Goal: Transaction & Acquisition: Purchase product/service

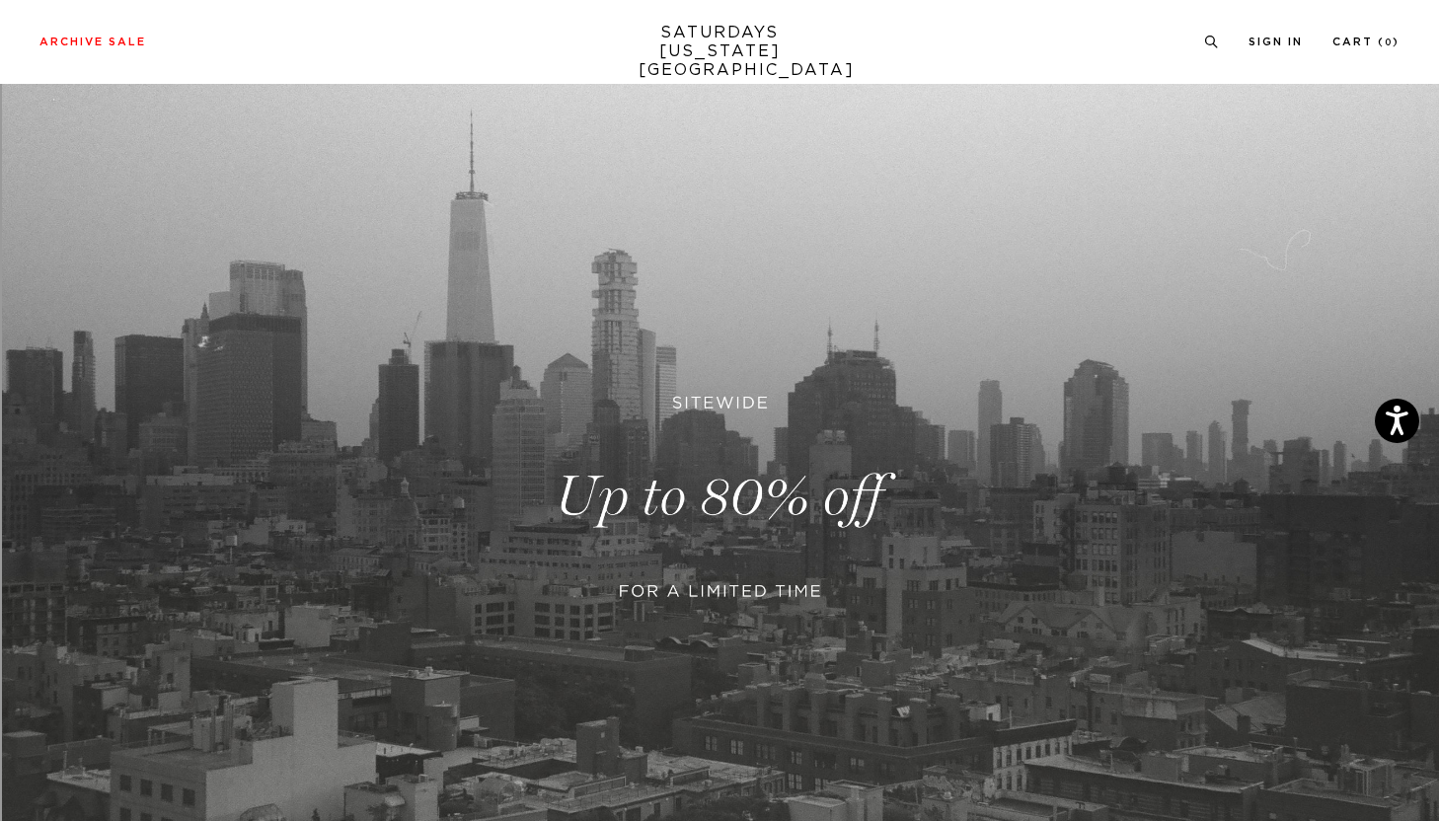
scroll to position [147, 0]
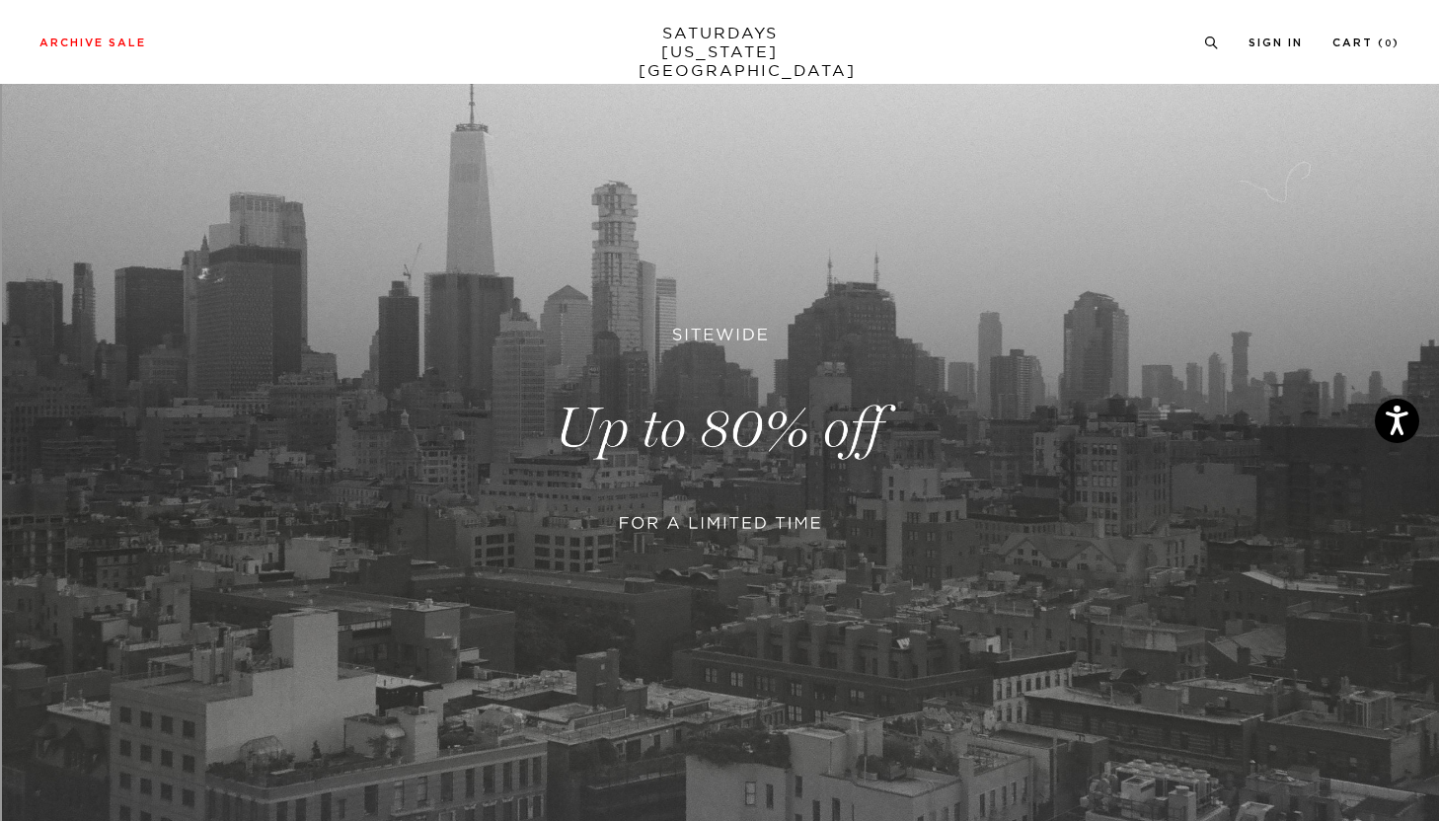
click at [801, 421] on link at bounding box center [719, 428] width 1439 height 881
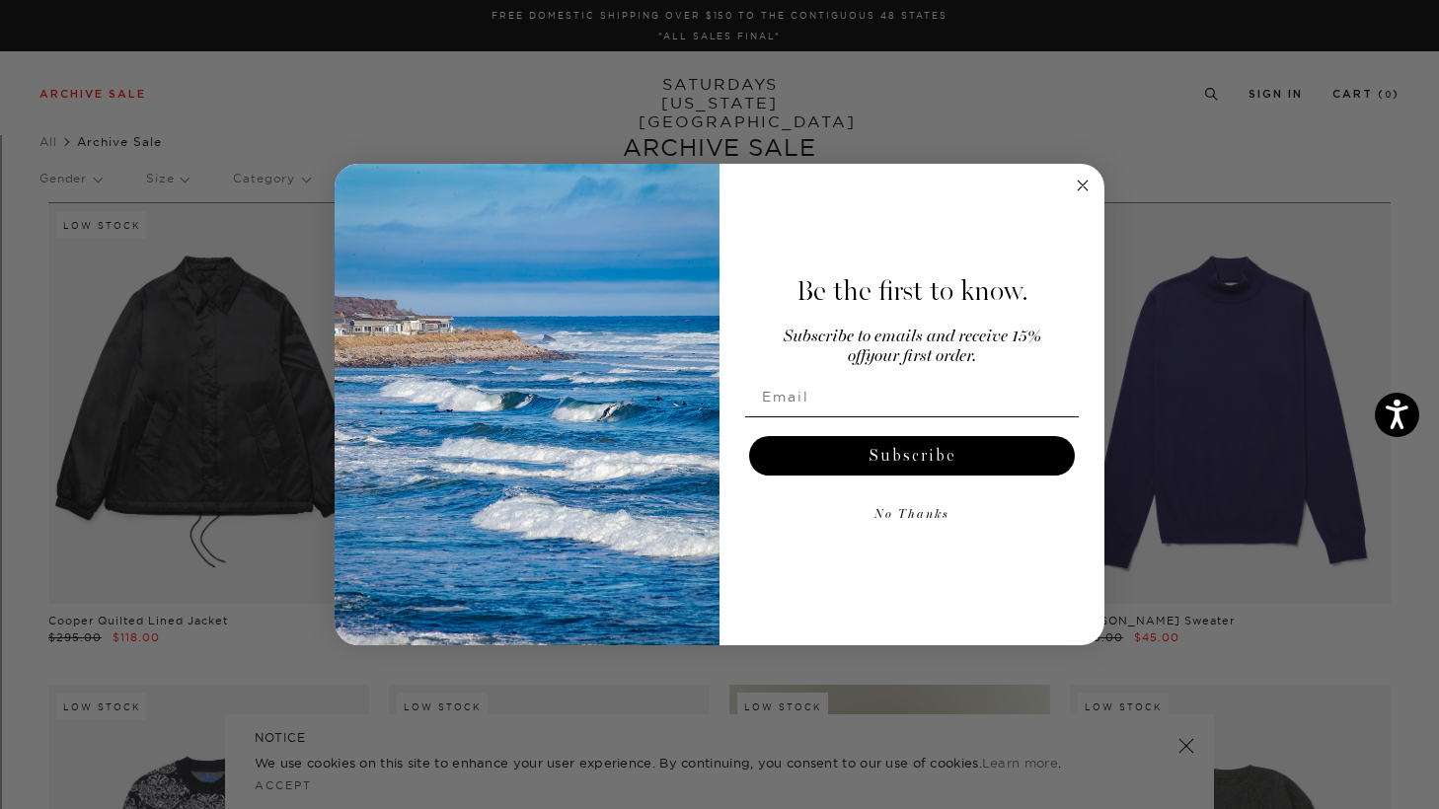
click at [1076, 180] on circle "Close dialog" at bounding box center [1083, 186] width 23 height 23
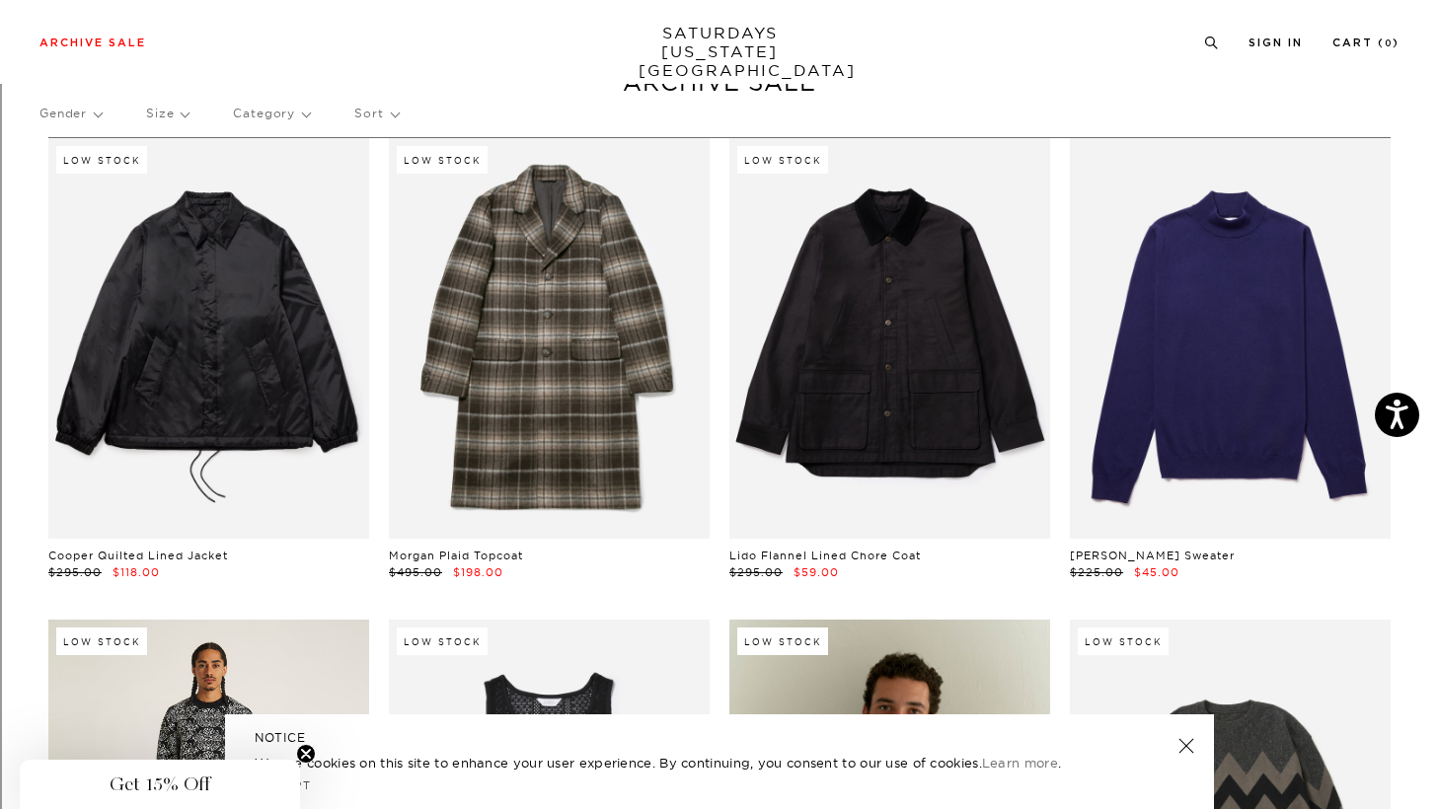
scroll to position [63, 0]
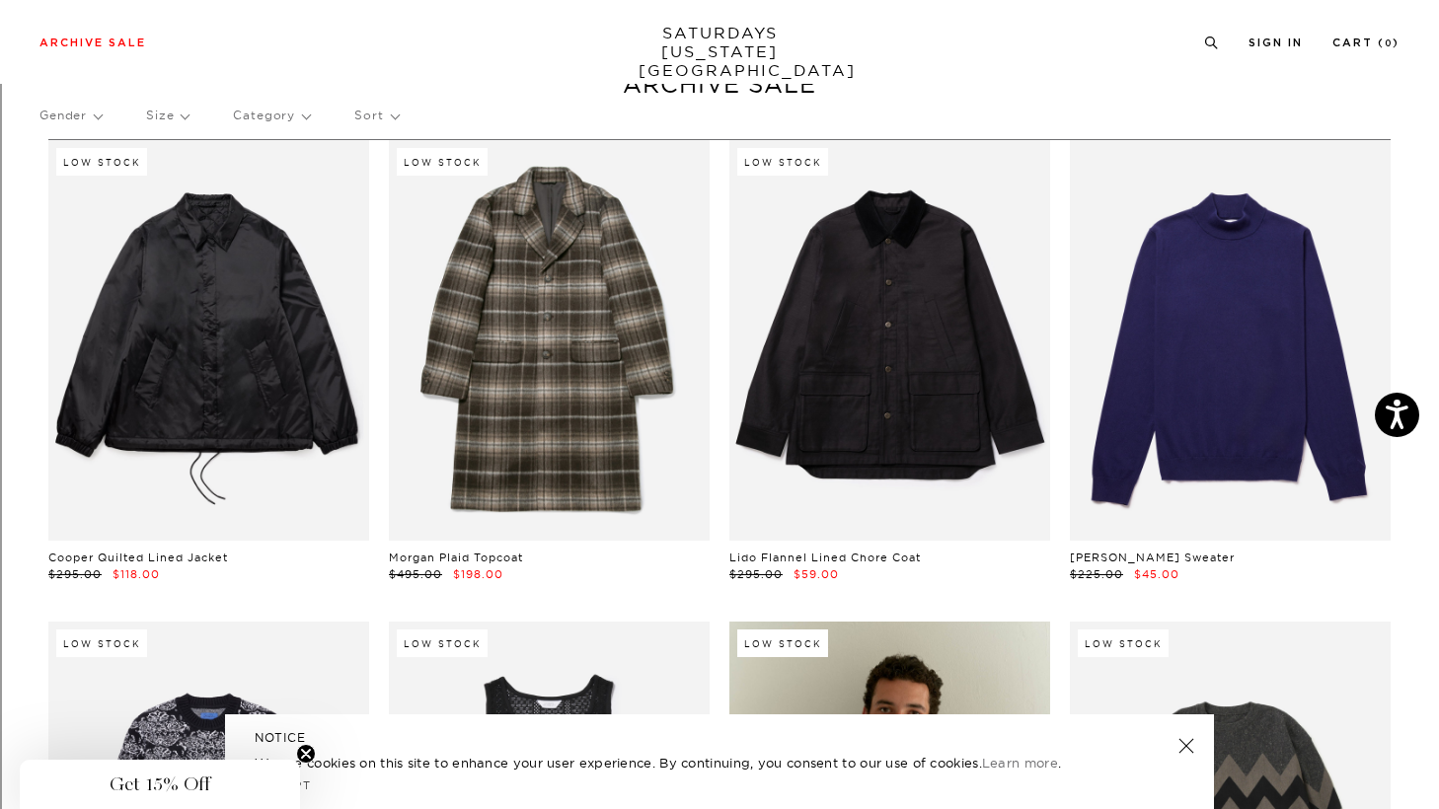
click at [188, 123] on p "Size" at bounding box center [167, 115] width 42 height 45
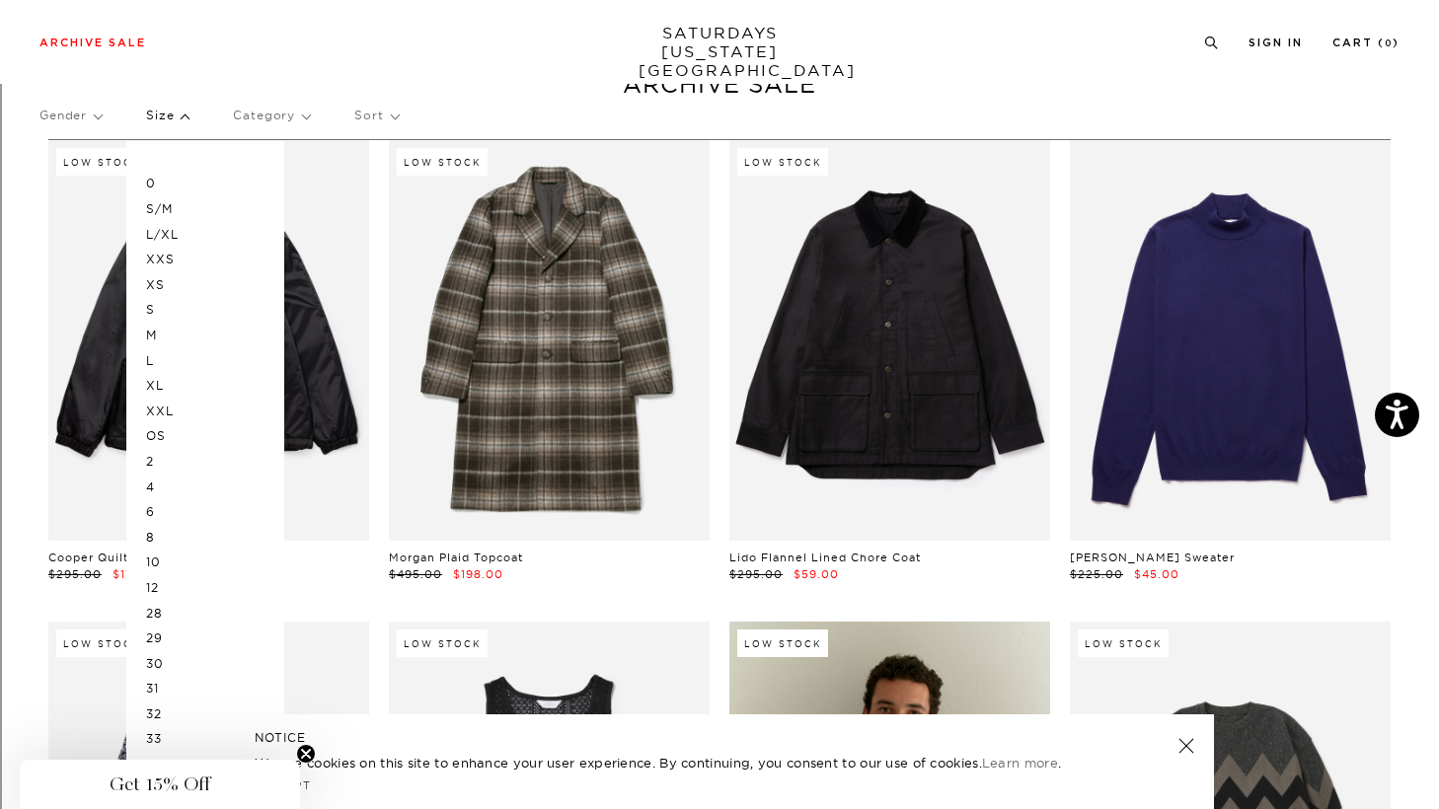
click at [151, 364] on p "L" at bounding box center [205, 361] width 118 height 26
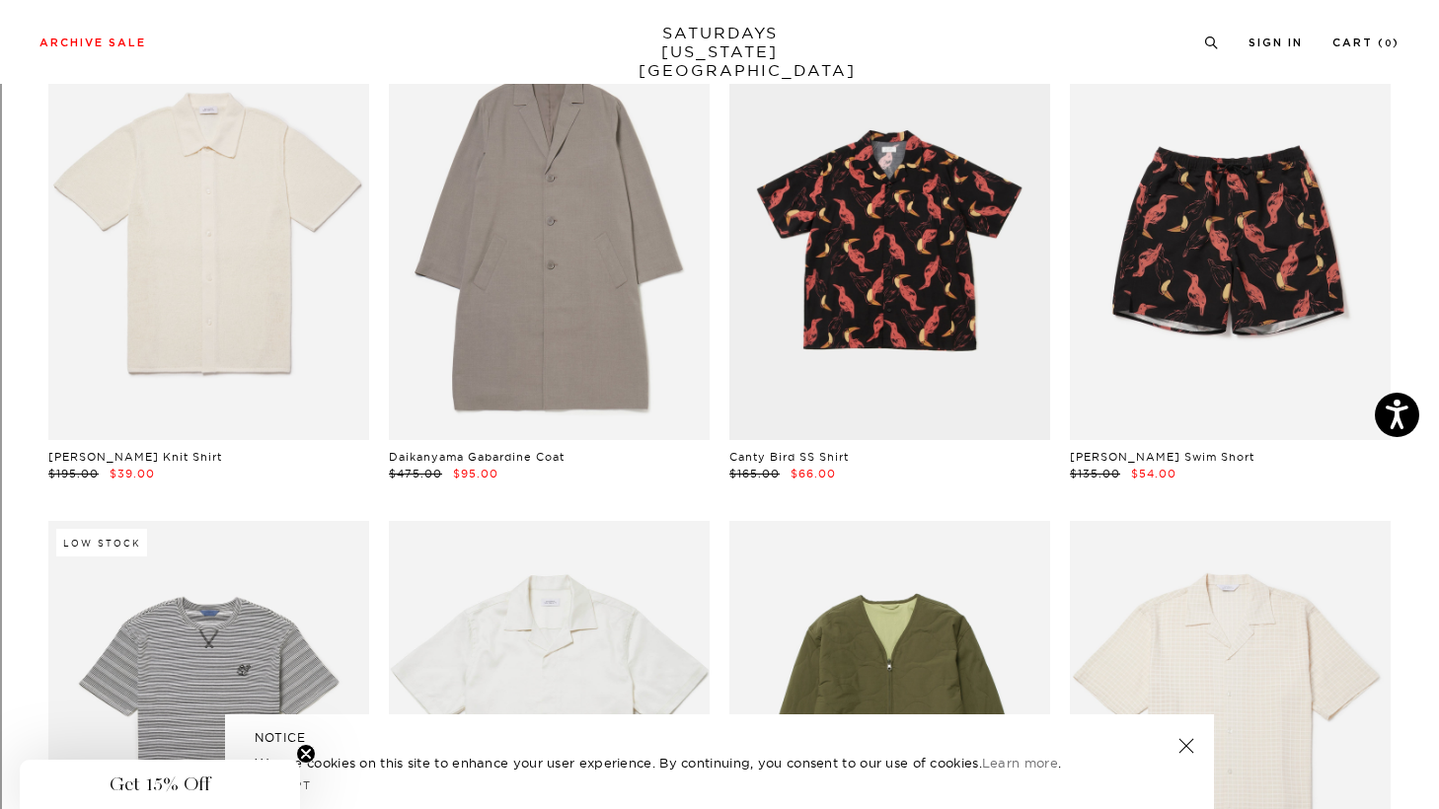
scroll to position [3630, 1]
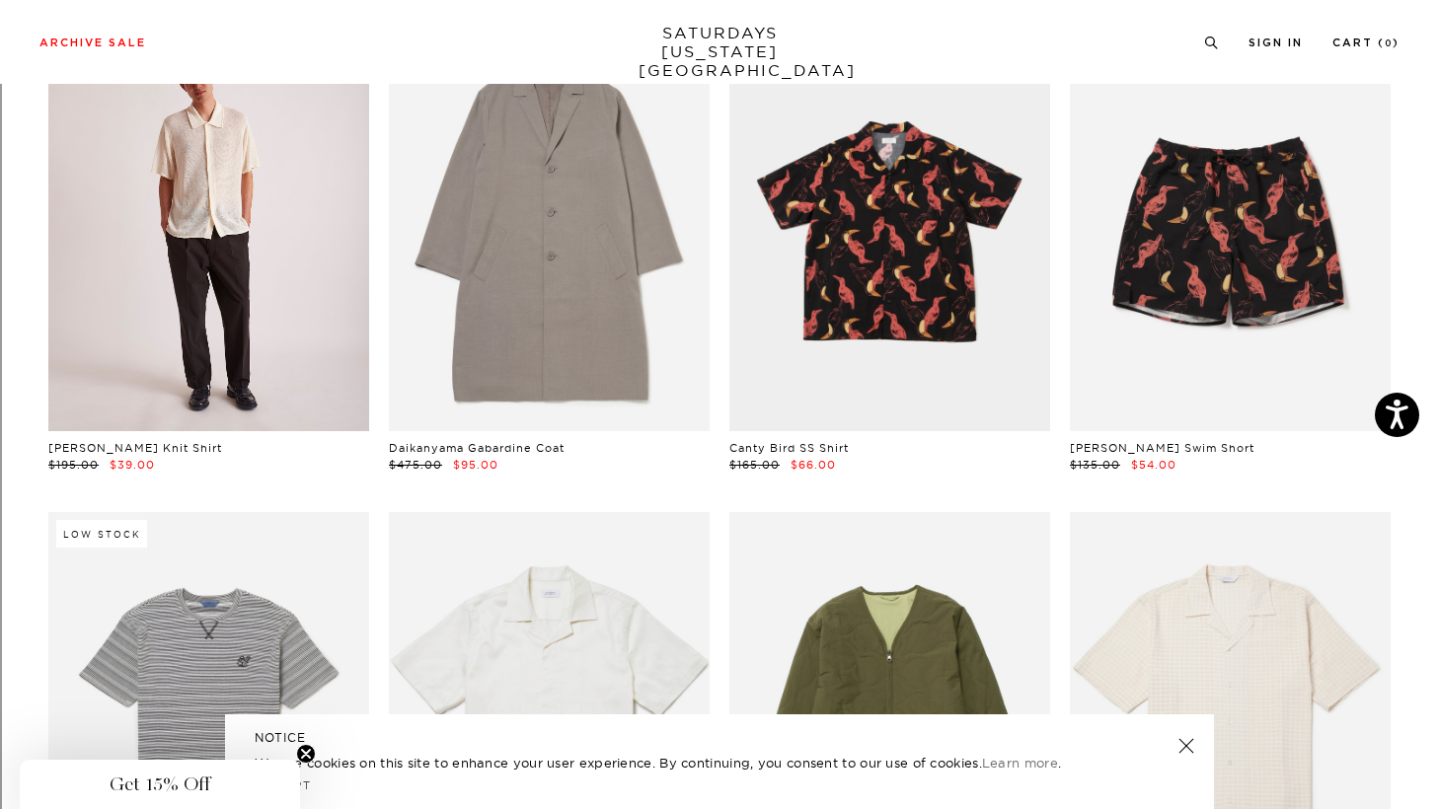
click at [261, 349] on link at bounding box center [208, 231] width 321 height 401
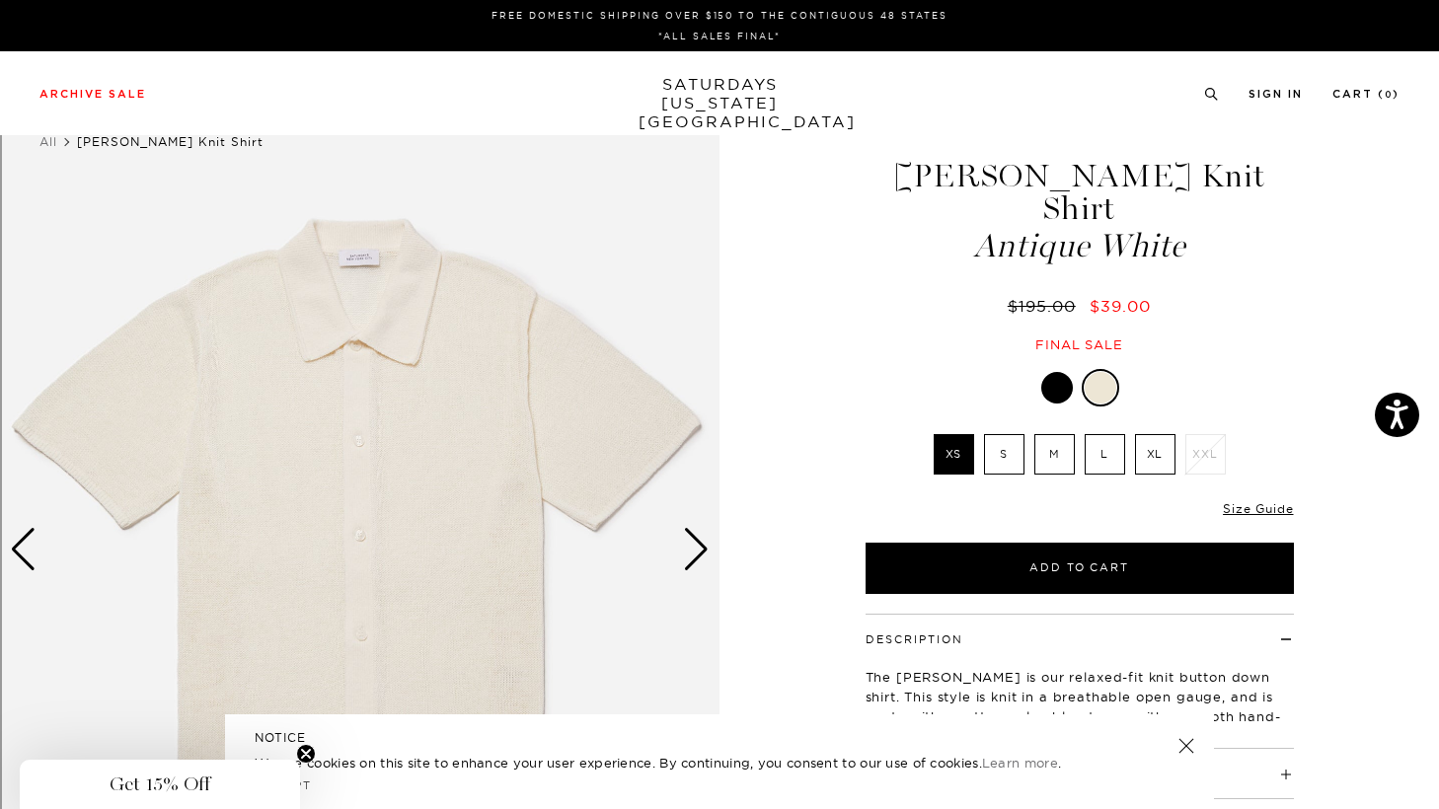
click at [1057, 372] on div at bounding box center [1057, 388] width 32 height 32
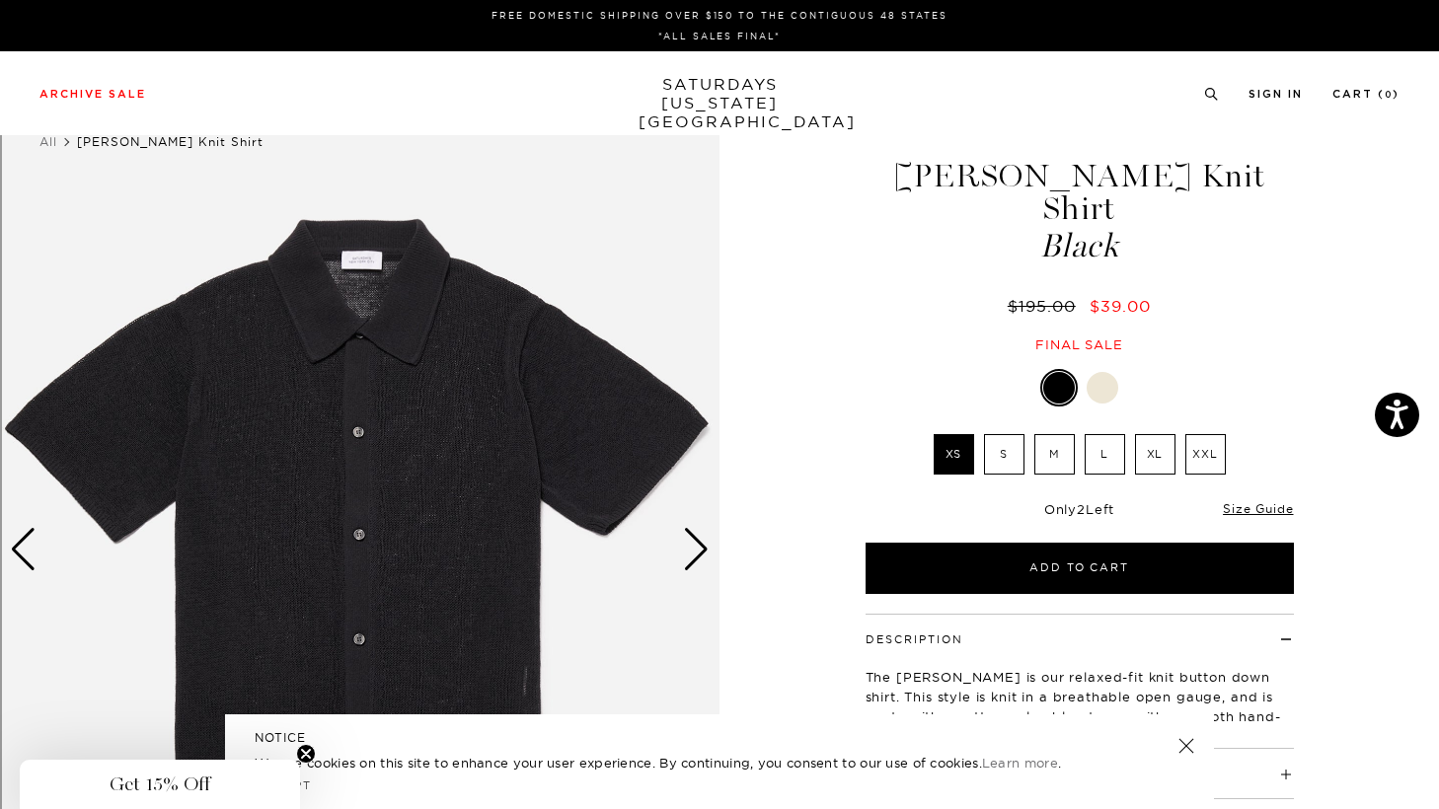
click at [501, 547] on img at bounding box center [359, 549] width 719 height 899
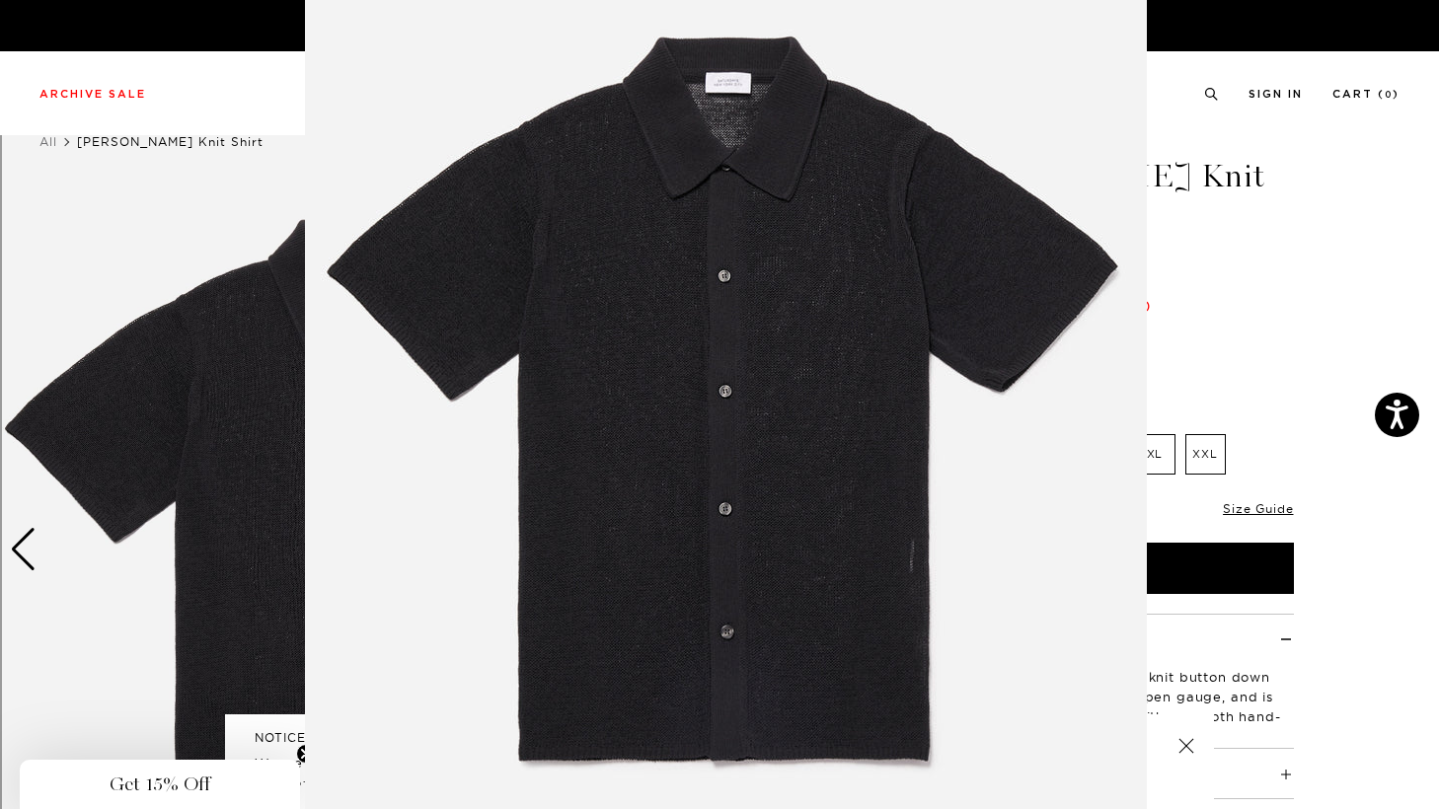
scroll to position [98, 0]
click at [680, 415] on img at bounding box center [726, 407] width 842 height 1011
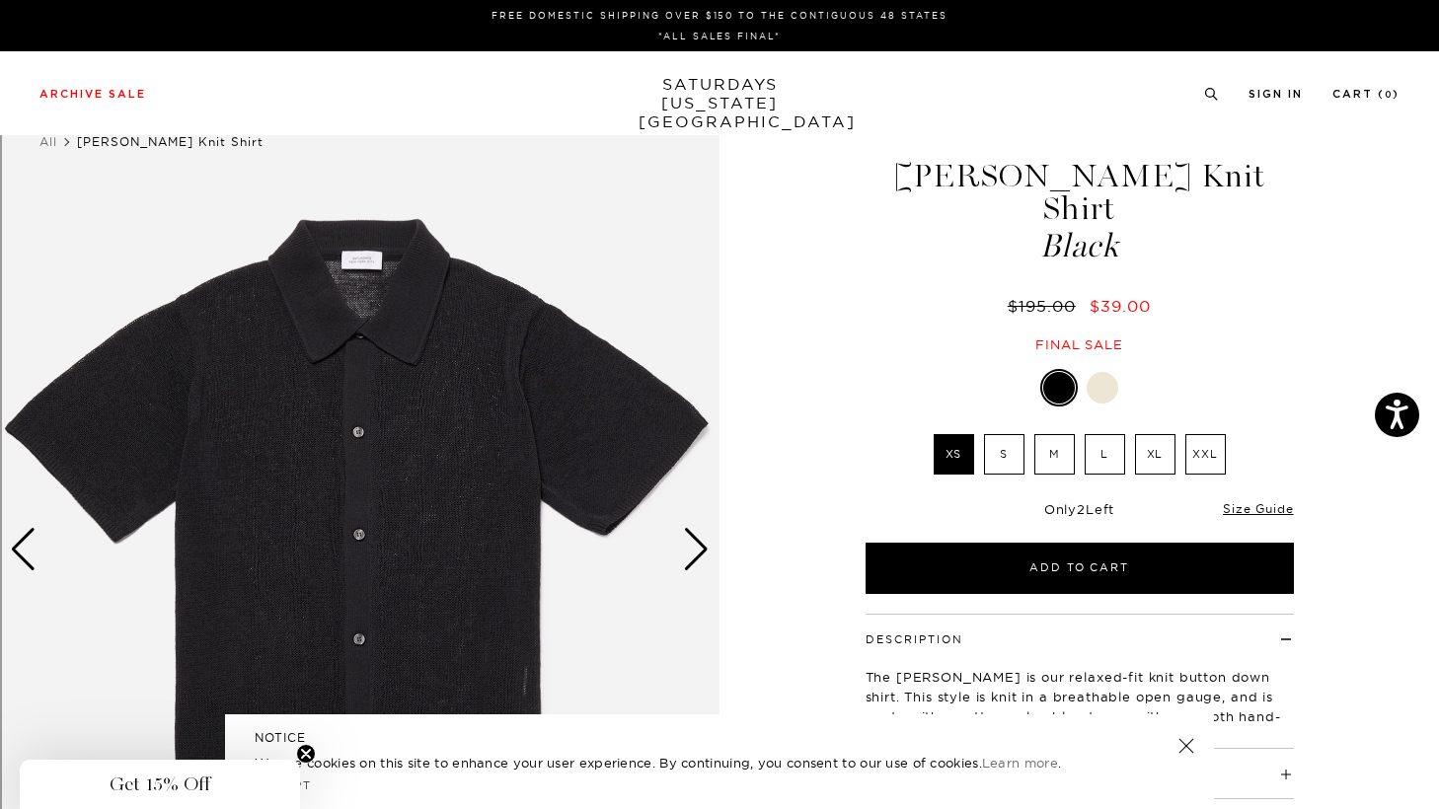
click at [680, 415] on img at bounding box center [359, 549] width 719 height 899
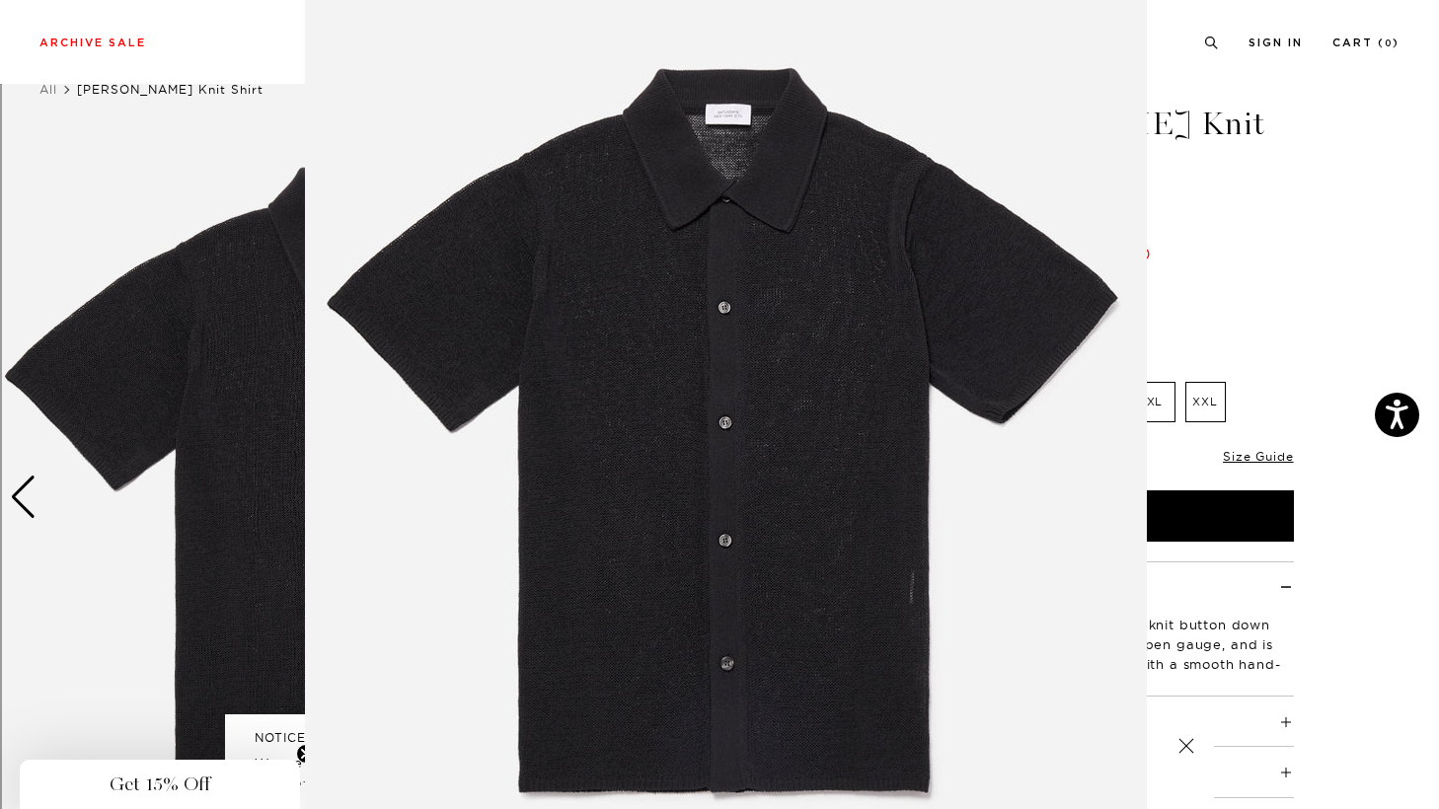
scroll to position [62, 0]
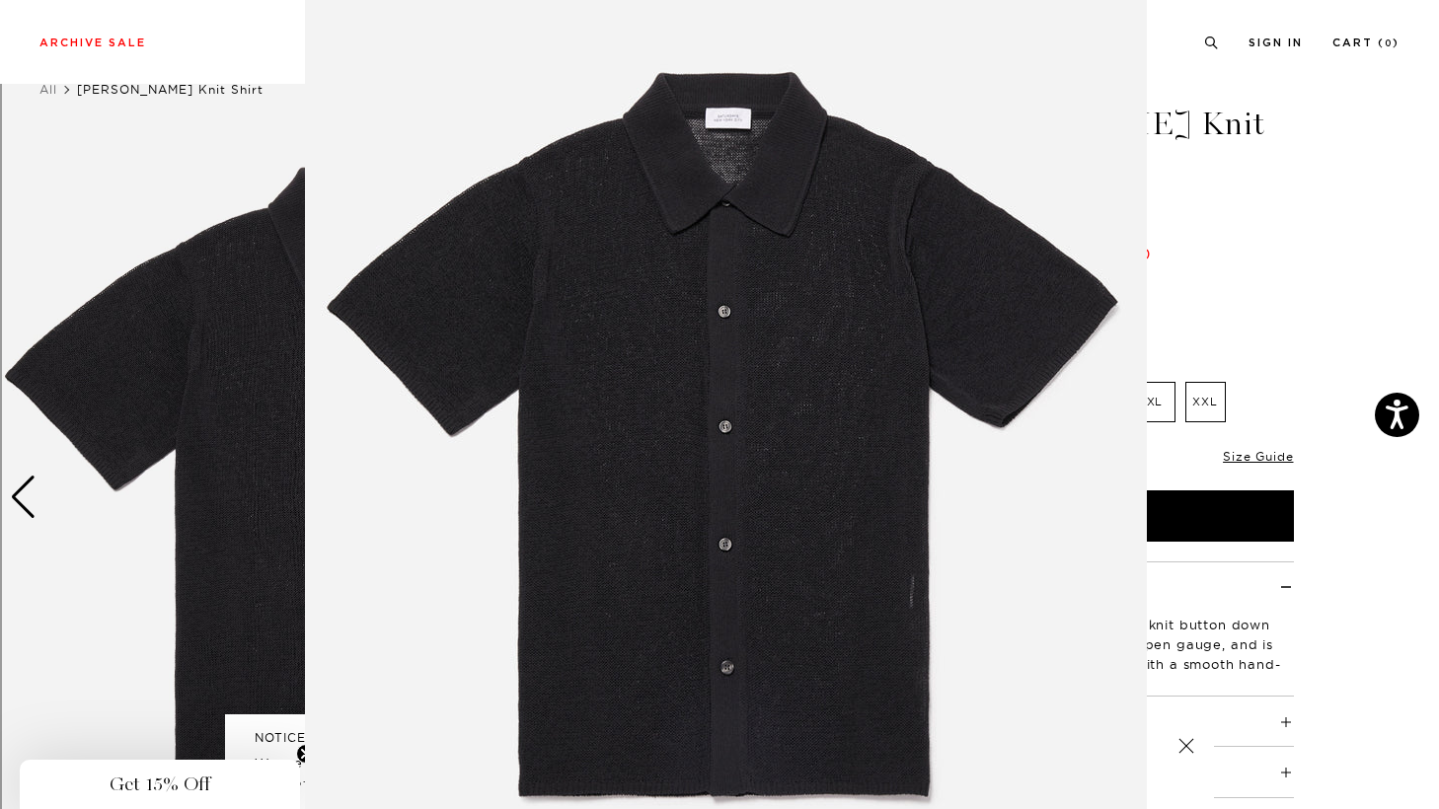
click at [1264, 240] on figure at bounding box center [719, 404] width 1439 height 809
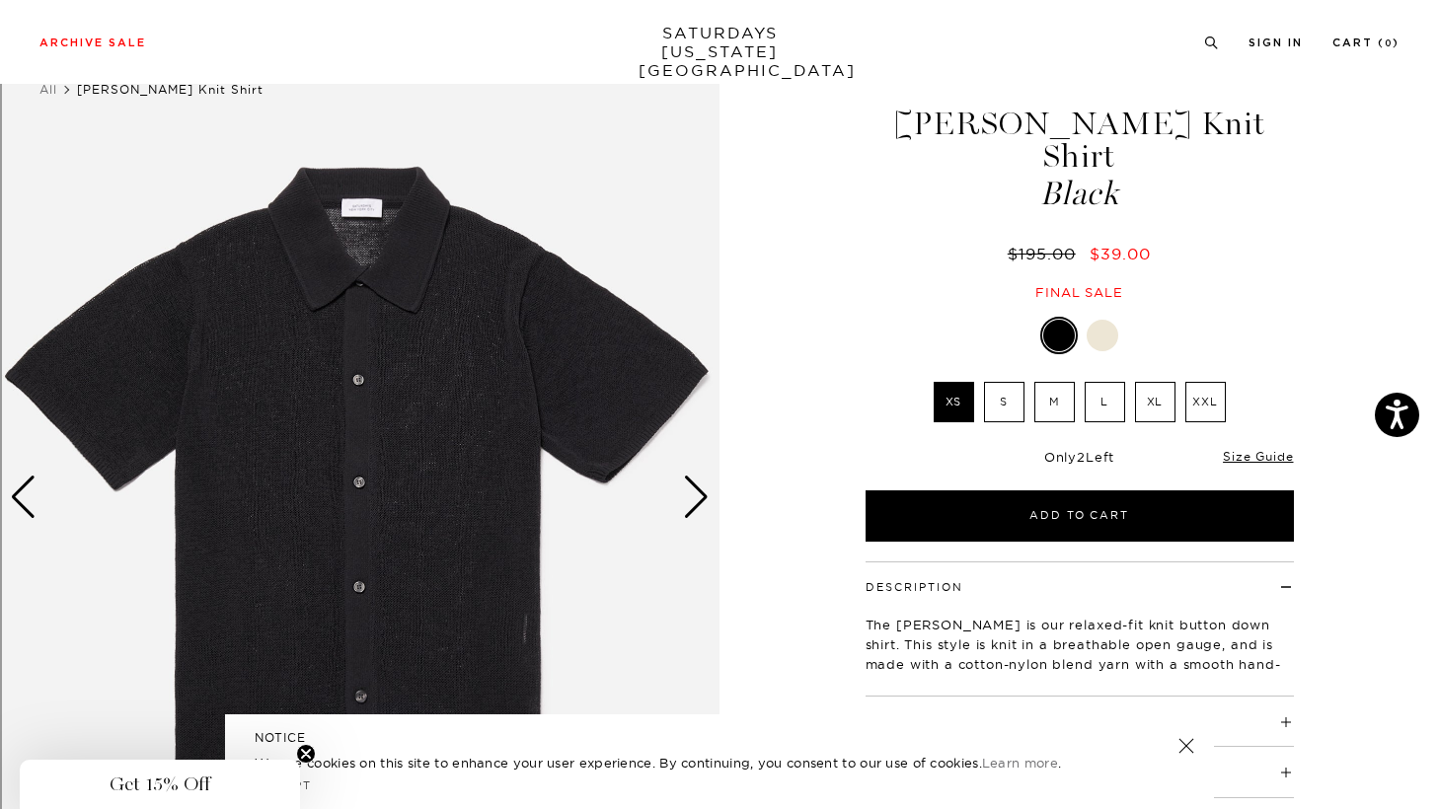
click at [1114, 320] on div at bounding box center [1103, 336] width 32 height 32
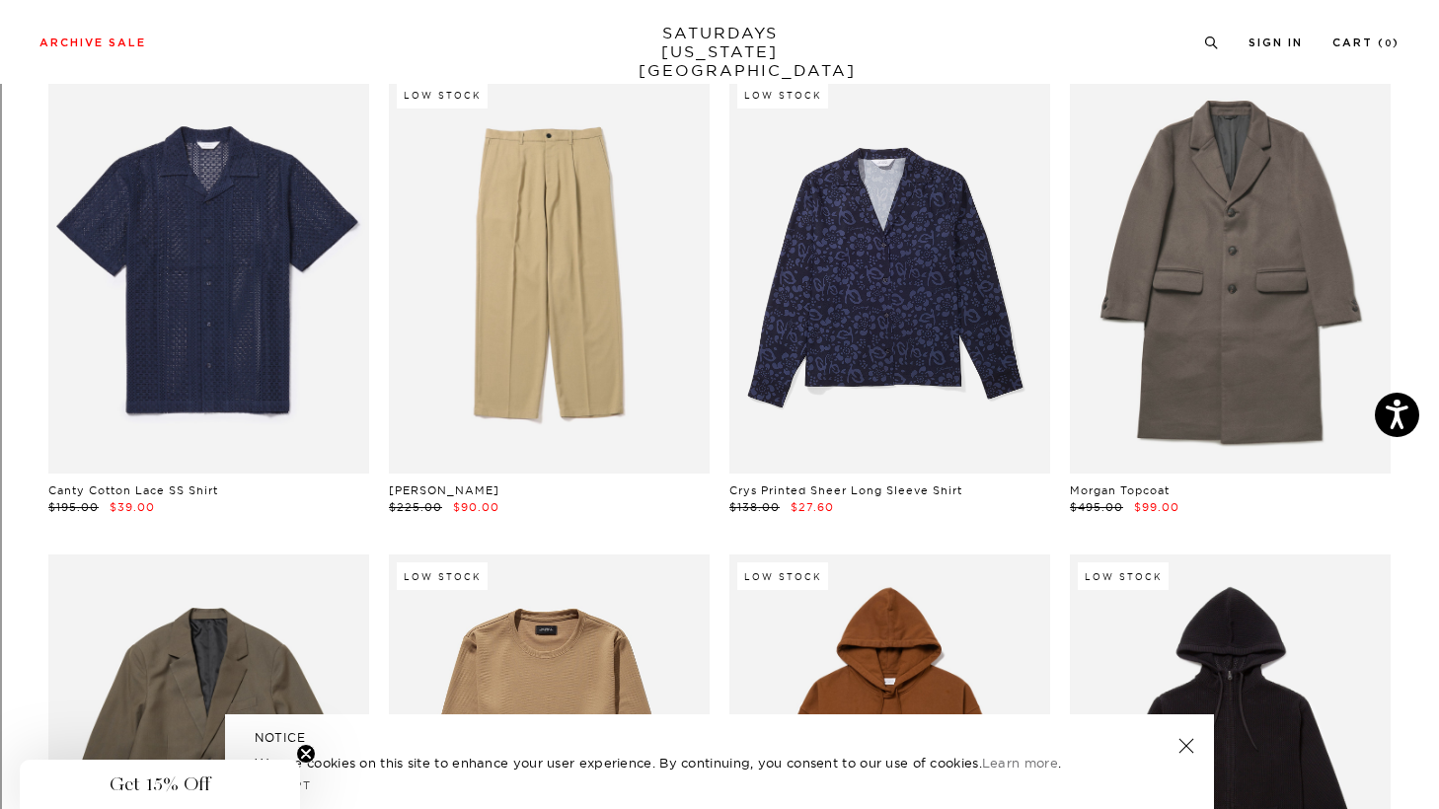
scroll to position [5523, 1]
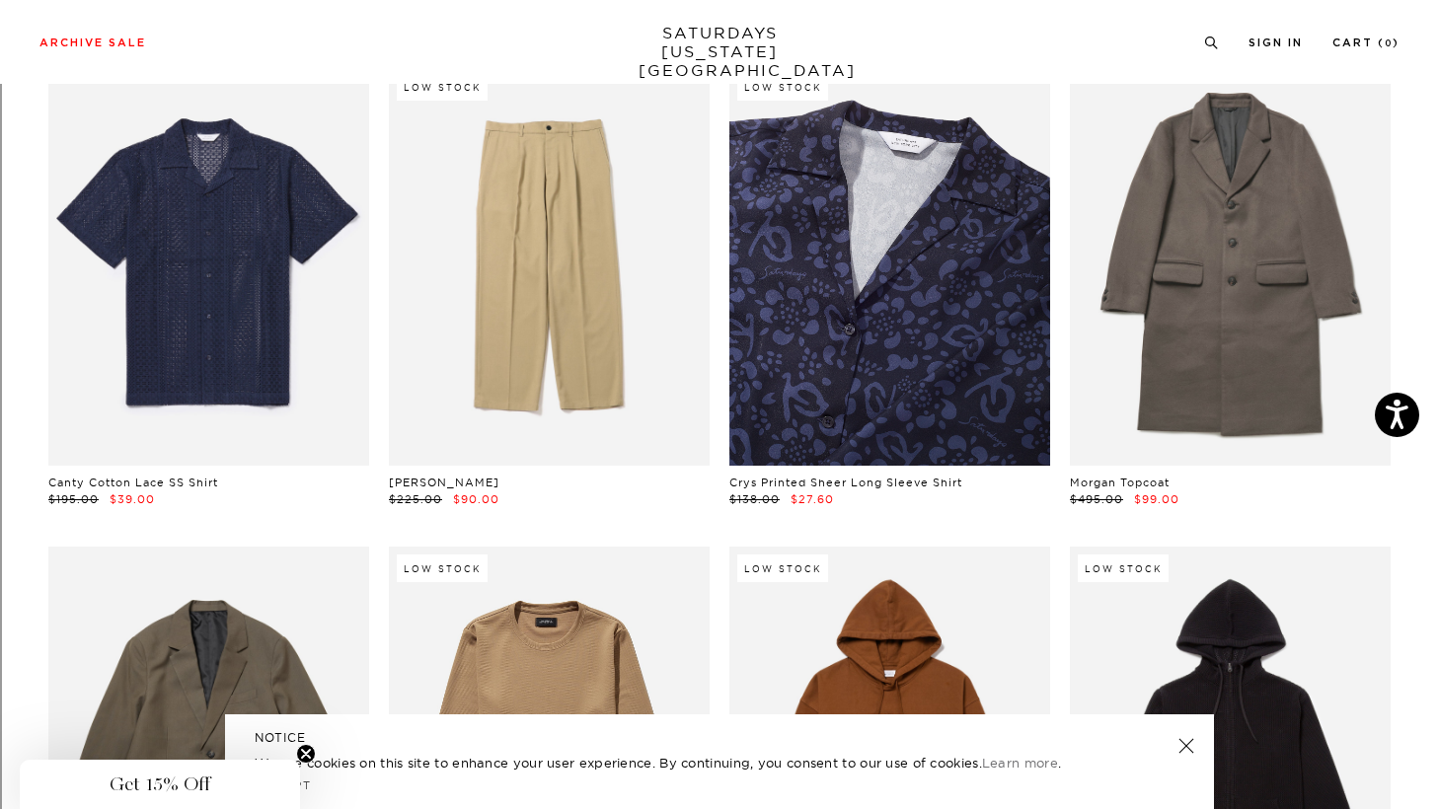
click at [844, 241] on link at bounding box center [889, 265] width 321 height 401
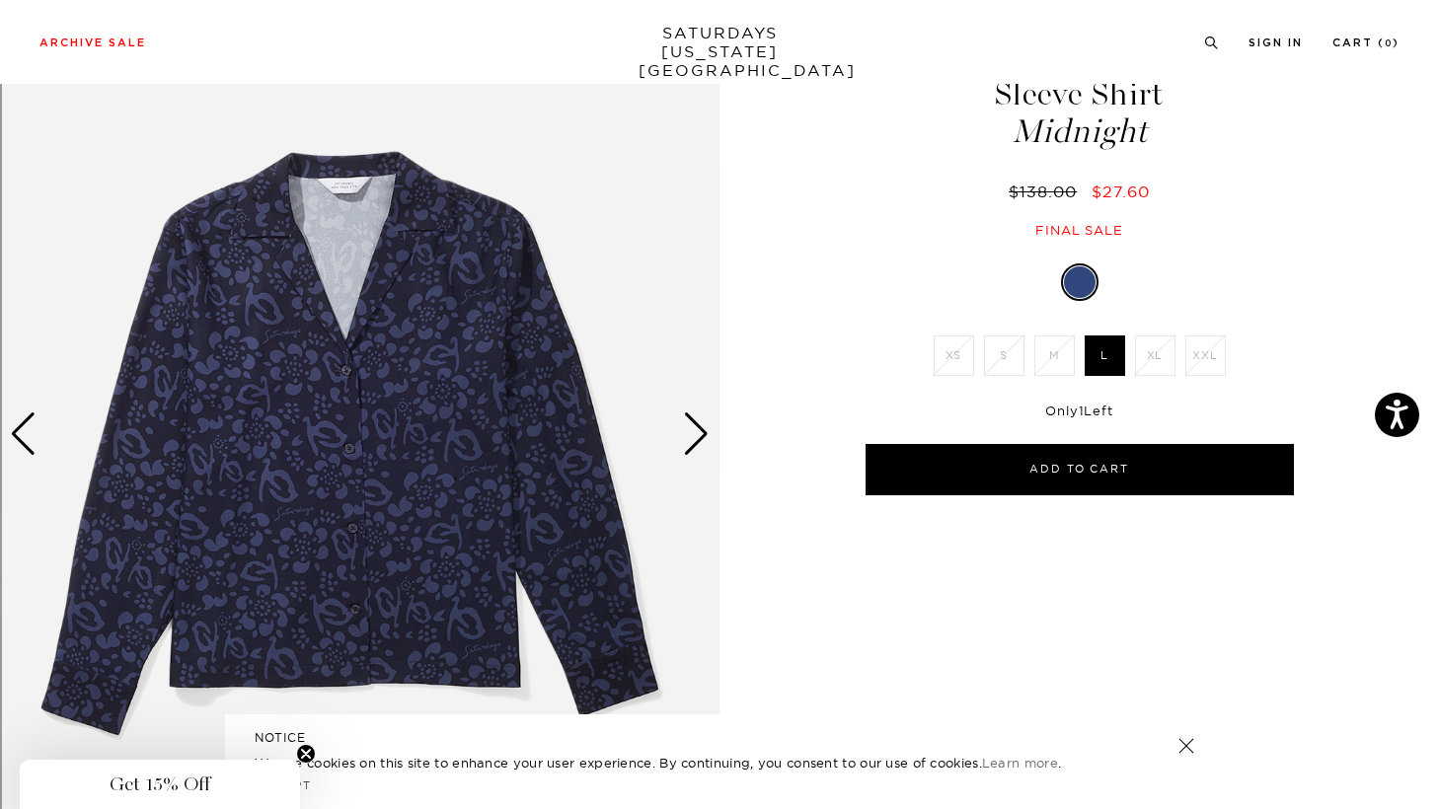
scroll to position [130, 0]
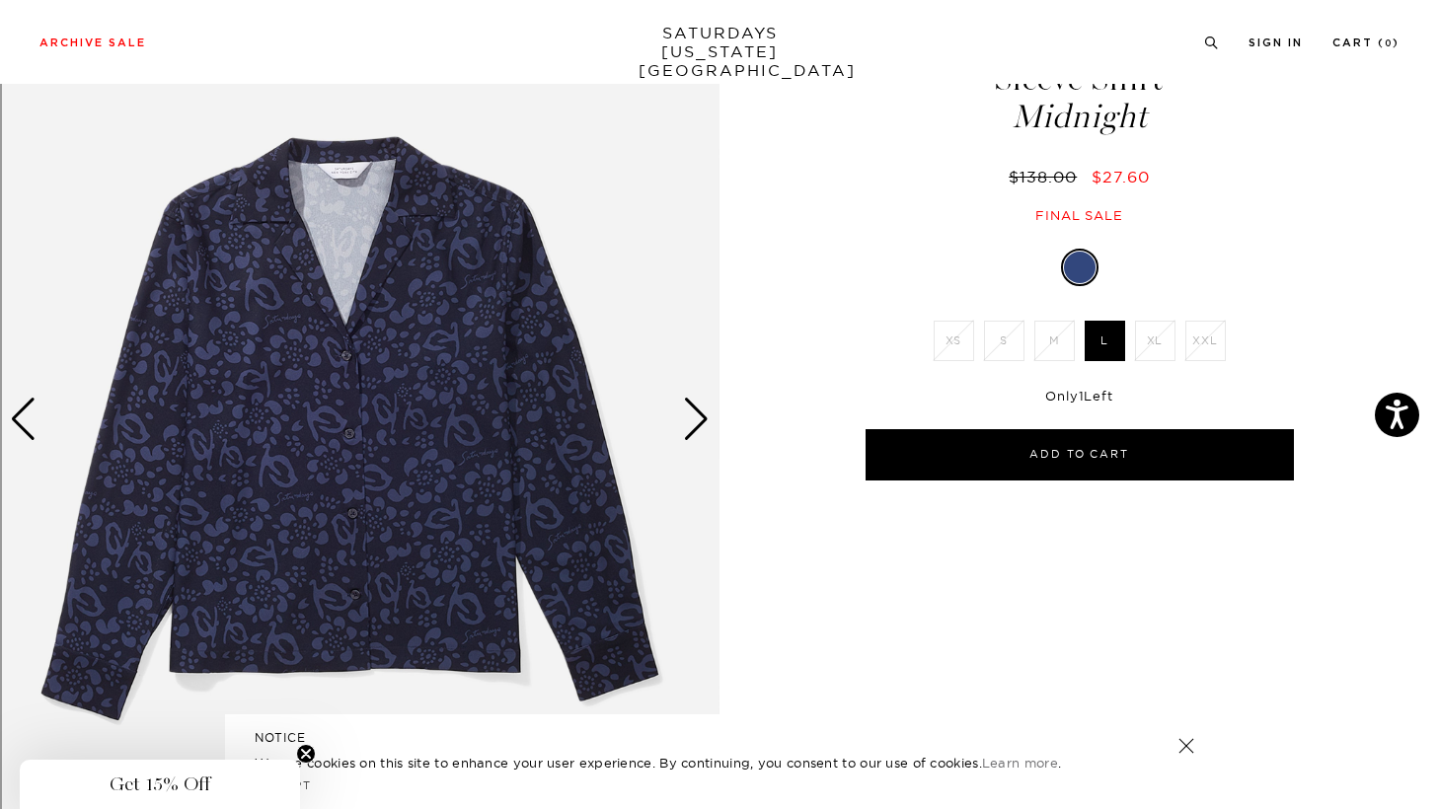
click at [691, 418] on div "Next slide" at bounding box center [696, 419] width 27 height 43
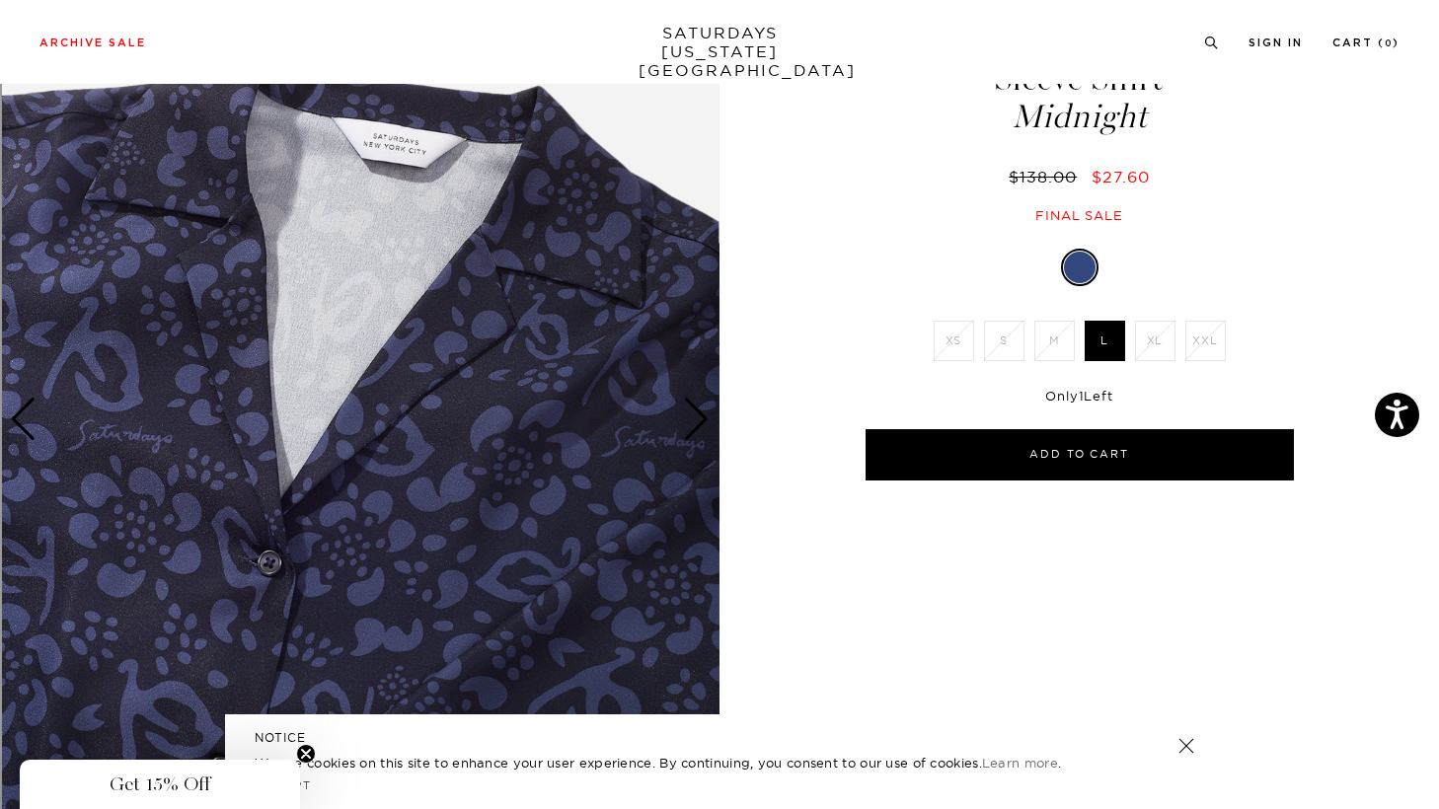
click at [691, 418] on div "Next slide" at bounding box center [696, 419] width 27 height 43
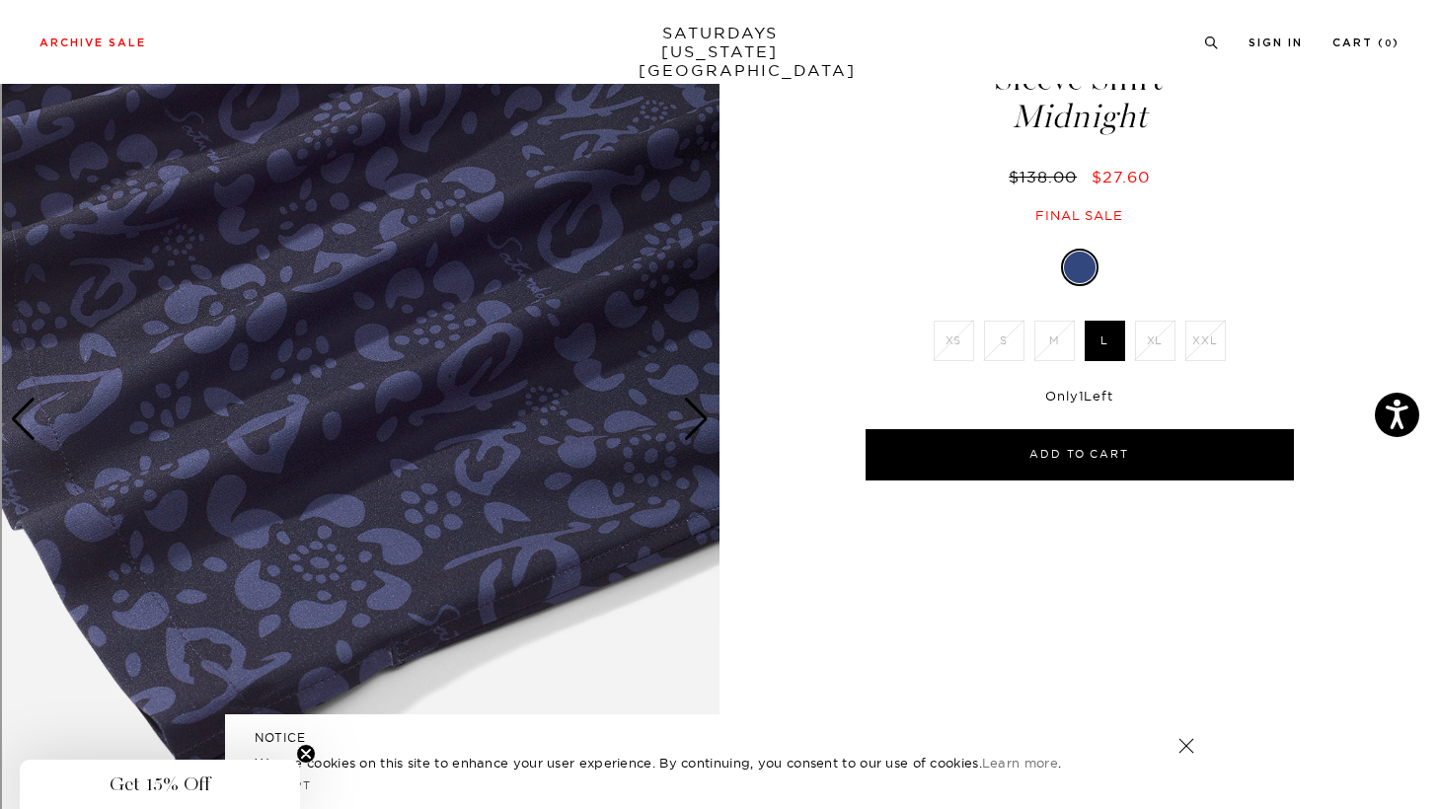
click at [691, 418] on div "Next slide" at bounding box center [696, 419] width 27 height 43
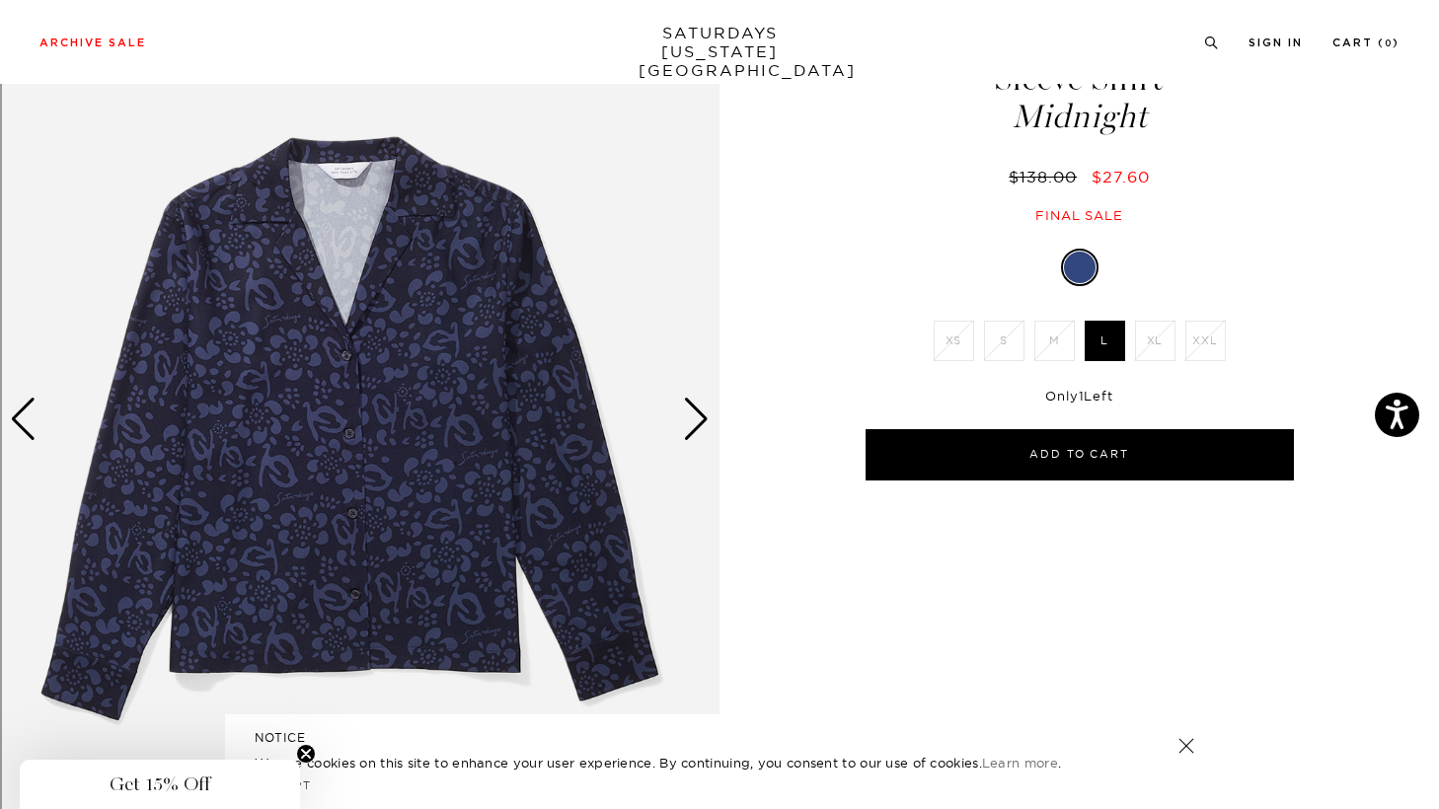
click at [691, 418] on div "Next slide" at bounding box center [696, 419] width 27 height 43
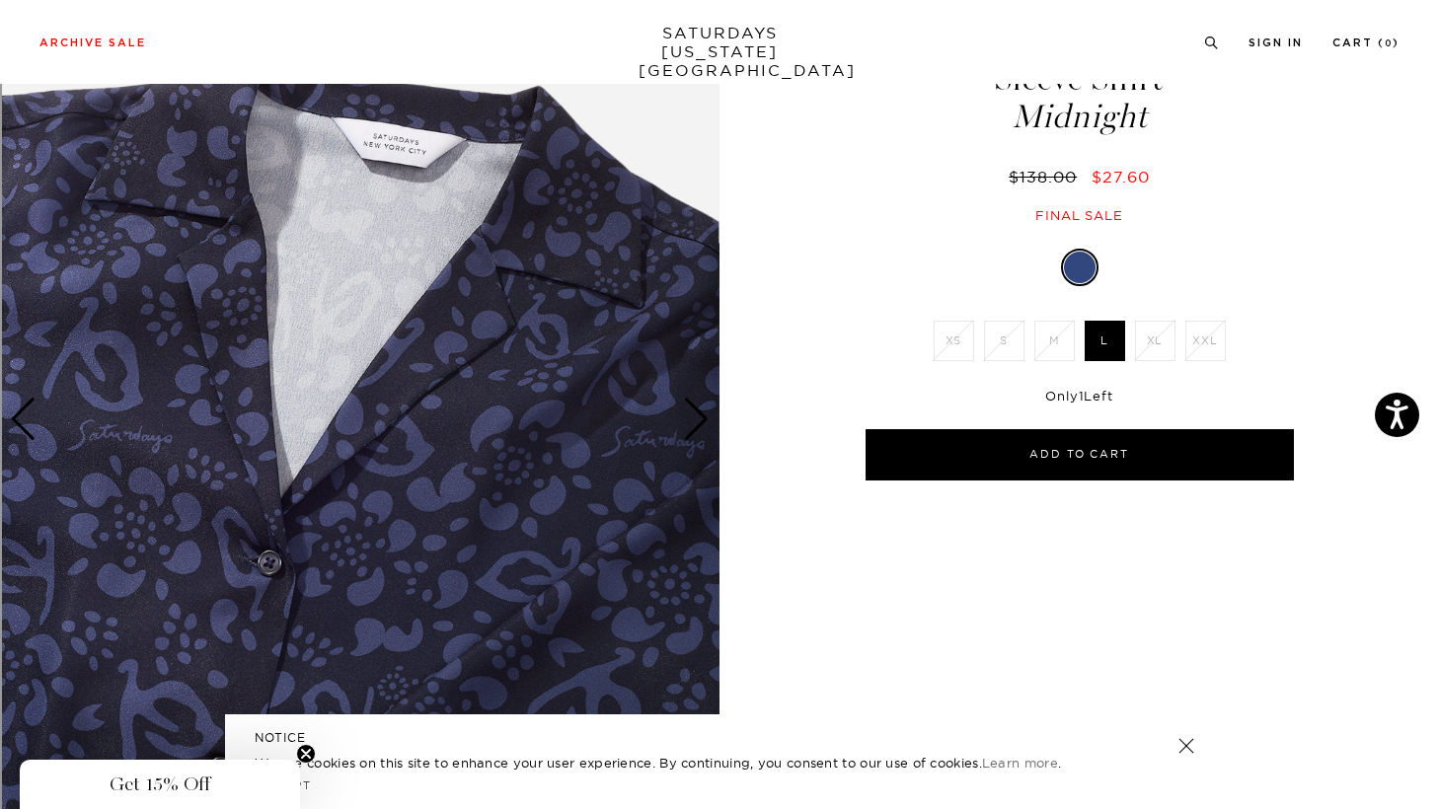
click at [691, 418] on div "Next slide" at bounding box center [696, 419] width 27 height 43
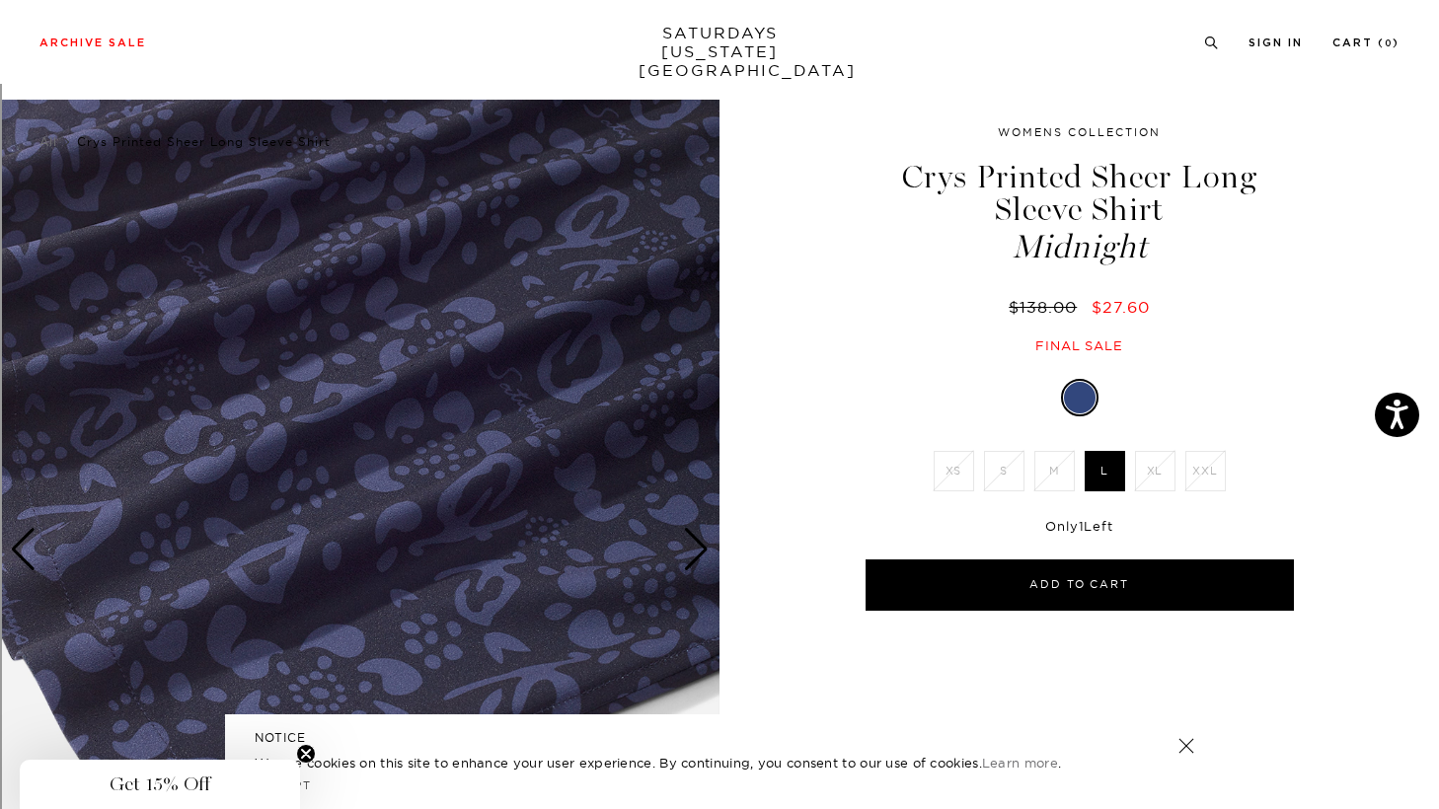
scroll to position [0, 0]
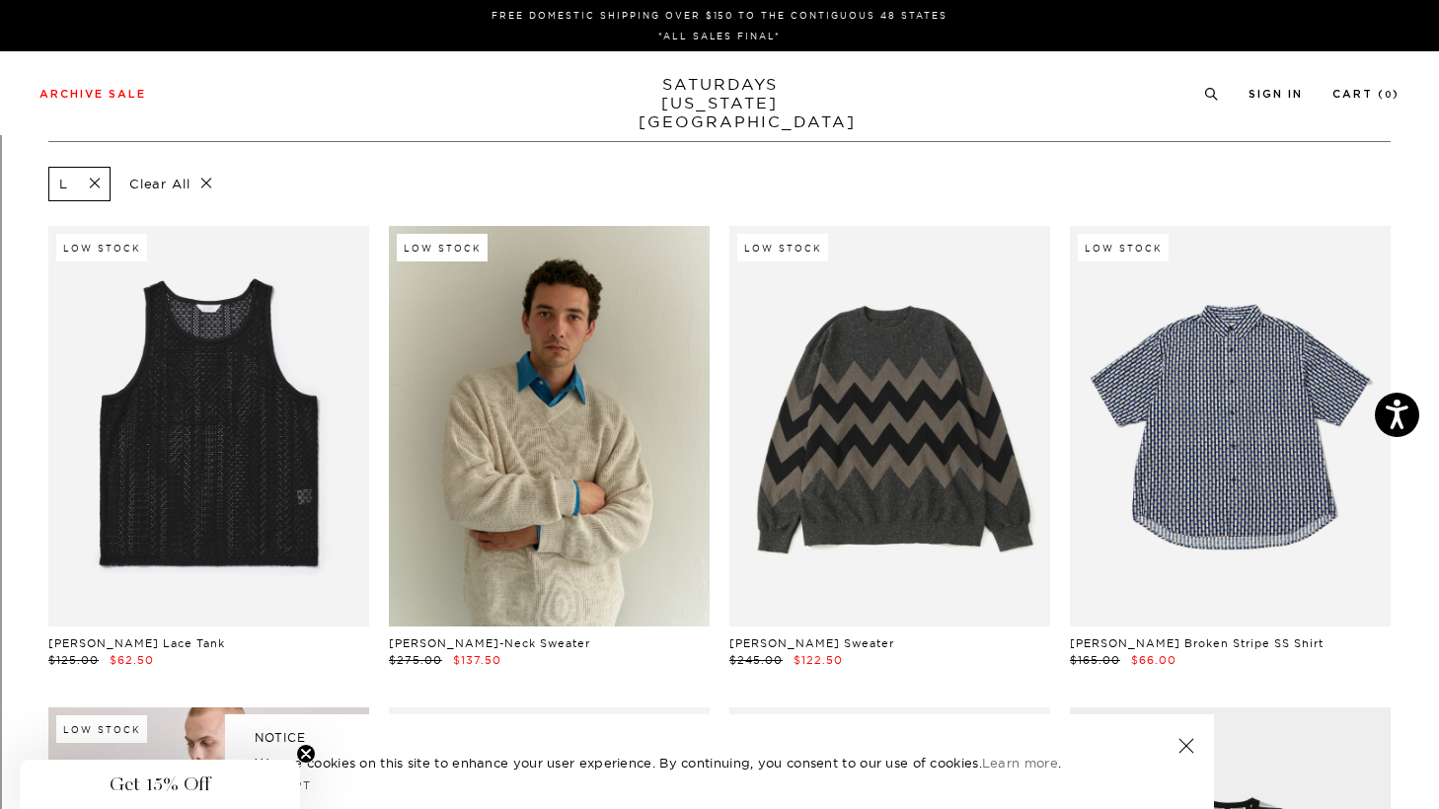
scroll to position [0, 1]
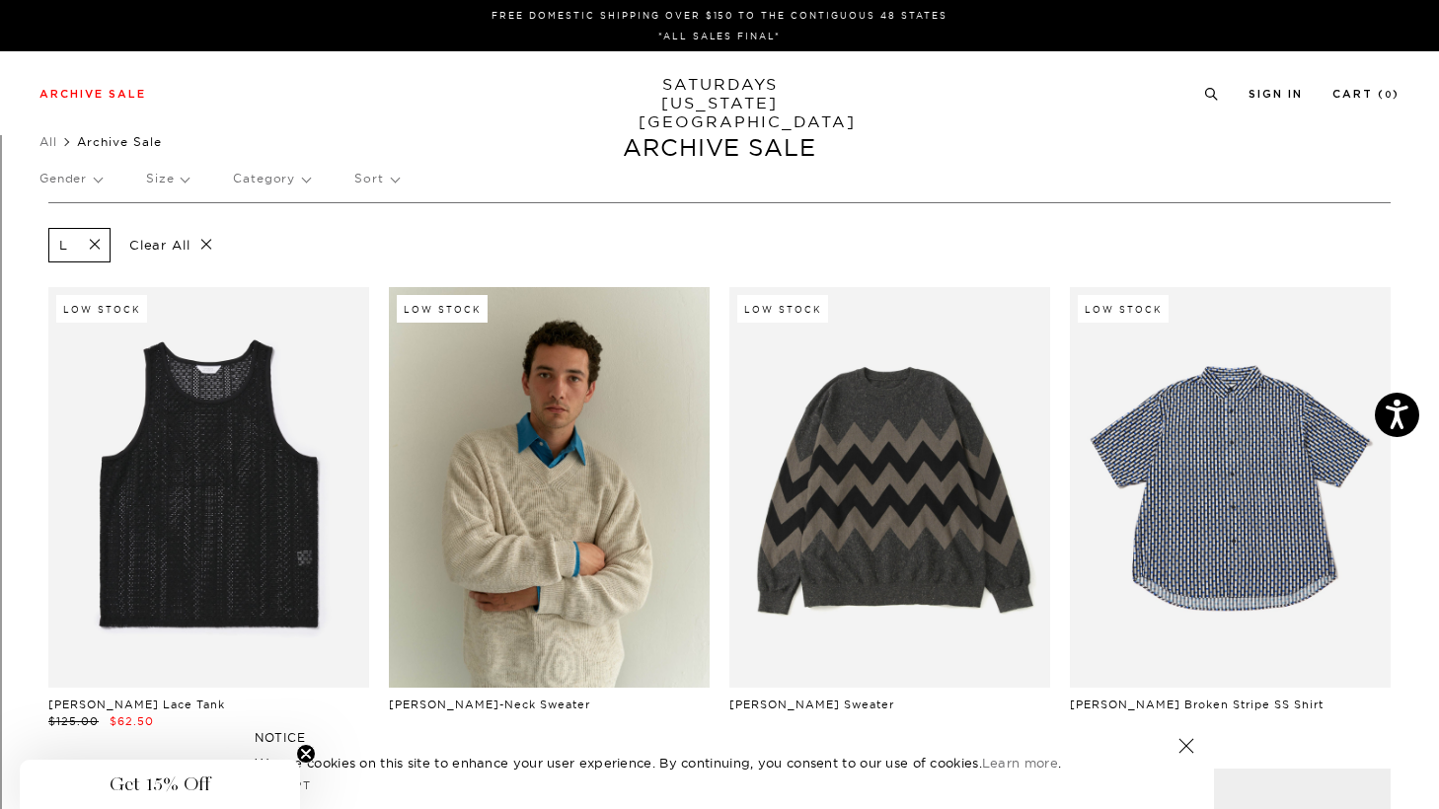
click at [87, 182] on p "Gender" at bounding box center [70, 178] width 62 height 45
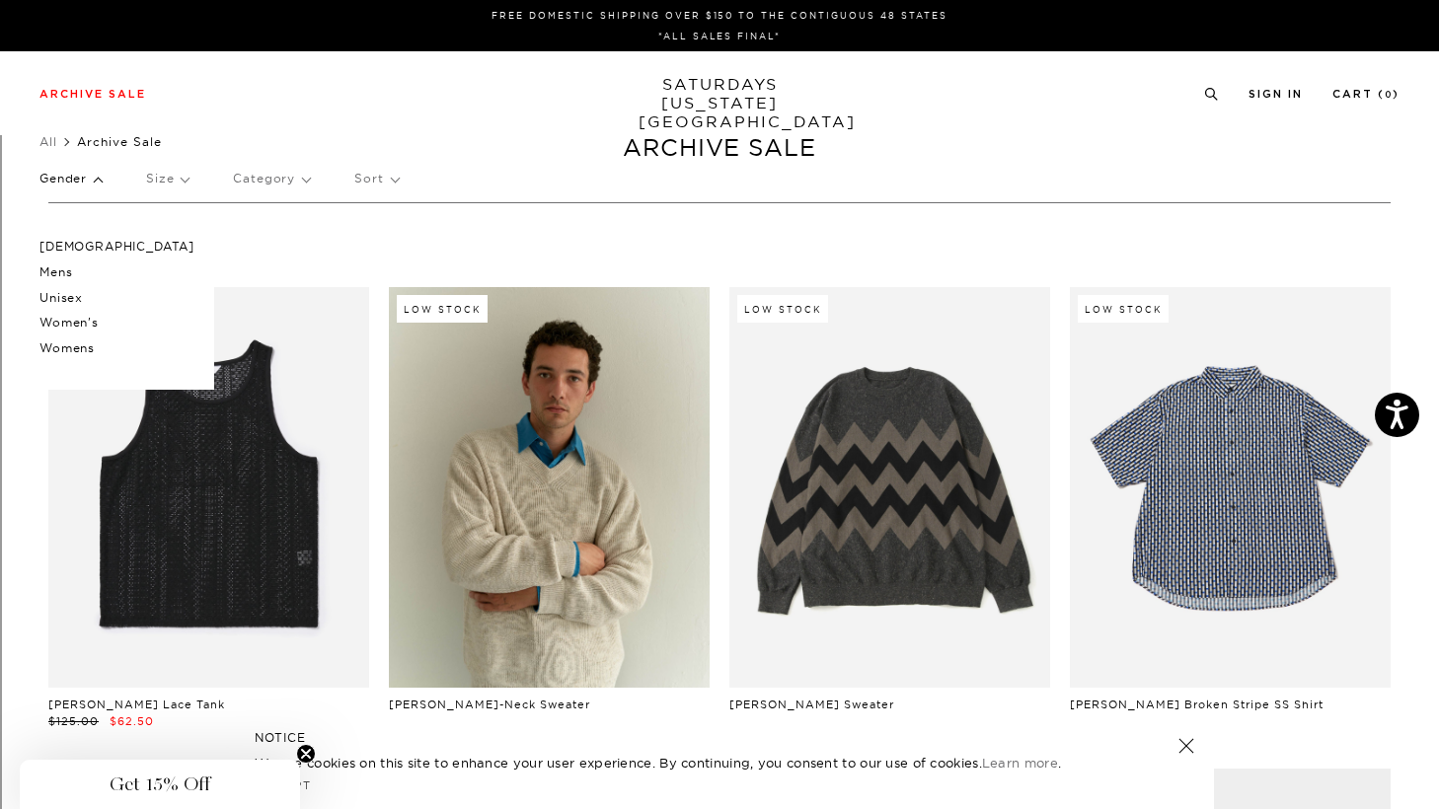
click at [65, 274] on p "Mens" at bounding box center [116, 273] width 155 height 26
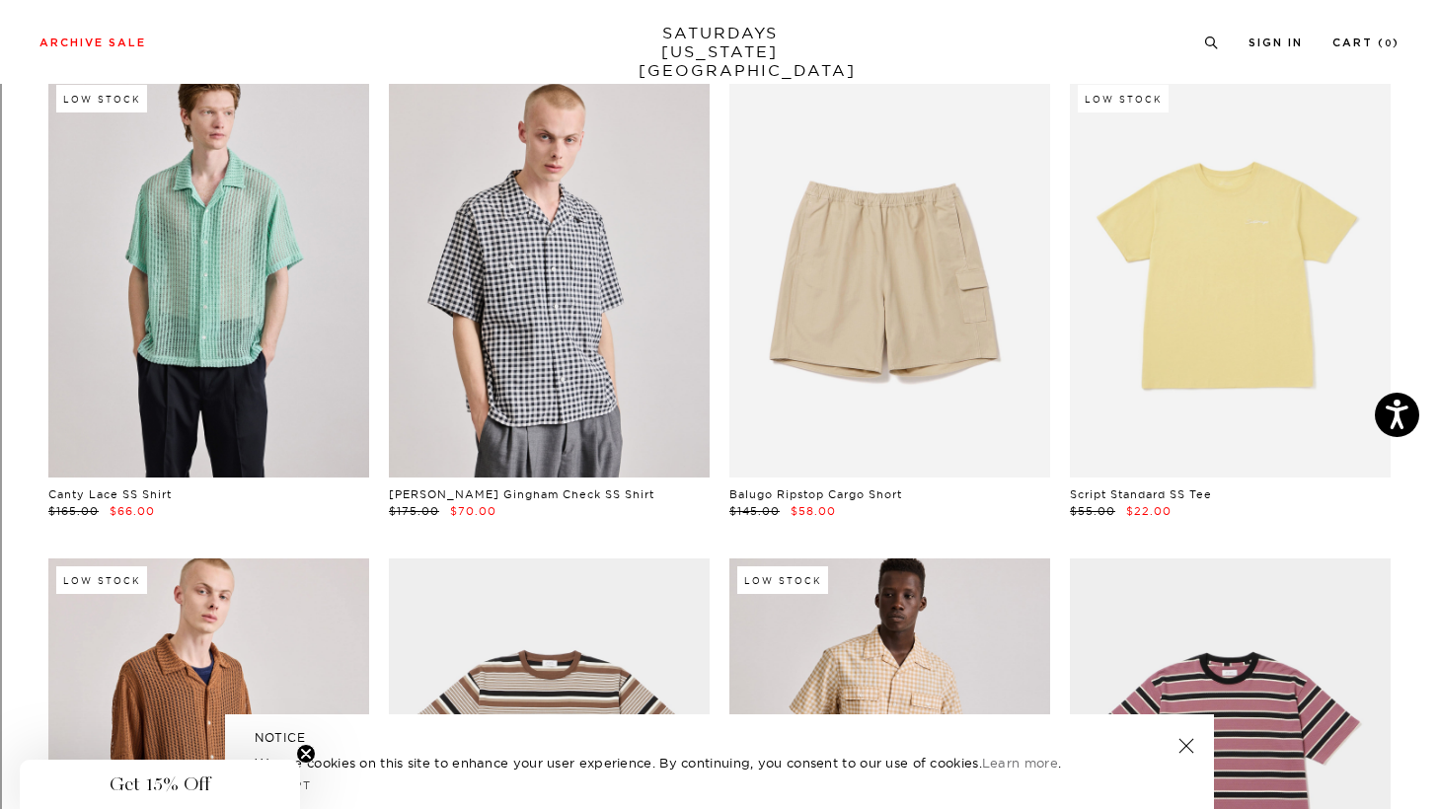
scroll to position [2126, 0]
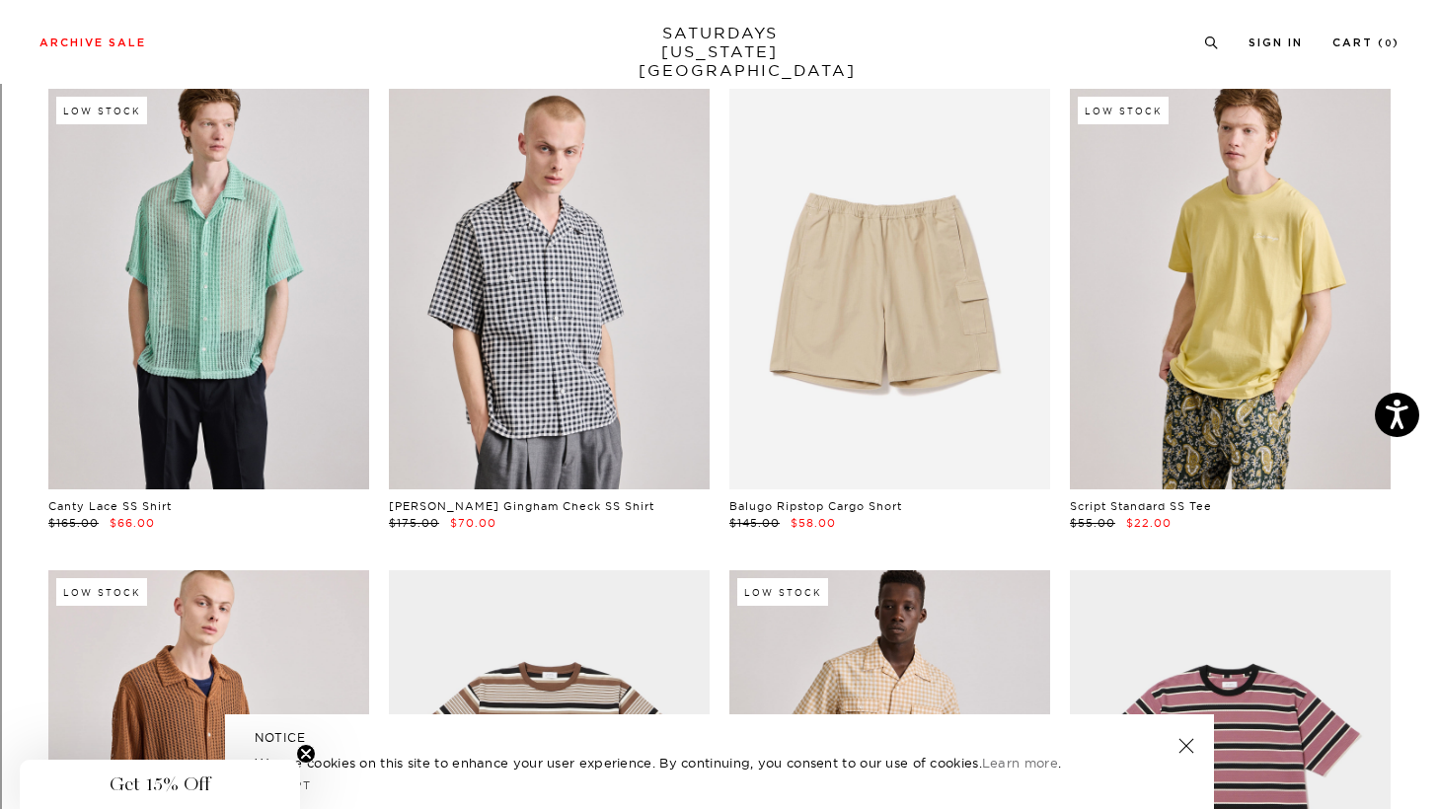
click at [1187, 220] on link at bounding box center [1230, 289] width 321 height 401
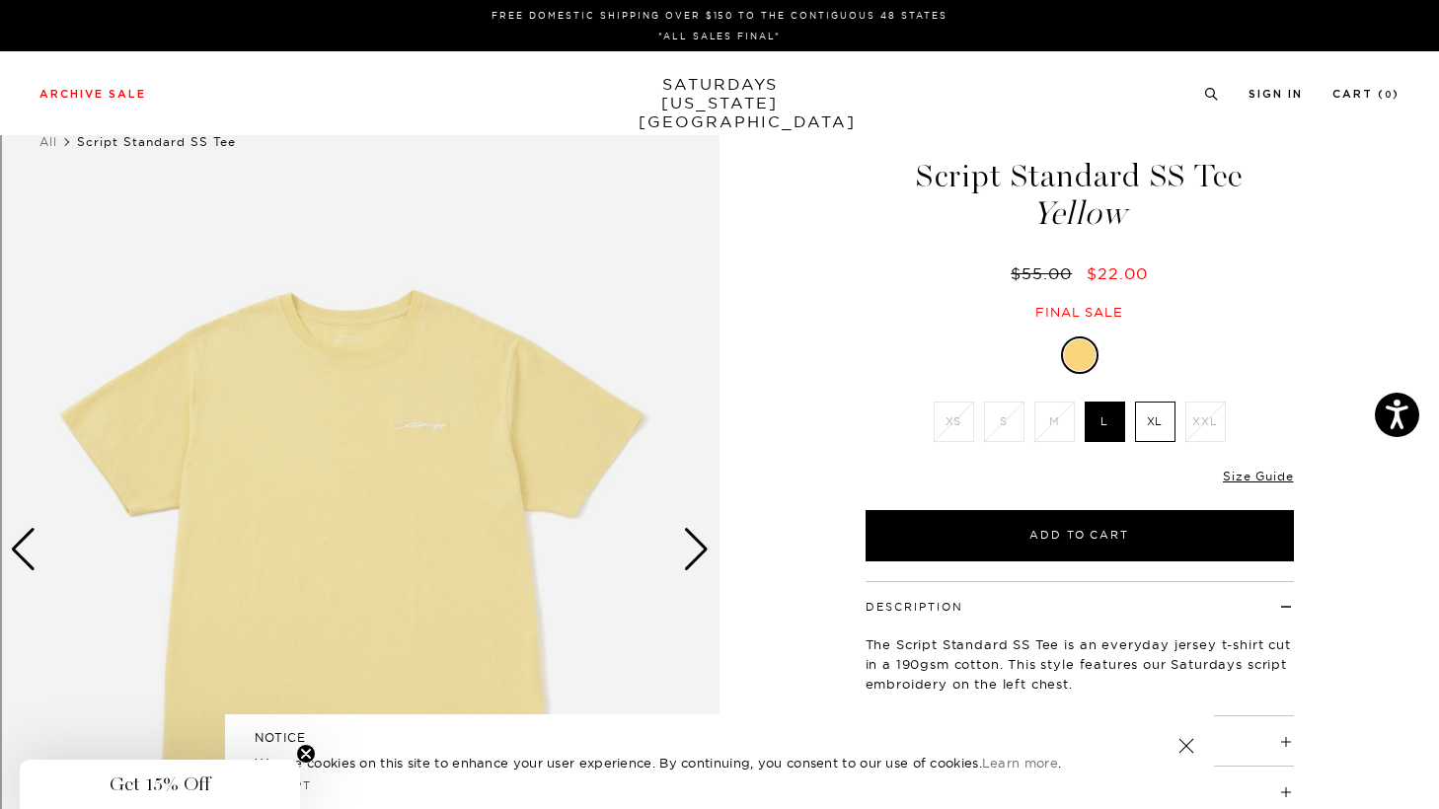
click at [689, 549] on div "Next slide" at bounding box center [696, 549] width 27 height 43
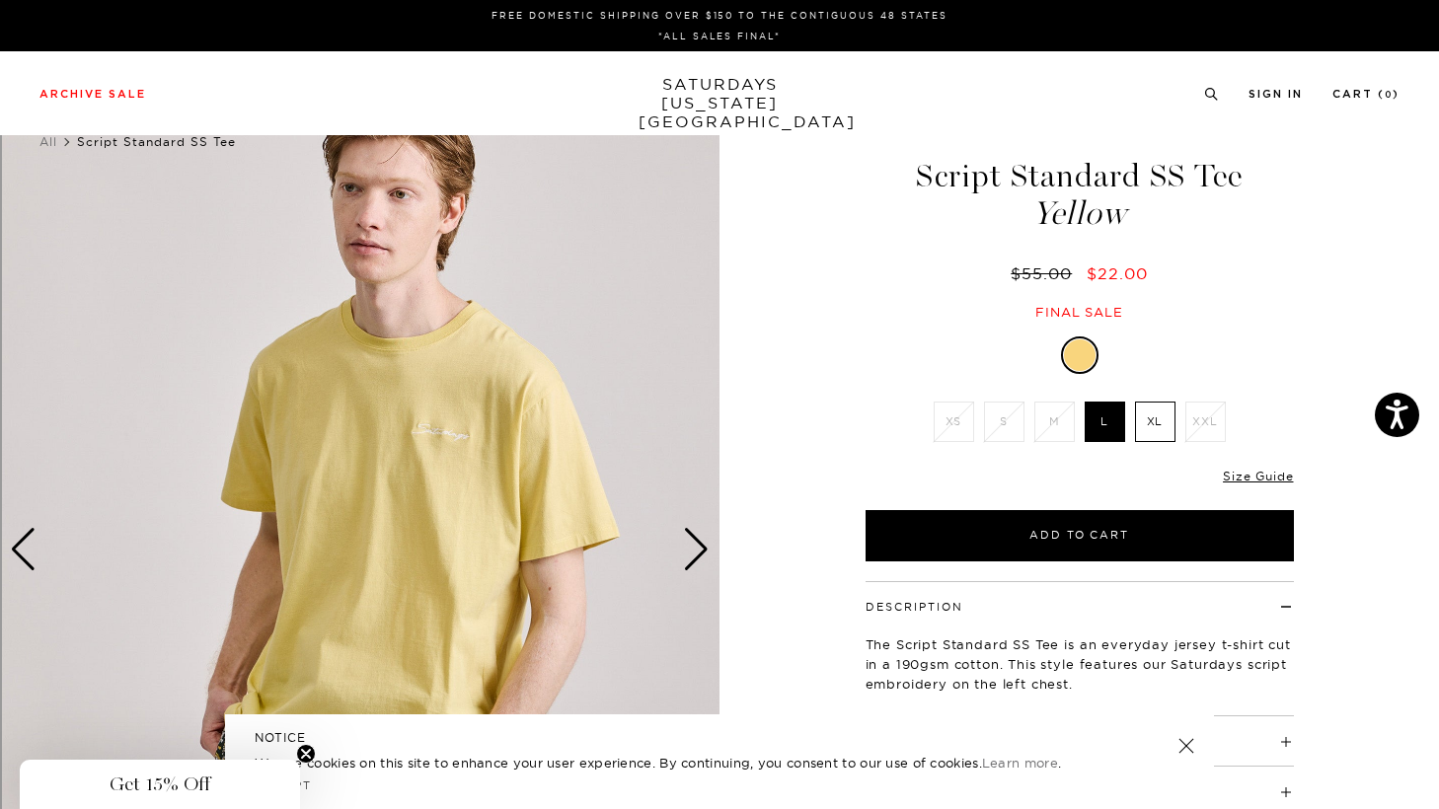
click at [689, 549] on div "Next slide" at bounding box center [696, 549] width 27 height 43
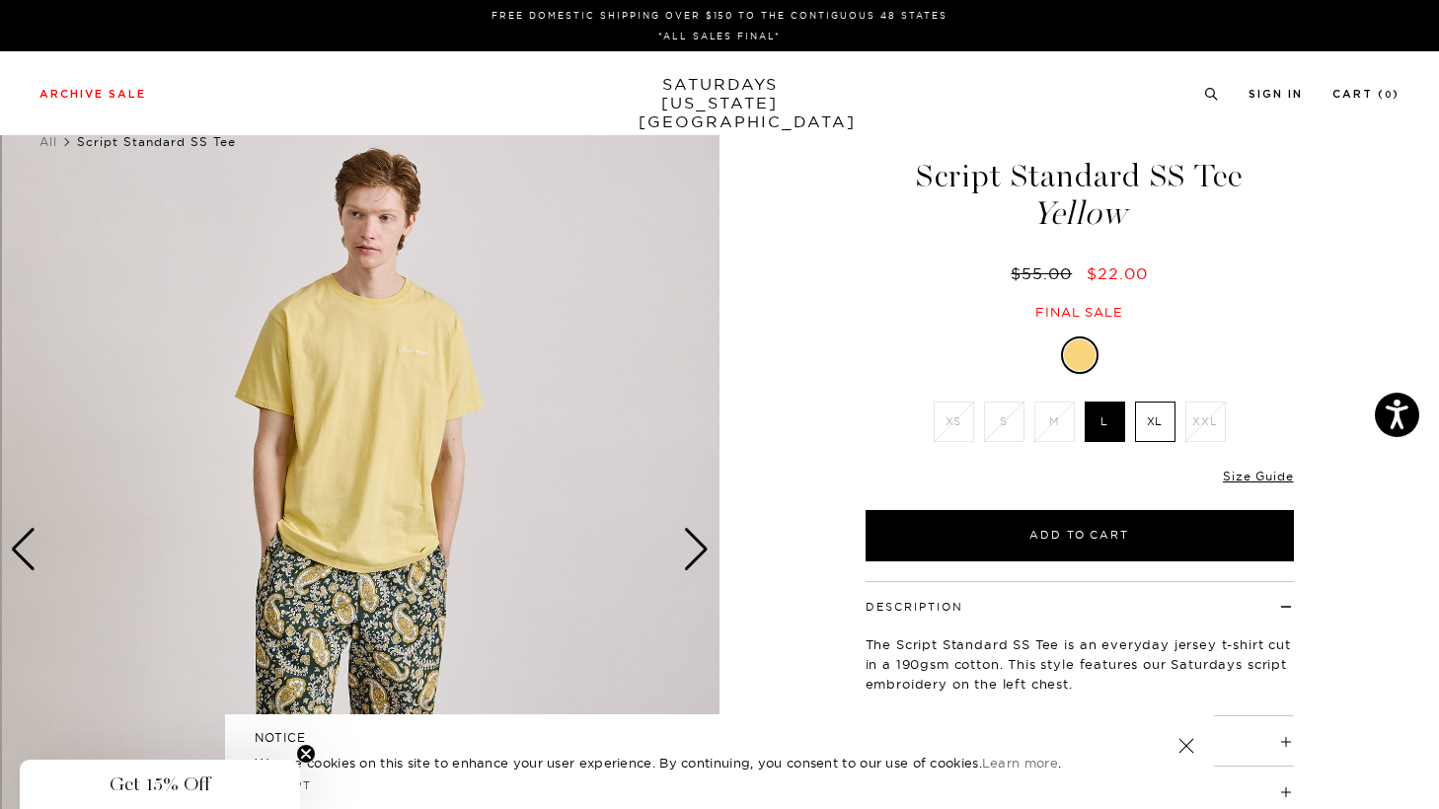
click at [689, 549] on div "Next slide" at bounding box center [696, 549] width 27 height 43
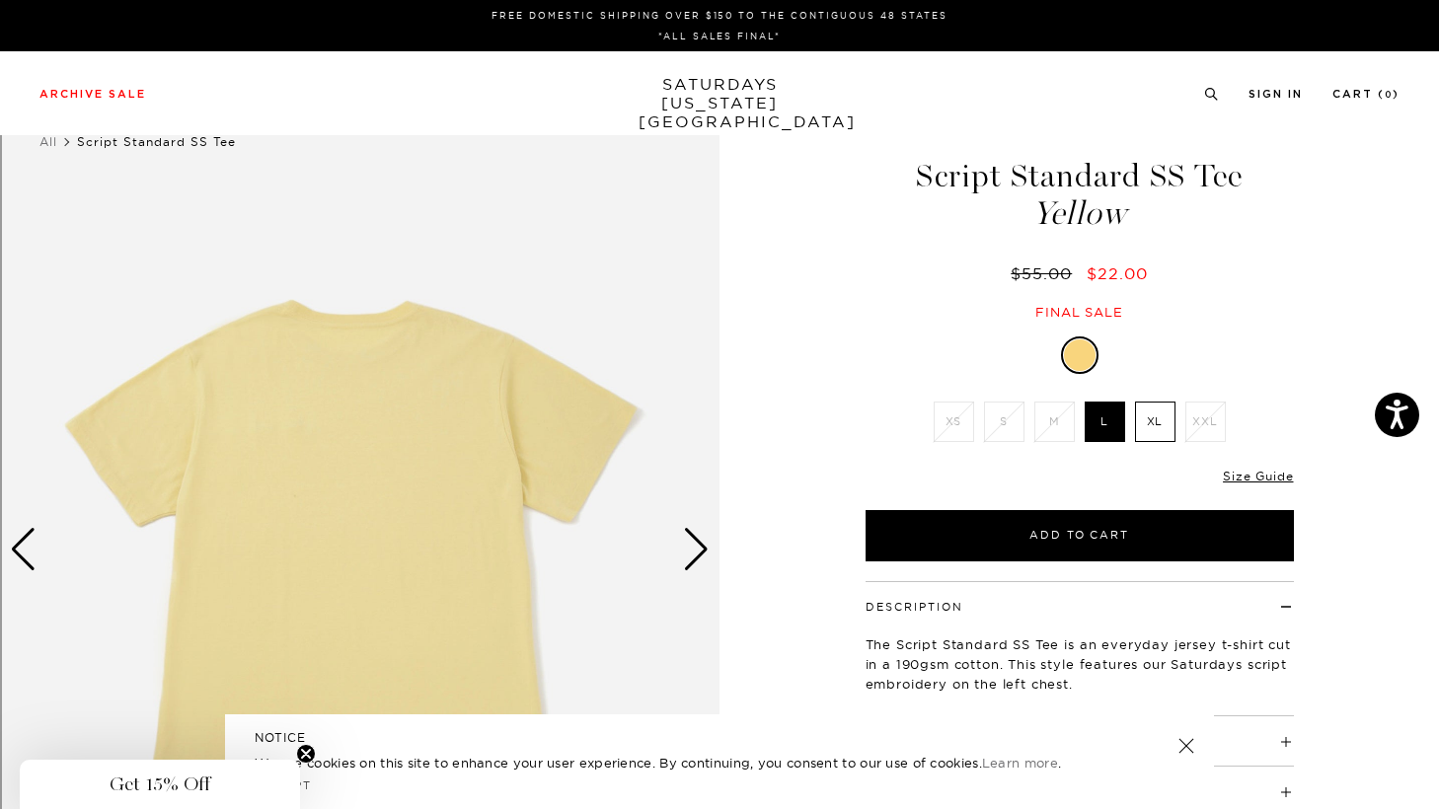
click at [689, 549] on div "Next slide" at bounding box center [696, 549] width 27 height 43
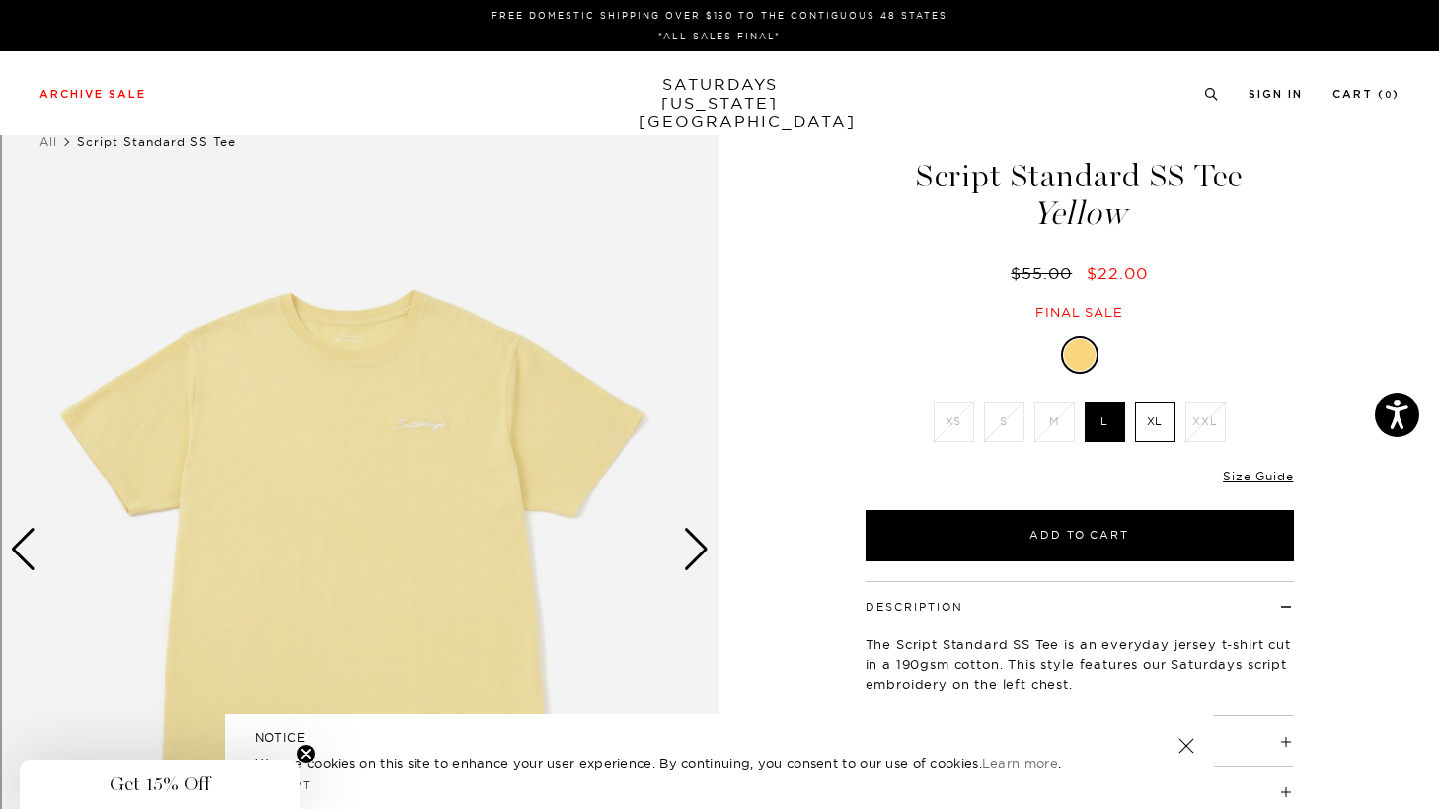
click at [689, 549] on div "Next slide" at bounding box center [696, 549] width 27 height 43
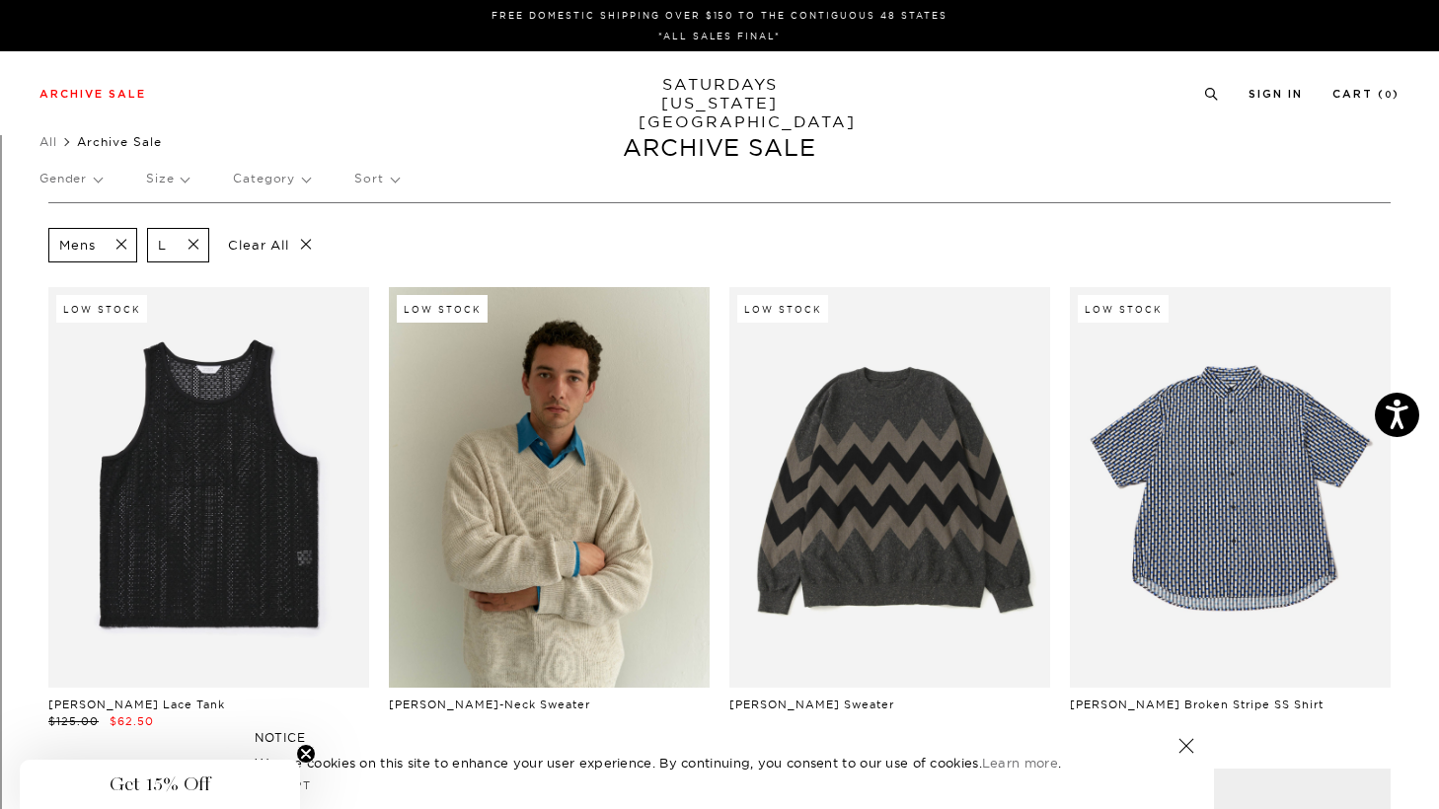
click at [196, 244] on span at bounding box center [187, 245] width 41 height 19
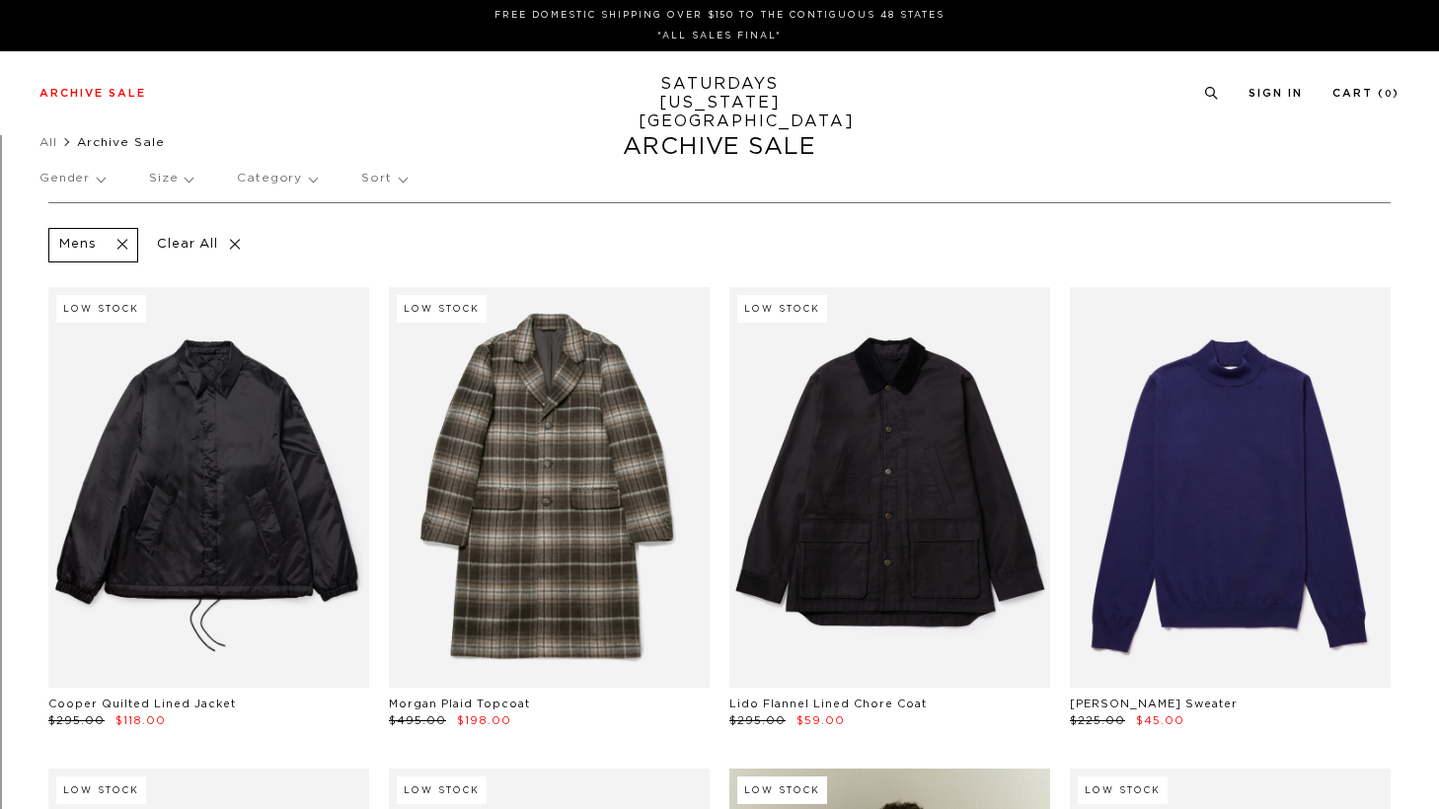
click at [174, 179] on p "Size" at bounding box center [170, 178] width 43 height 45
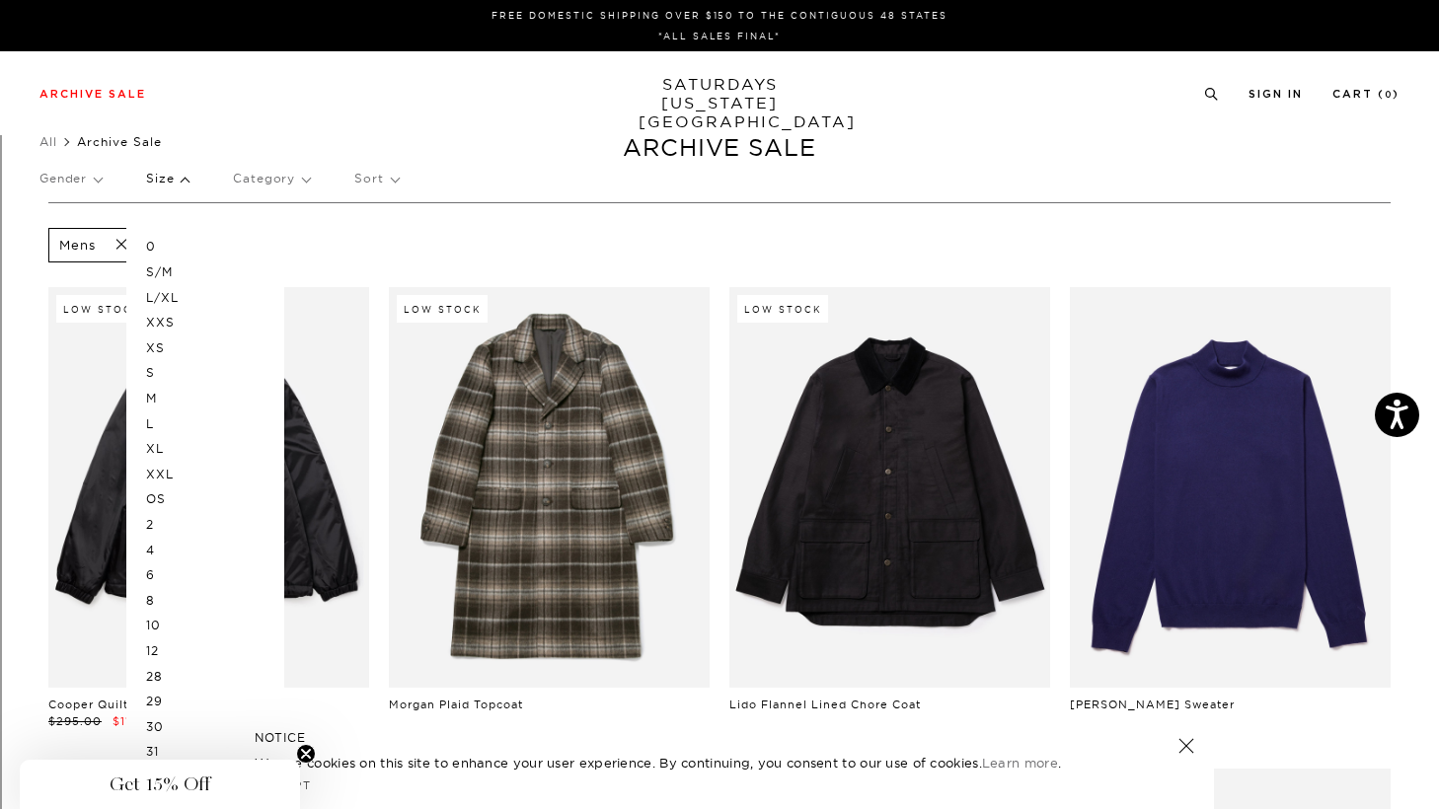
click at [157, 399] on p "M" at bounding box center [205, 399] width 118 height 26
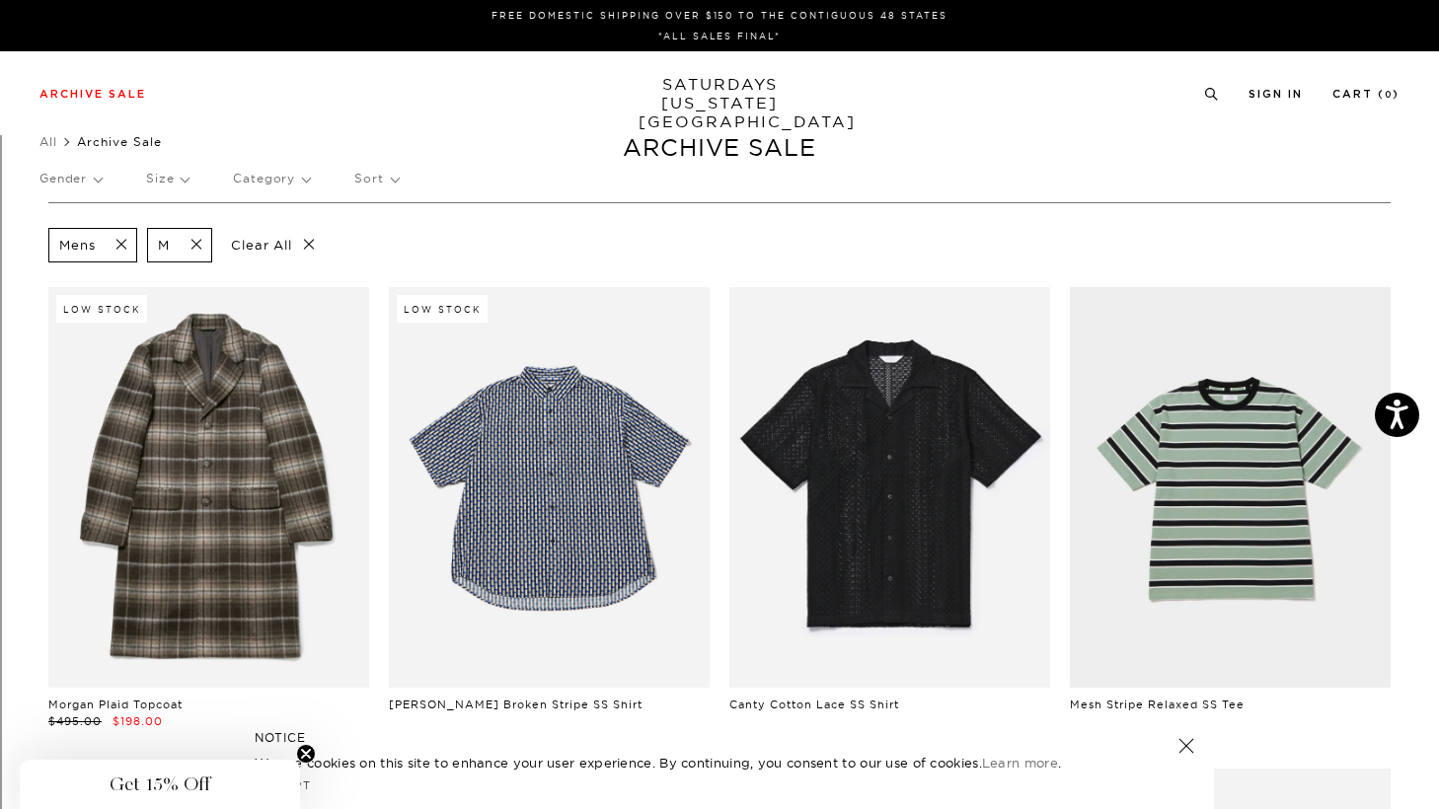
click at [286, 181] on p "Category" at bounding box center [271, 178] width 77 height 45
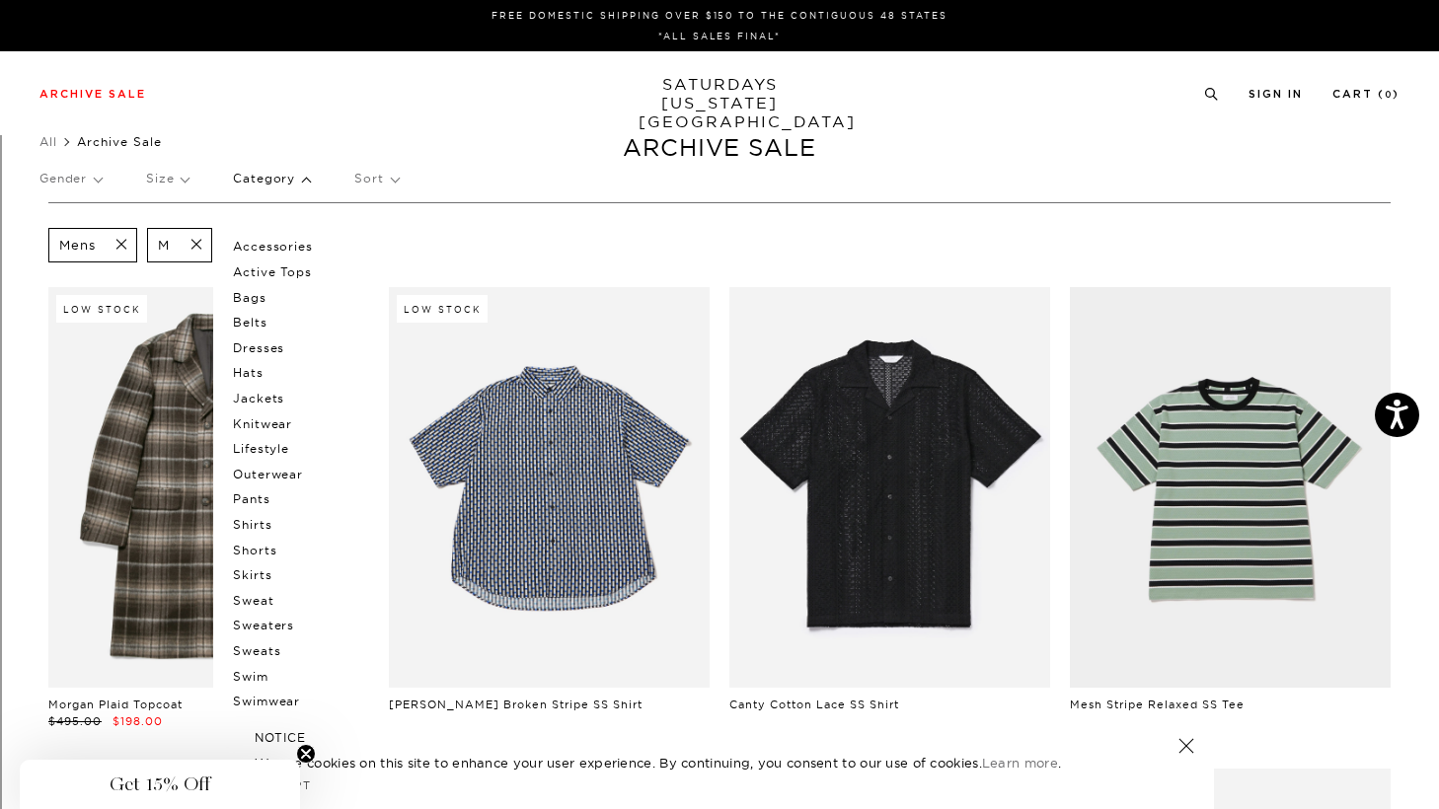
click at [280, 246] on p "Accessories" at bounding box center [292, 247] width 118 height 26
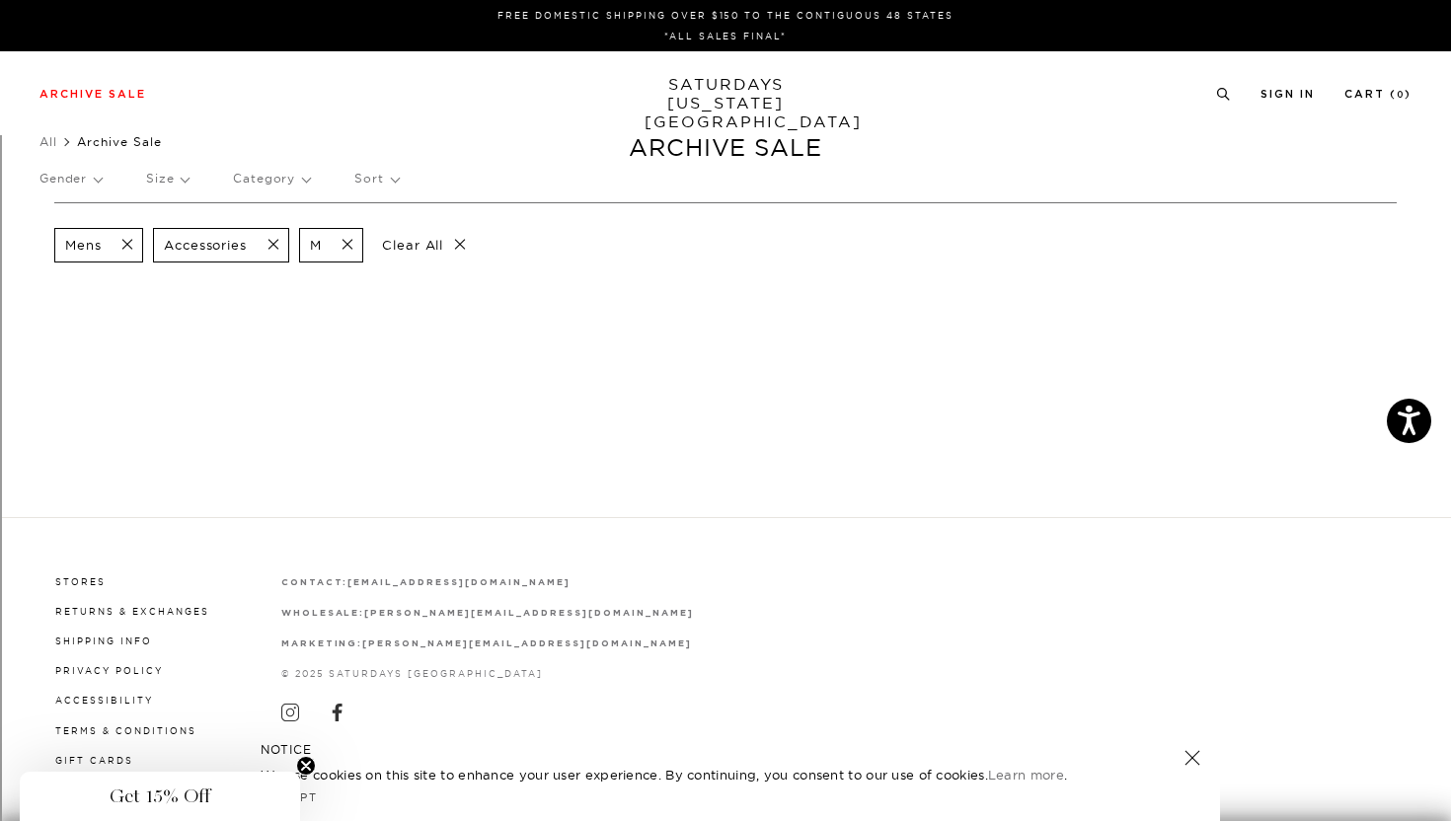
click at [127, 247] on span at bounding box center [121, 245] width 41 height 19
click at [252, 241] on span at bounding box center [242, 245] width 41 height 19
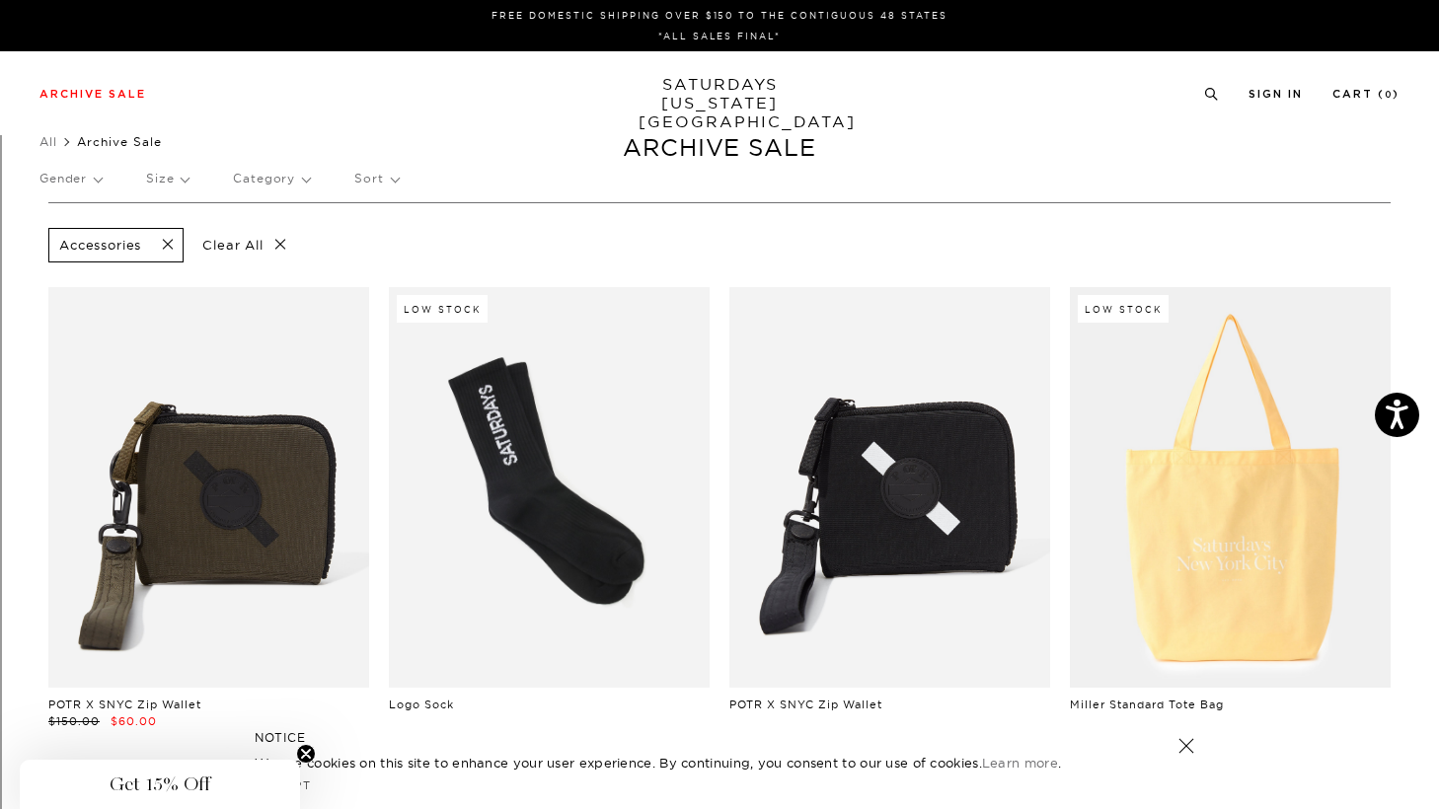
click at [718, 97] on link "SATURDAYS NEW YORK CITY" at bounding box center [720, 103] width 163 height 56
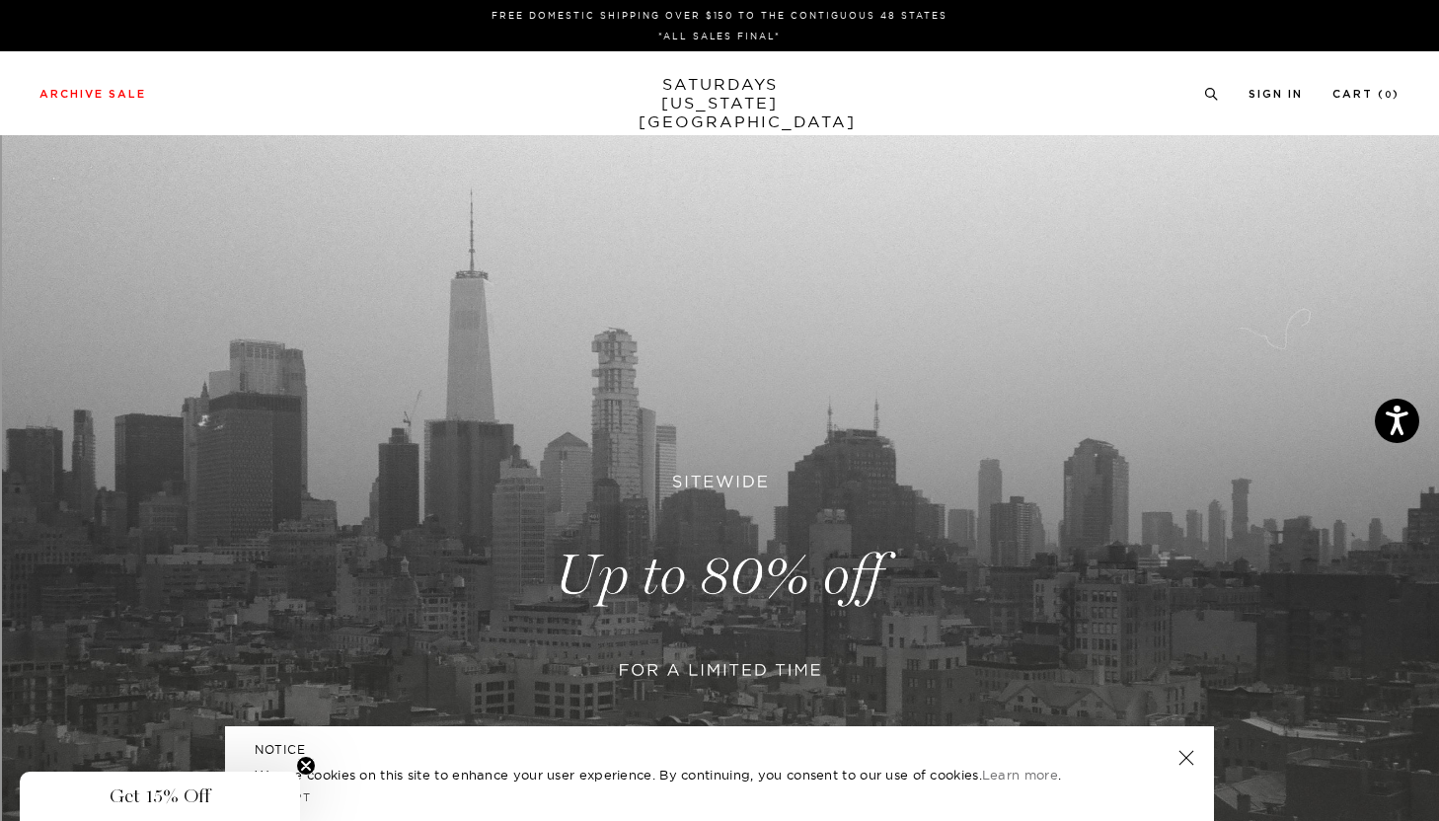
click at [722, 98] on link "SATURDAYS NEW YORK CITY" at bounding box center [720, 103] width 163 height 56
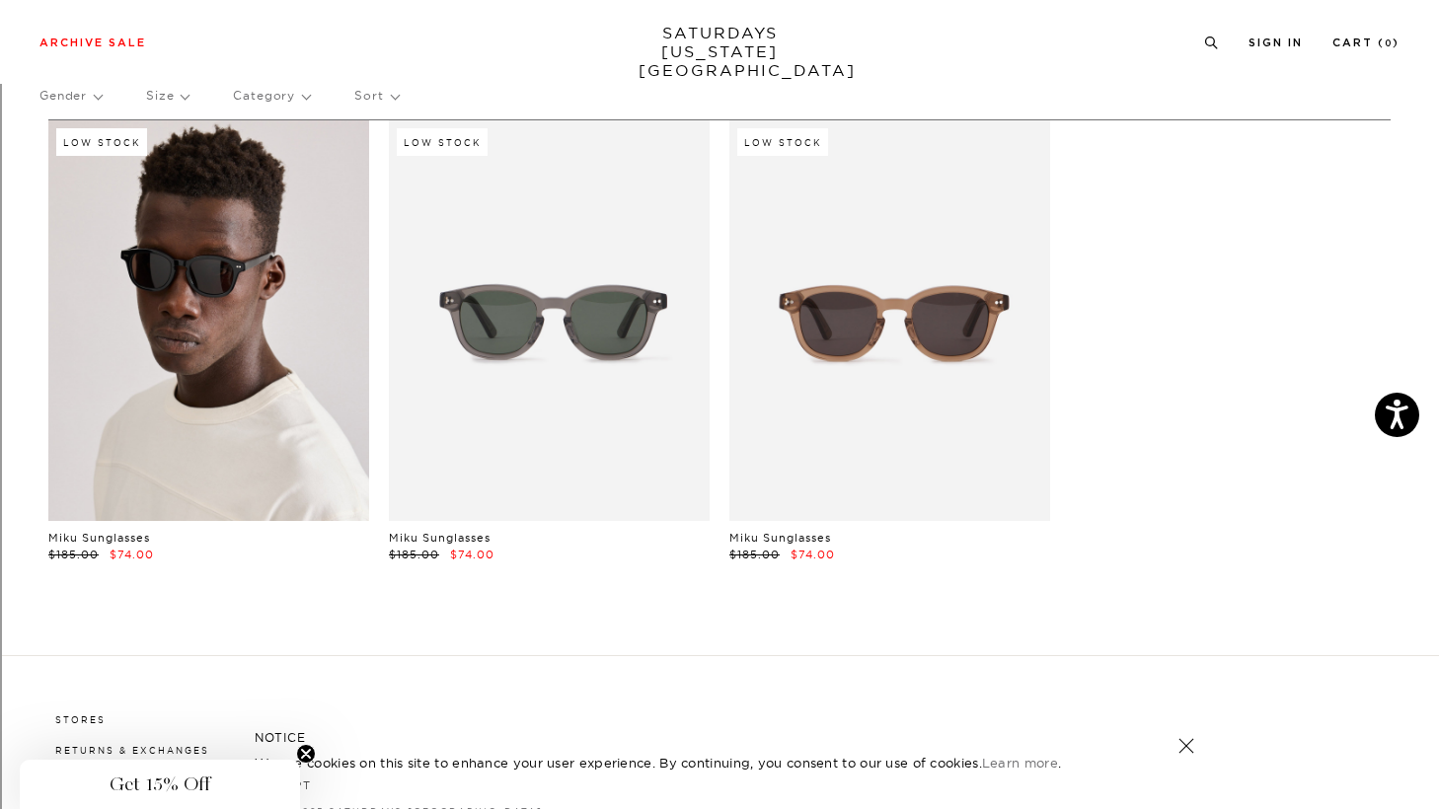
scroll to position [73, 0]
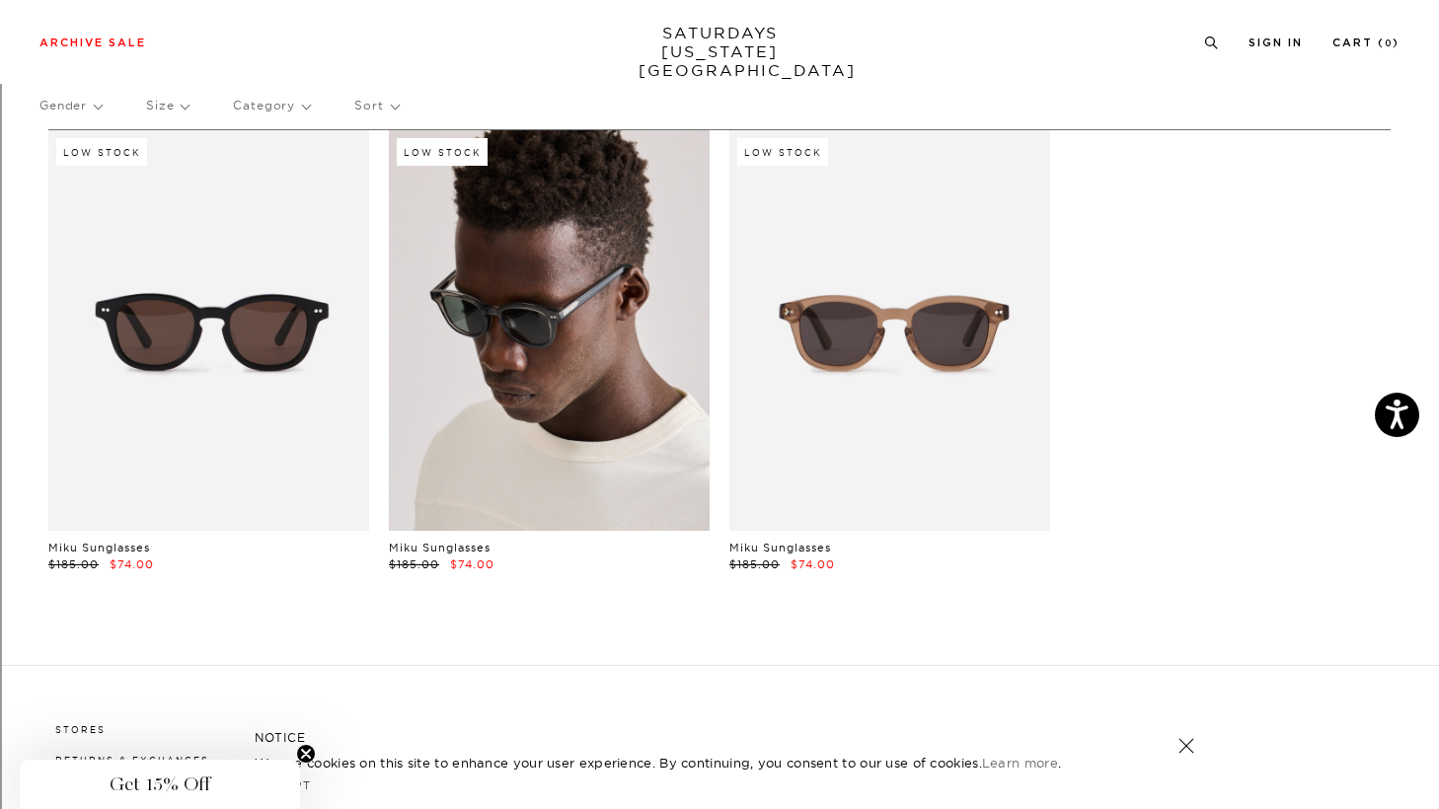
click at [581, 337] on link at bounding box center [549, 330] width 321 height 401
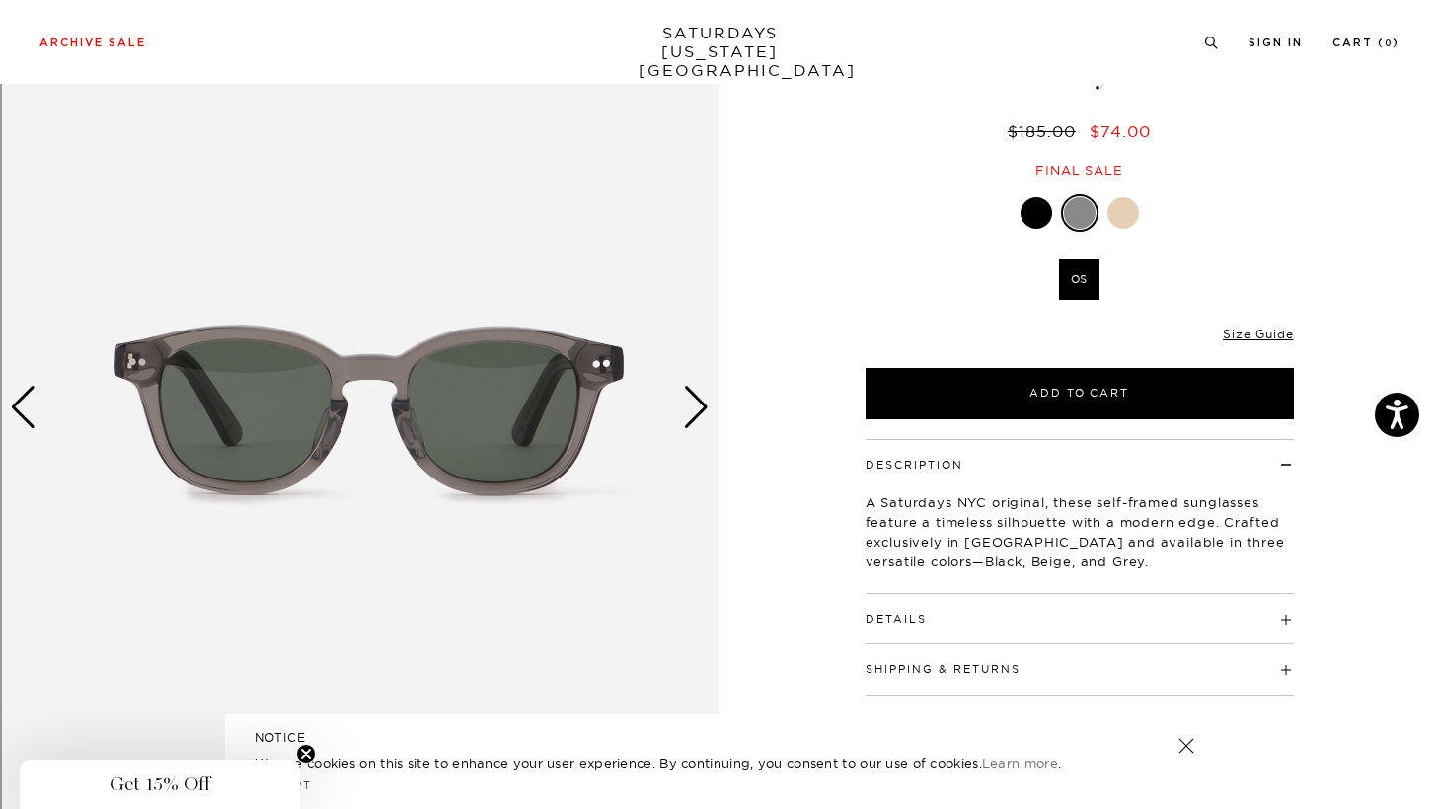
scroll to position [157, 0]
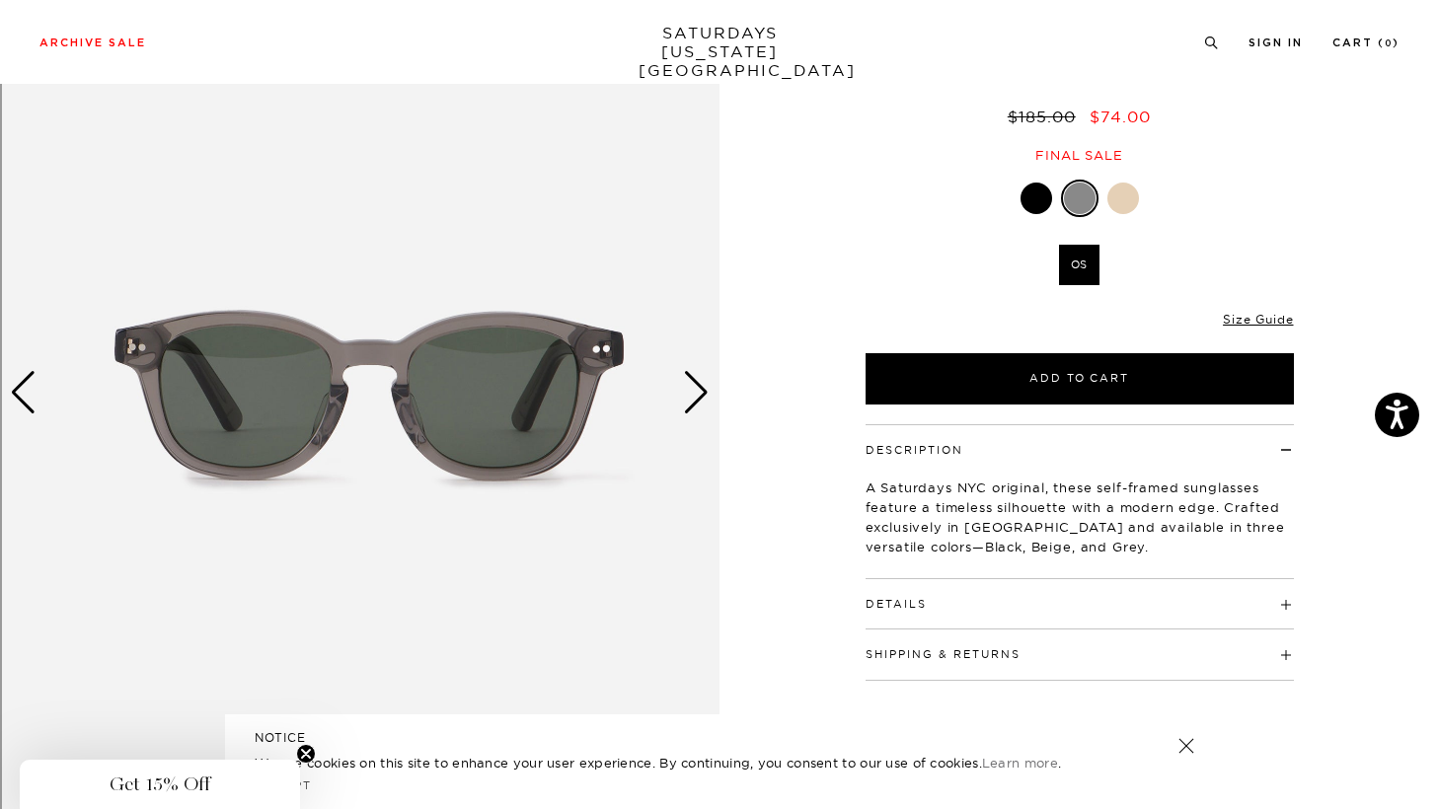
click at [694, 392] on div "Next slide" at bounding box center [696, 392] width 27 height 43
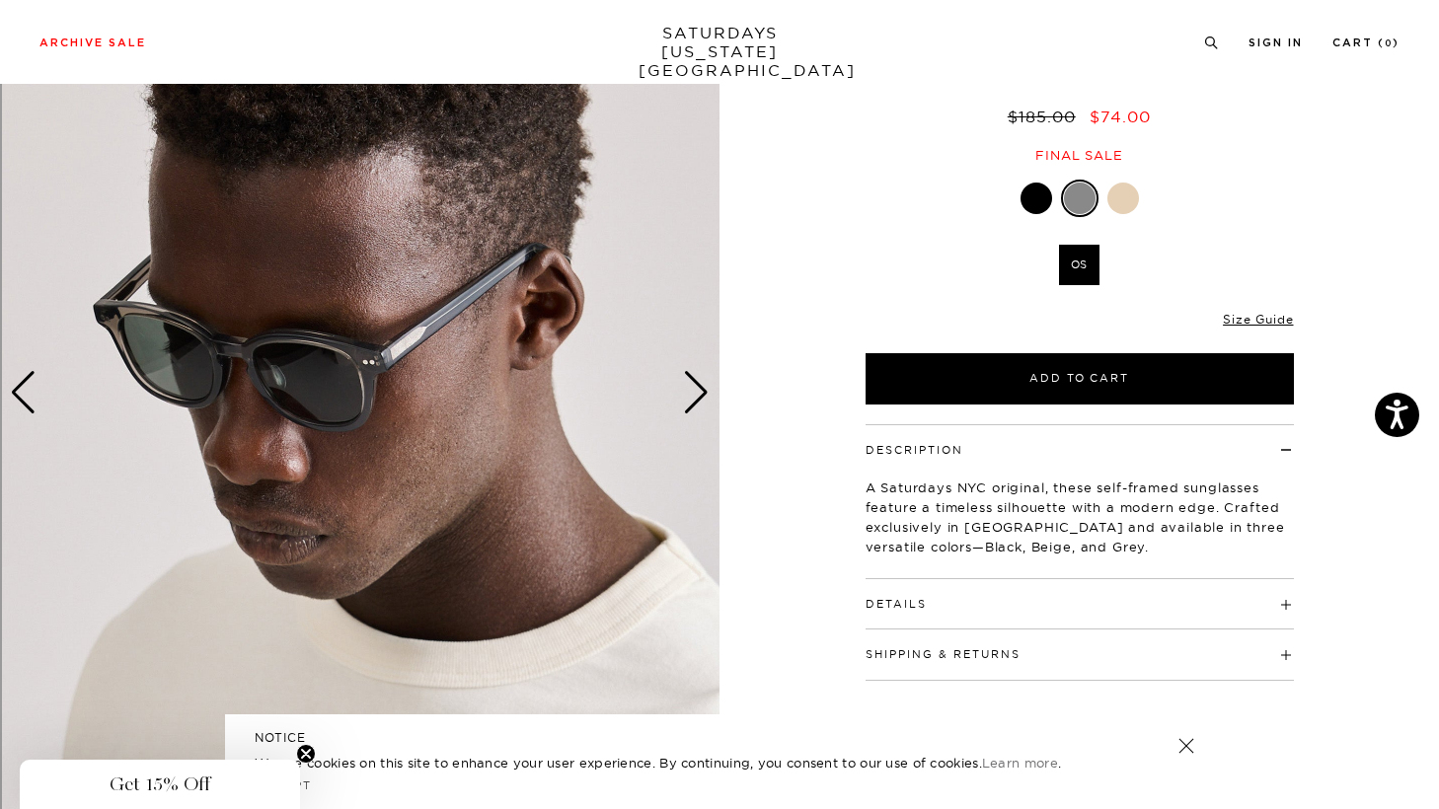
click at [694, 393] on div "Next slide" at bounding box center [696, 392] width 27 height 43
click at [698, 389] on div "Next slide" at bounding box center [696, 392] width 27 height 43
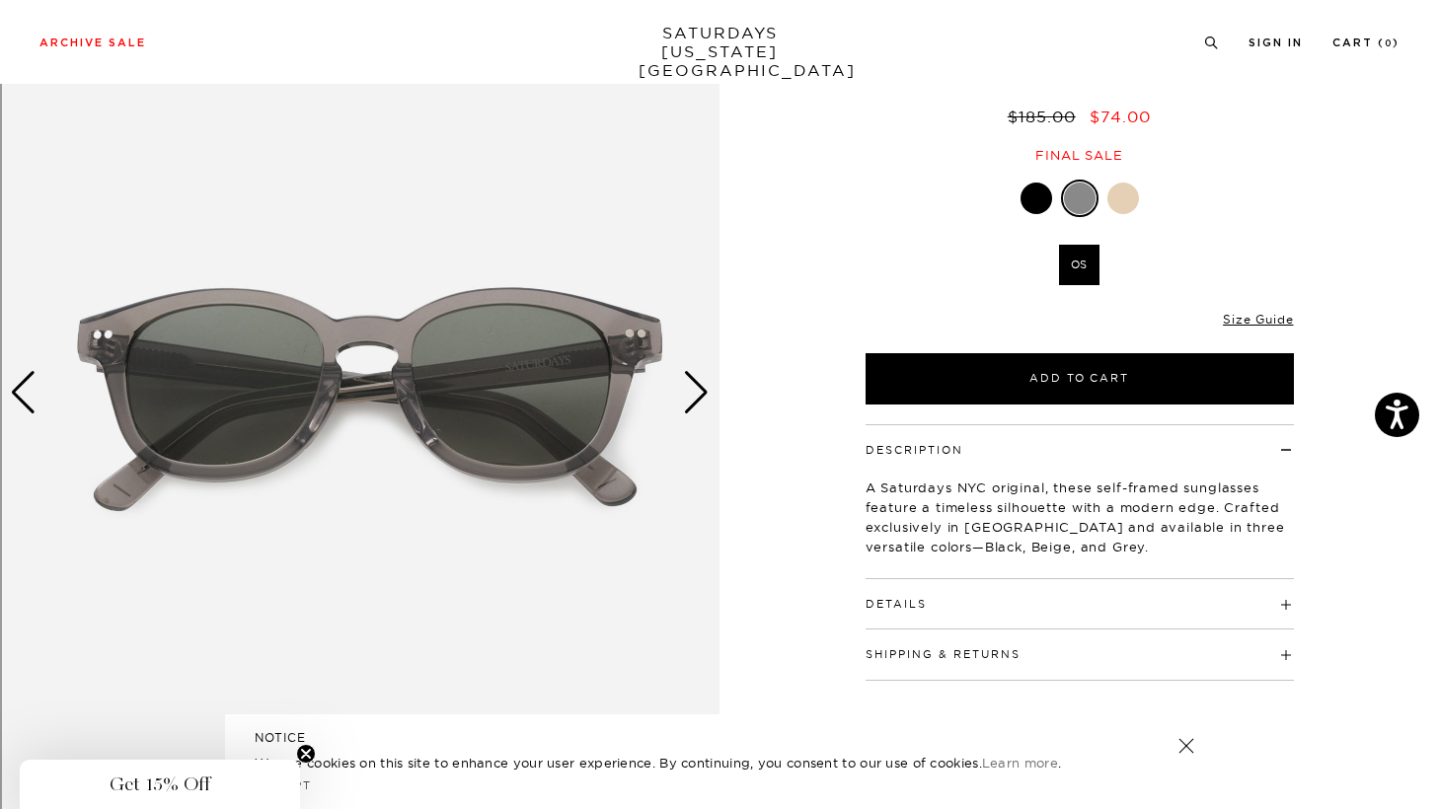
click at [698, 389] on div "Next slide" at bounding box center [696, 392] width 27 height 43
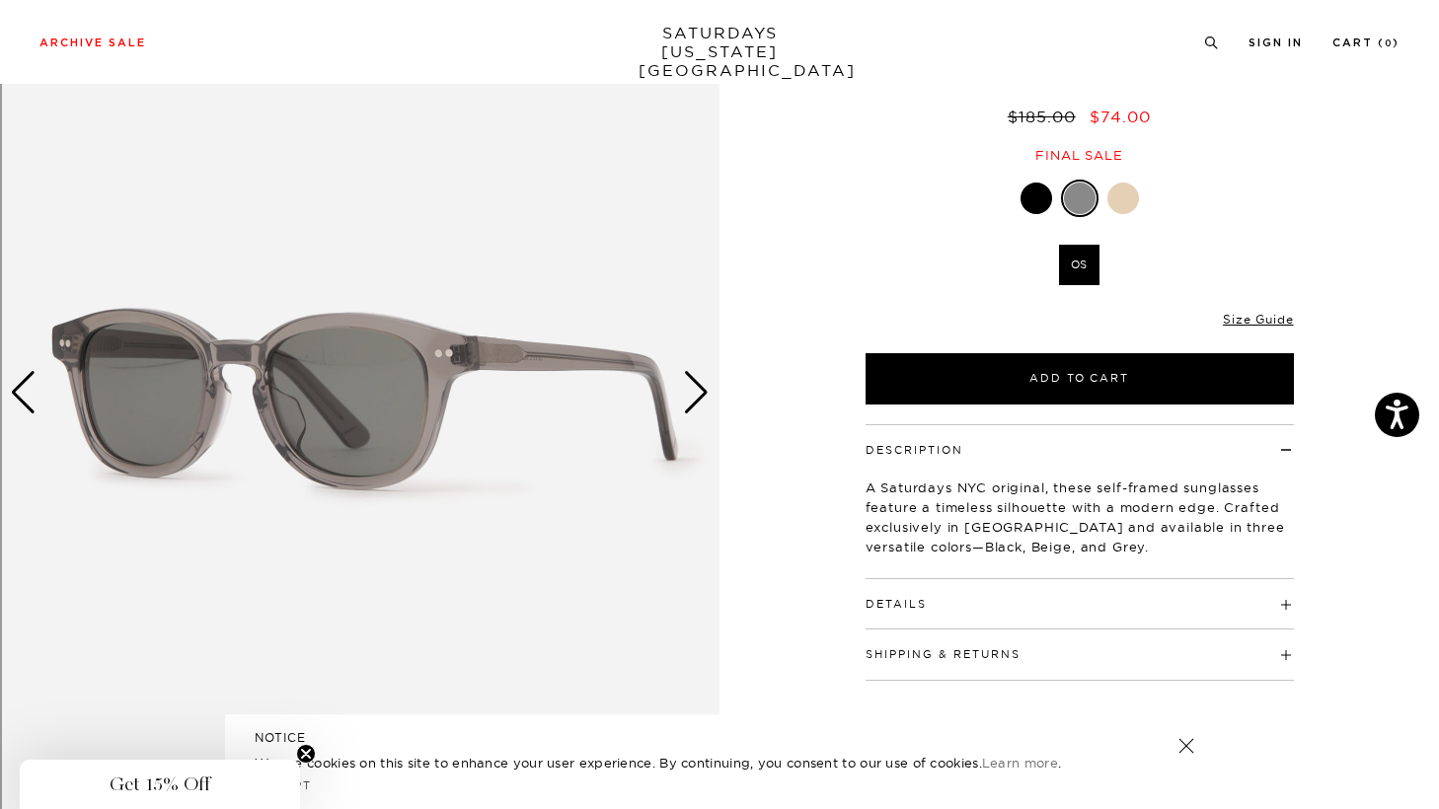
click at [698, 389] on div "Next slide" at bounding box center [696, 392] width 27 height 43
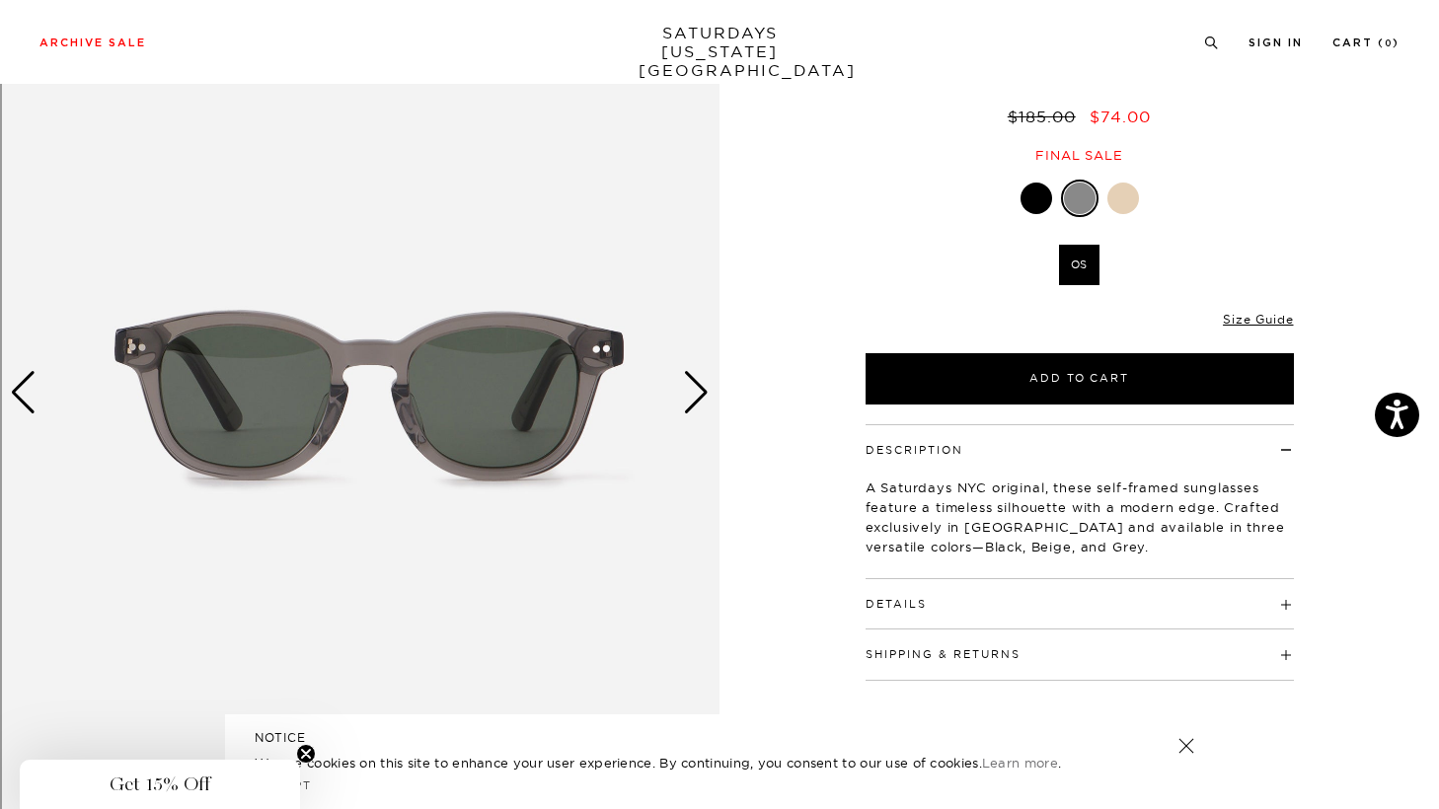
click at [698, 389] on div "Next slide" at bounding box center [696, 392] width 27 height 43
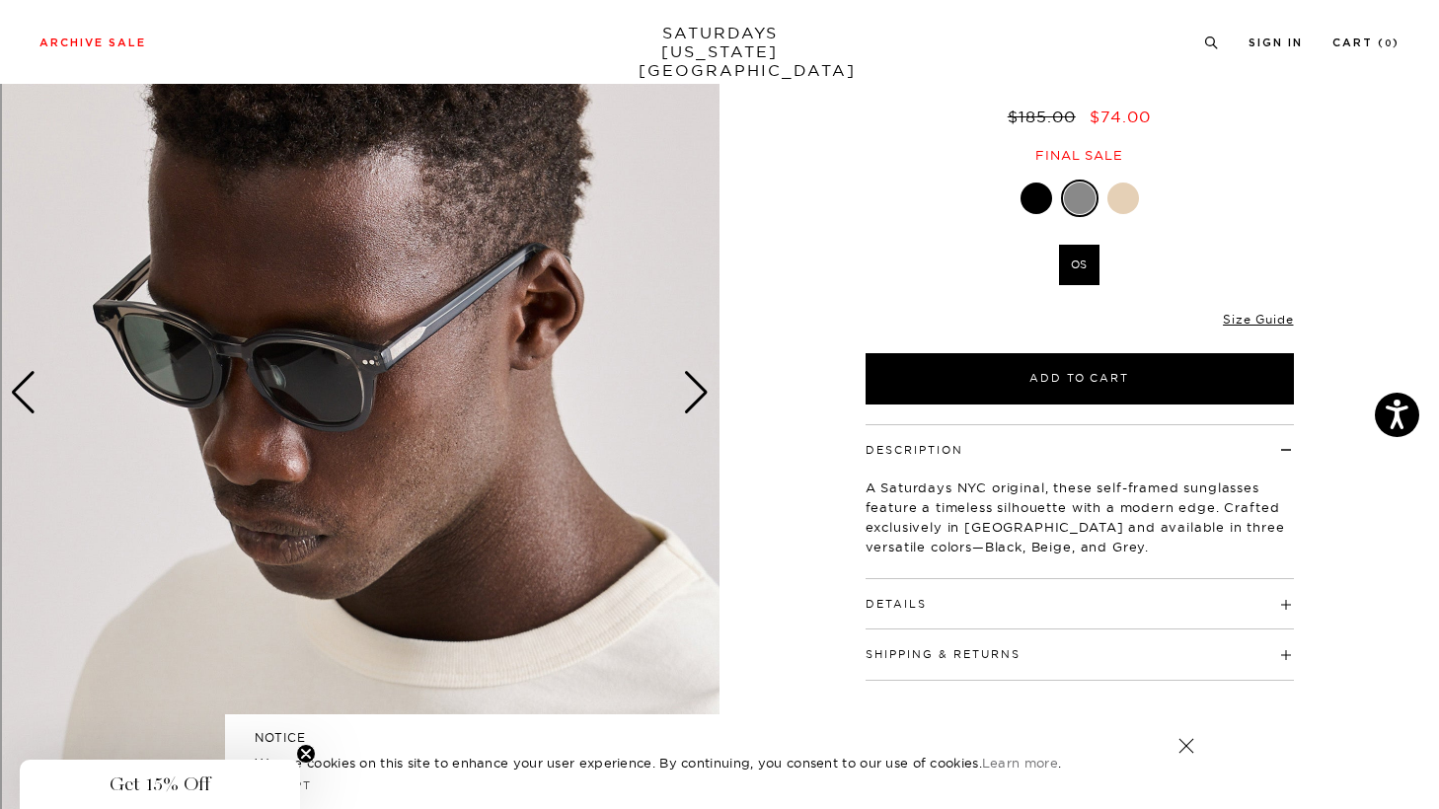
click at [698, 389] on div "Next slide" at bounding box center [696, 392] width 27 height 43
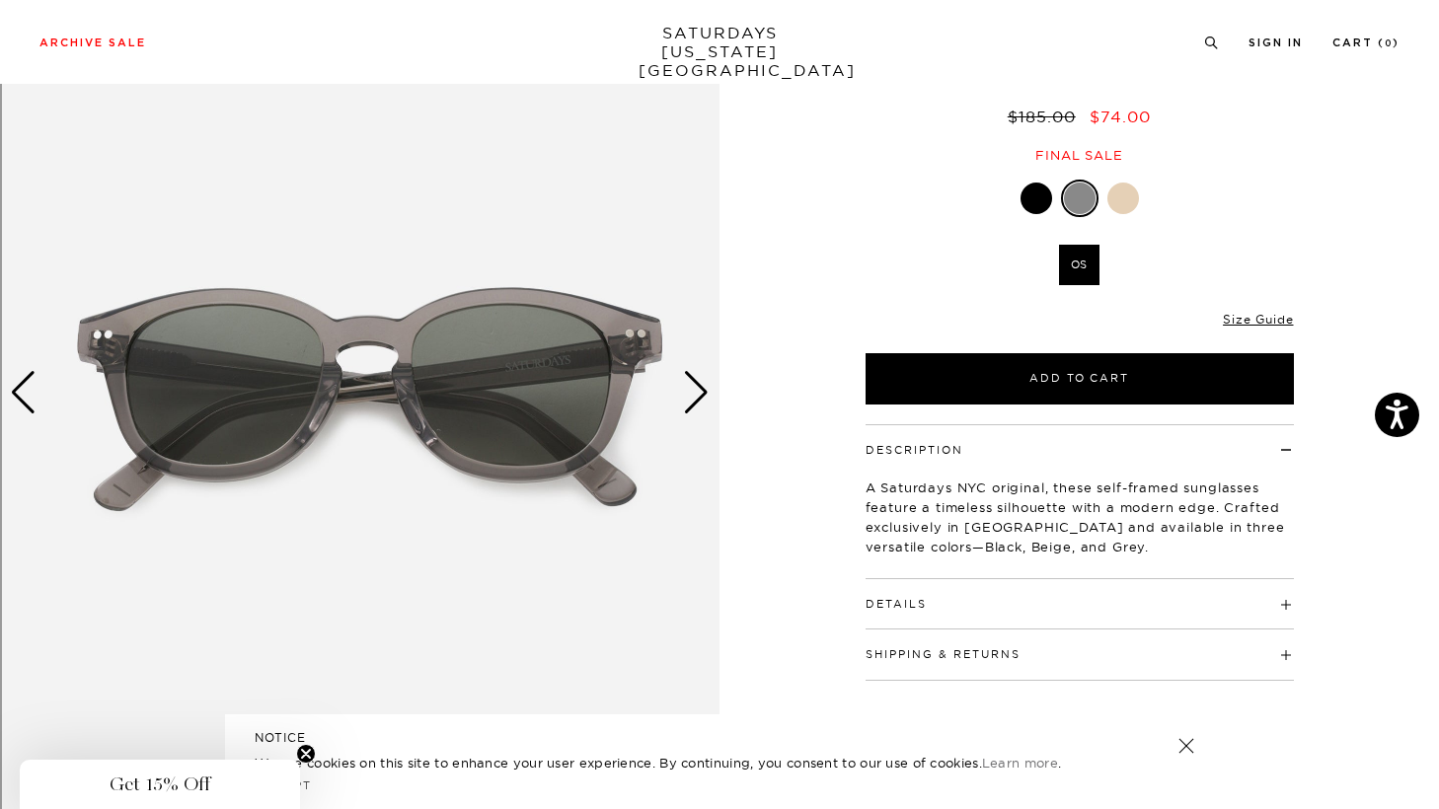
click at [1129, 206] on div at bounding box center [1123, 199] width 32 height 32
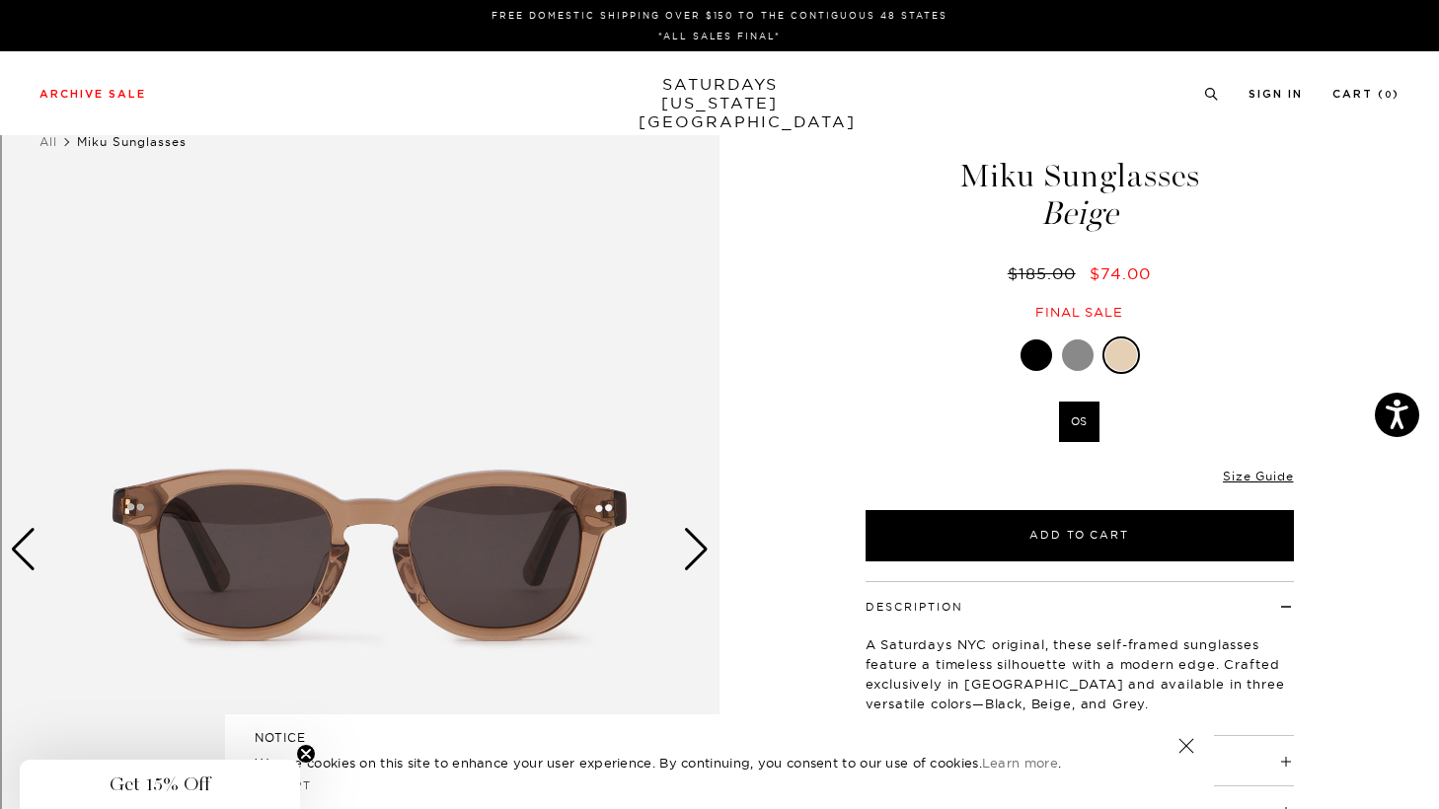
click at [700, 557] on div "Next slide" at bounding box center [696, 549] width 27 height 43
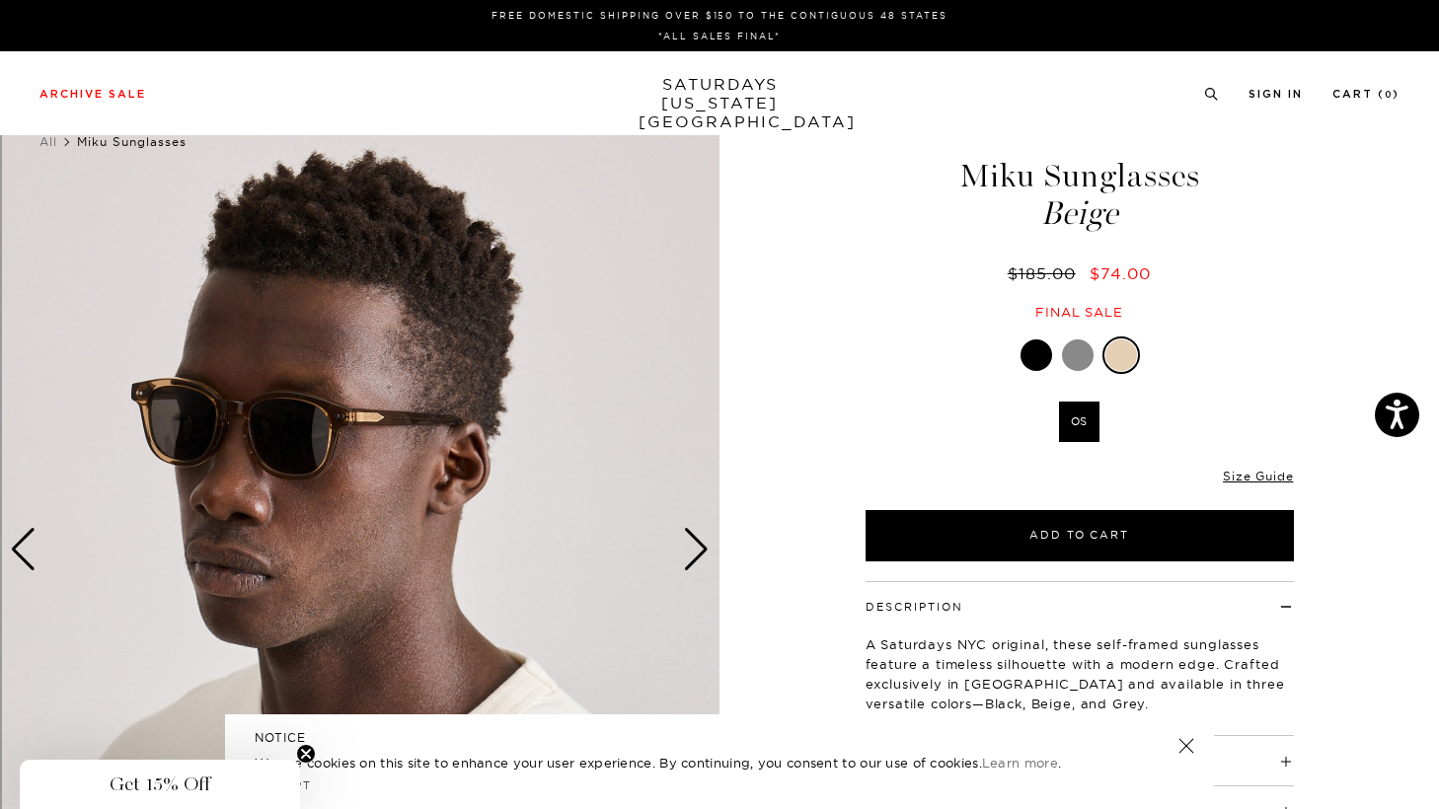
click at [700, 557] on div "Next slide" at bounding box center [696, 549] width 27 height 43
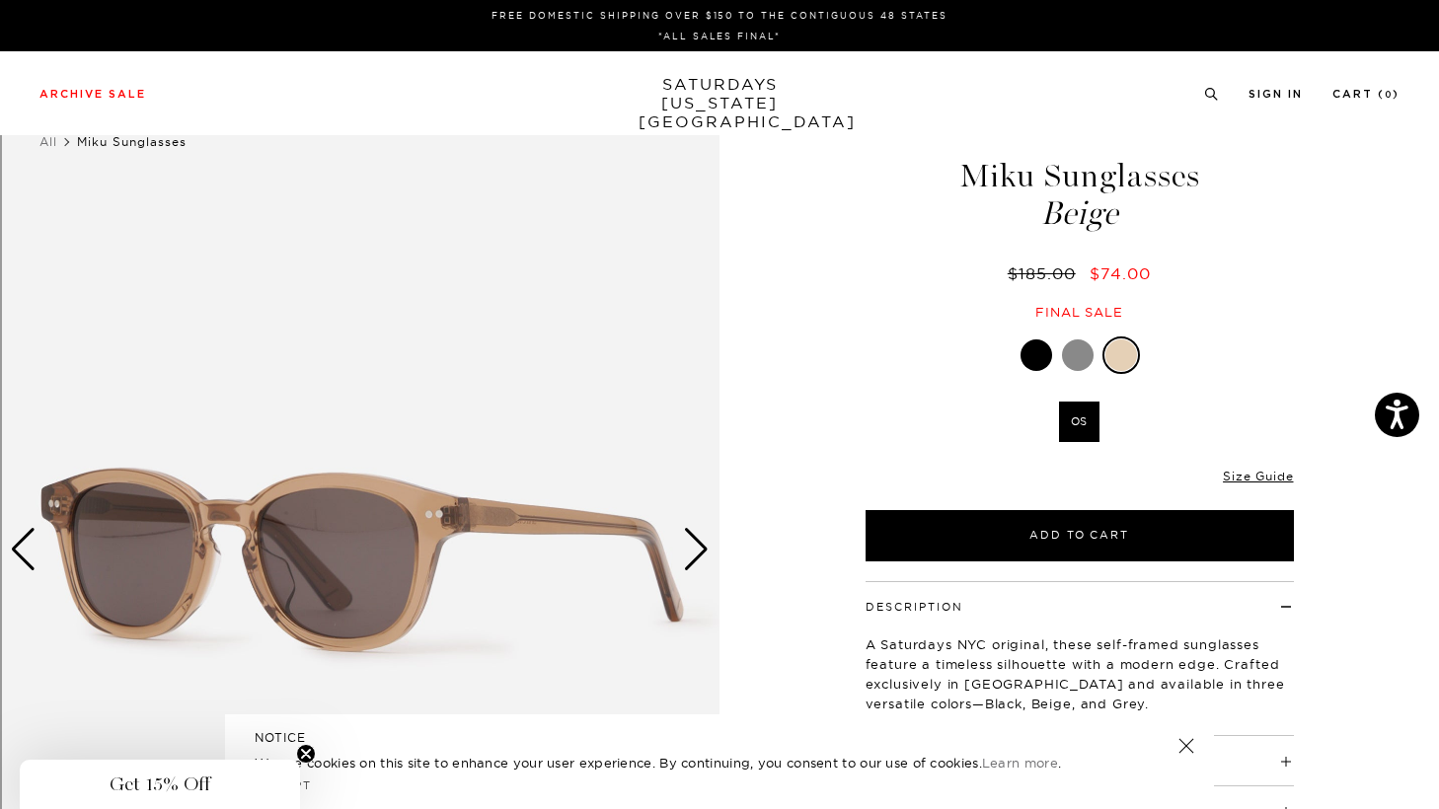
click at [700, 557] on div "Next slide" at bounding box center [696, 549] width 27 height 43
click at [1034, 348] on div at bounding box center [1036, 356] width 32 height 32
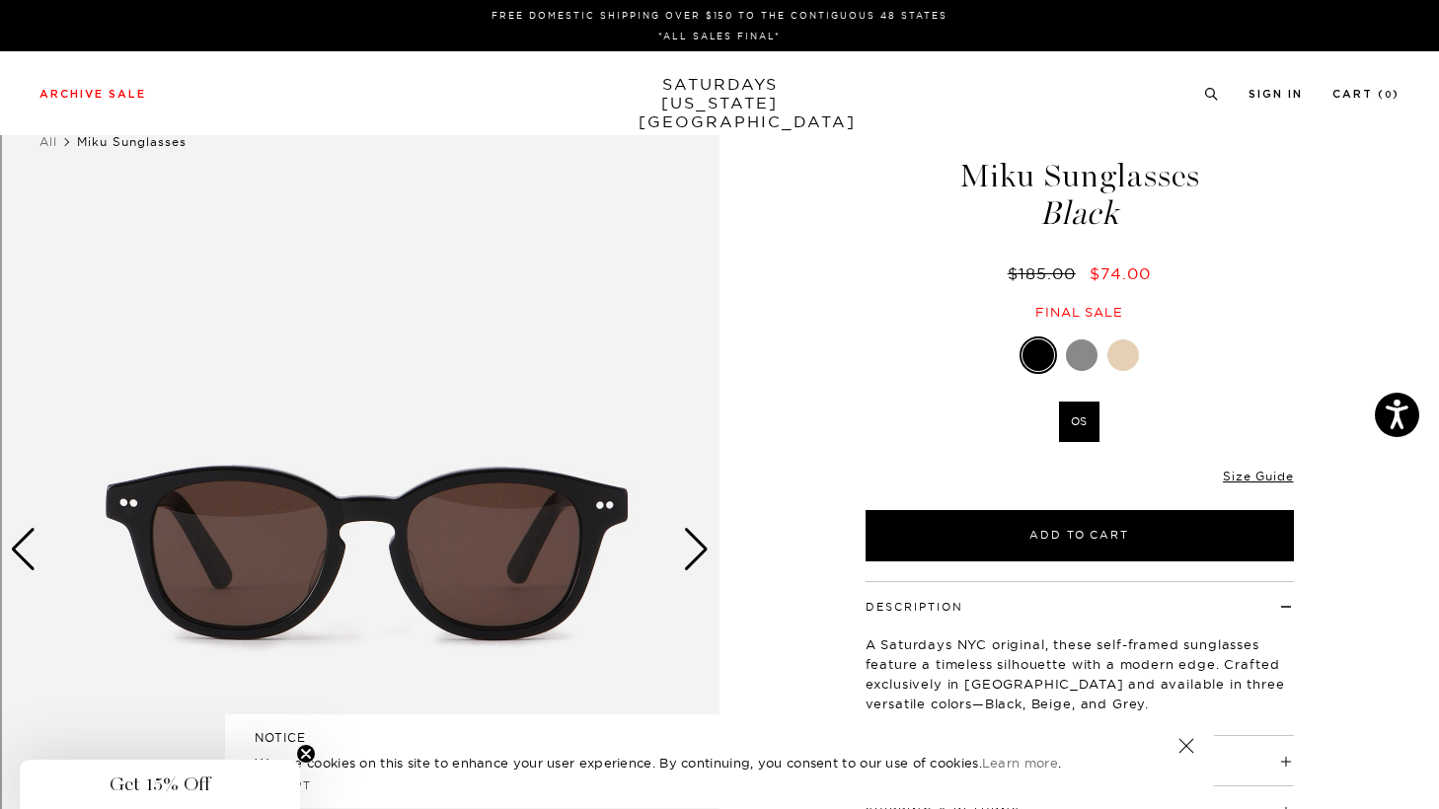
click at [693, 554] on div "Next slide" at bounding box center [696, 549] width 27 height 43
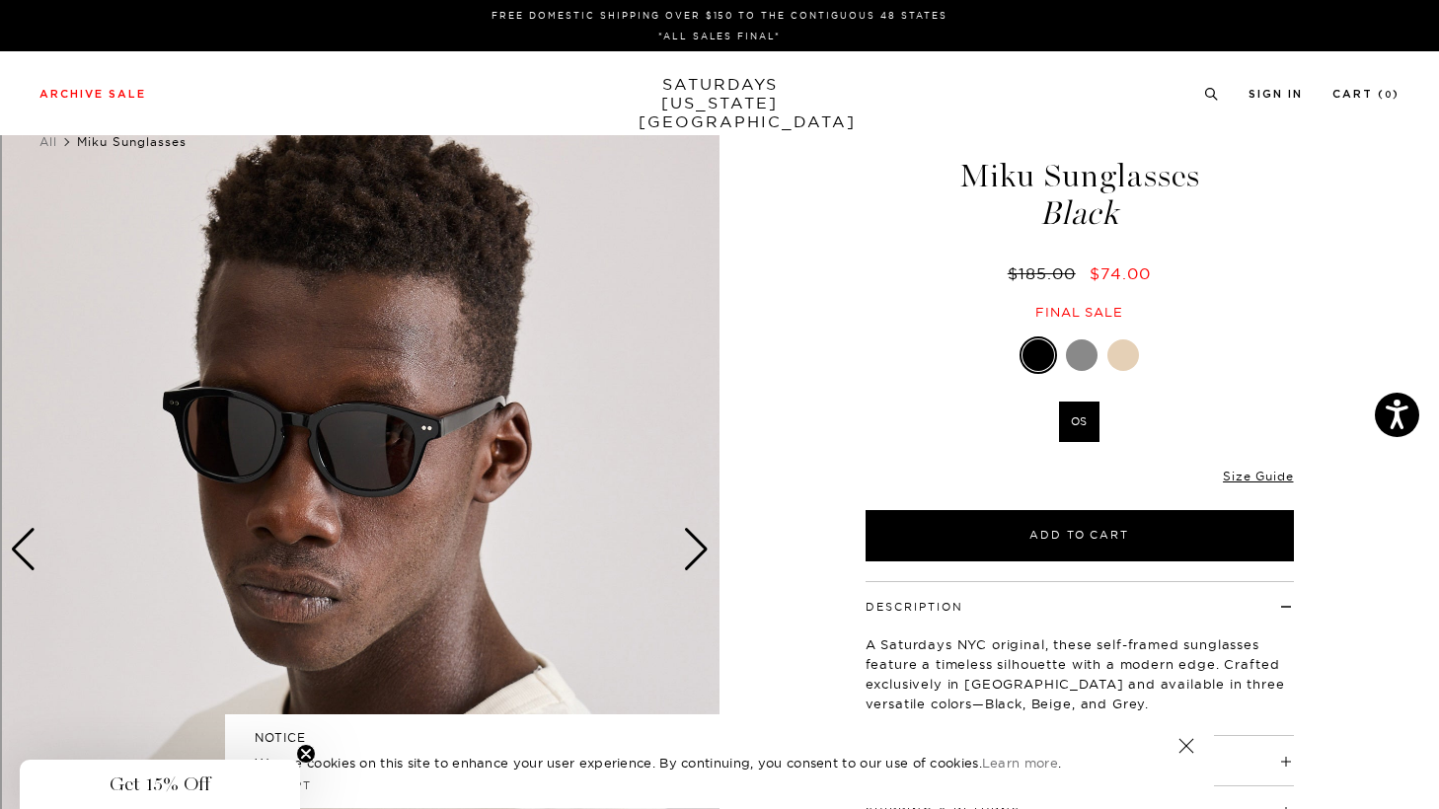
click at [693, 554] on div "Next slide" at bounding box center [696, 549] width 27 height 43
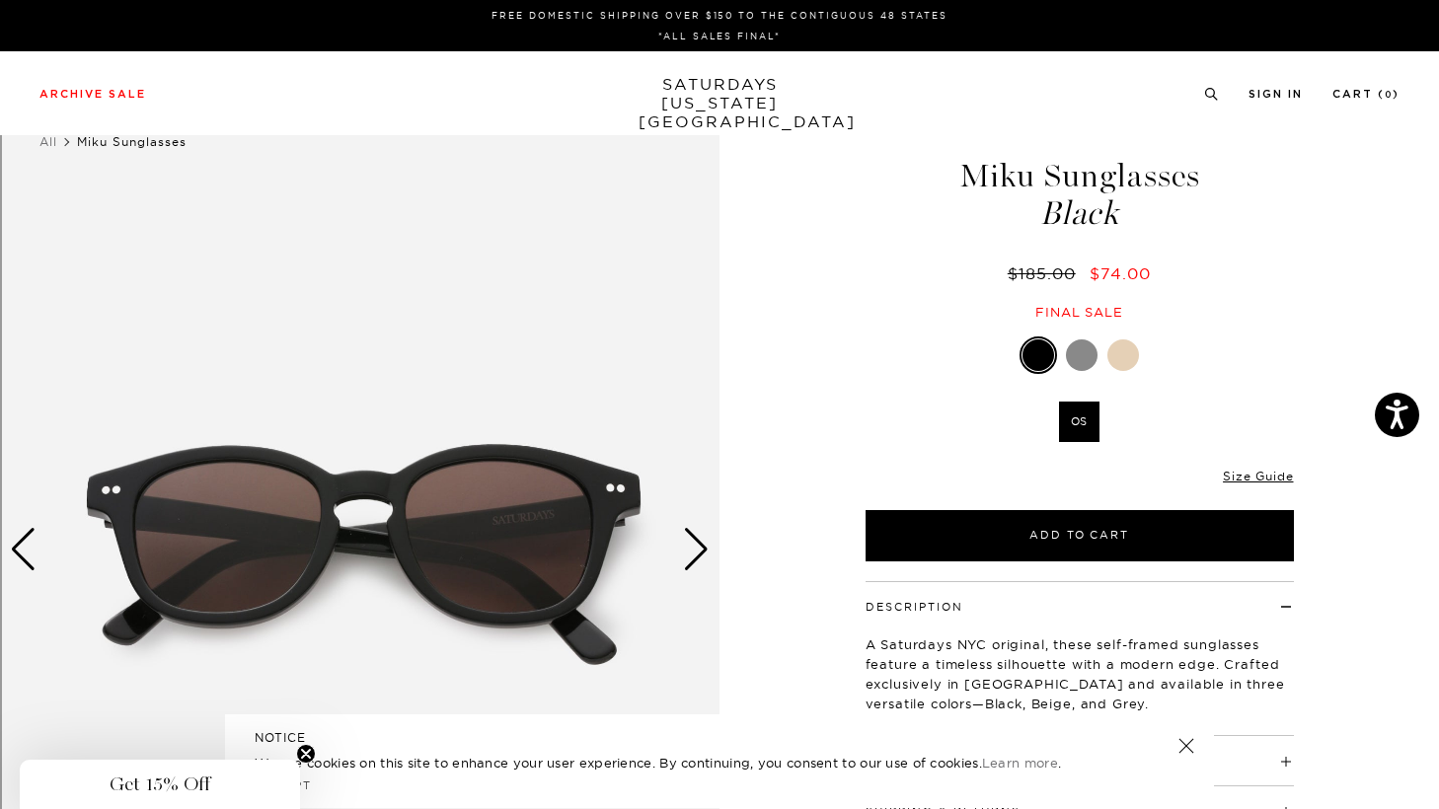
click at [693, 554] on div "Next slide" at bounding box center [696, 549] width 27 height 43
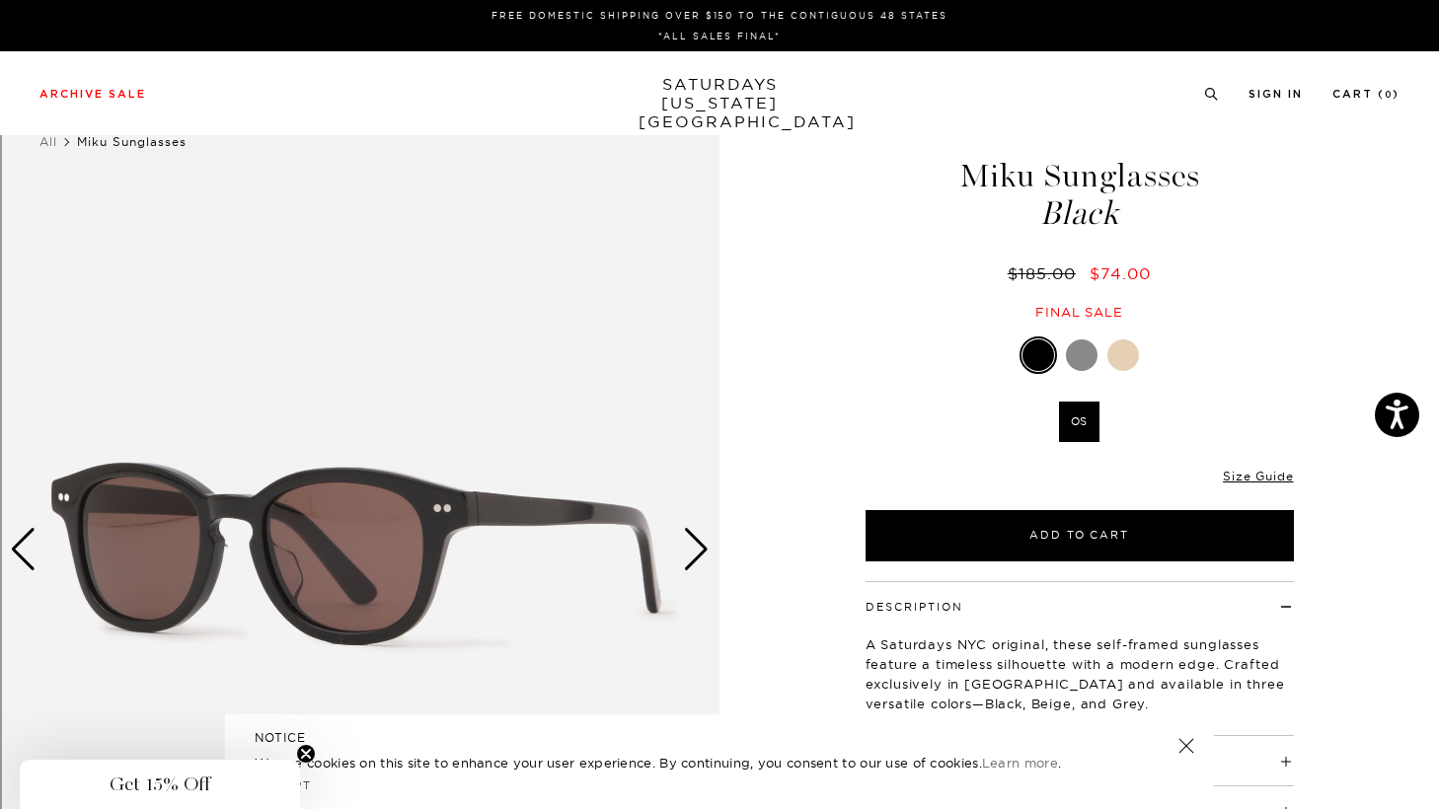
click at [703, 544] on div "Next slide" at bounding box center [696, 549] width 27 height 43
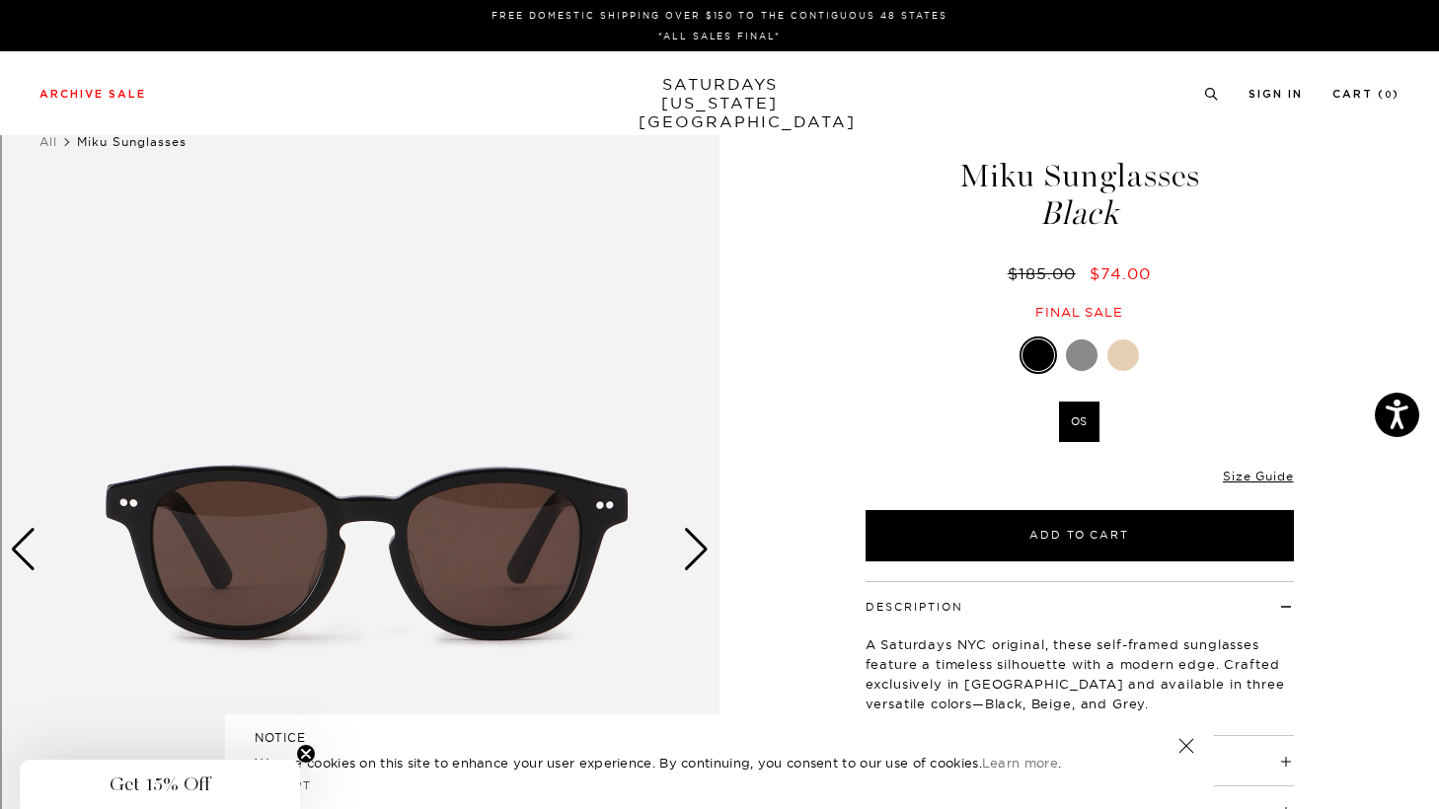
click at [703, 544] on div "Next slide" at bounding box center [696, 549] width 27 height 43
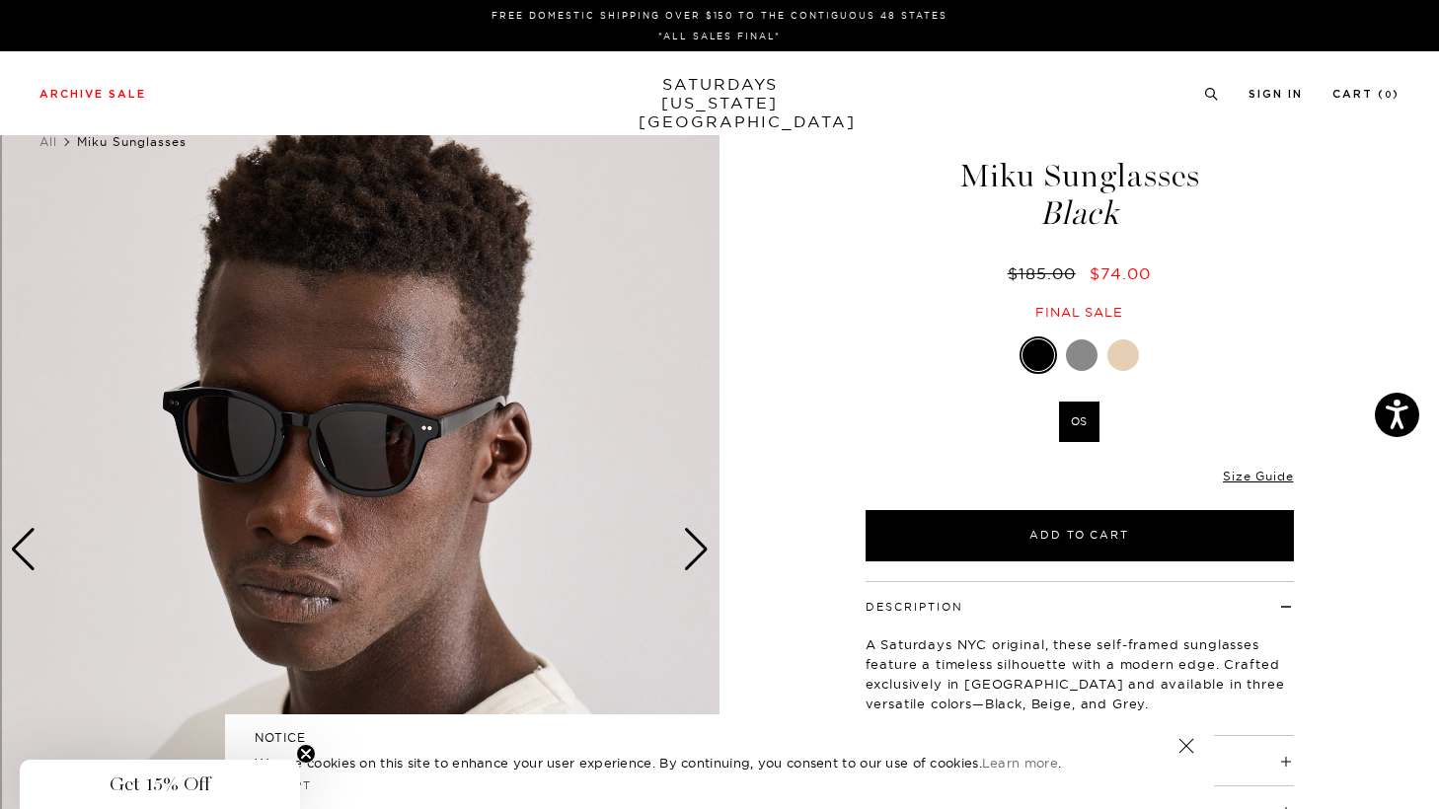
click at [1076, 352] on div at bounding box center [1082, 356] width 32 height 32
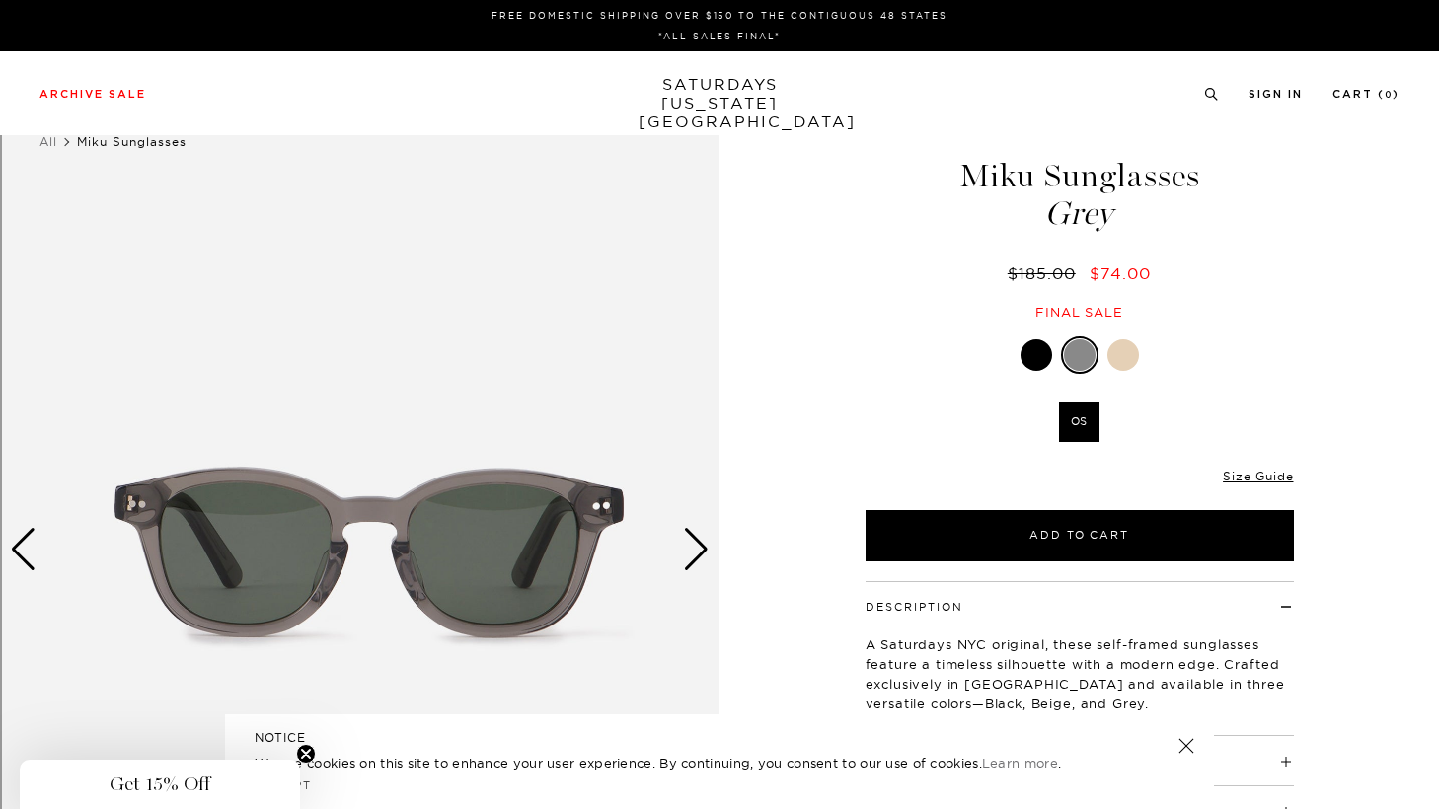
click at [694, 563] on div "Next slide" at bounding box center [696, 549] width 27 height 43
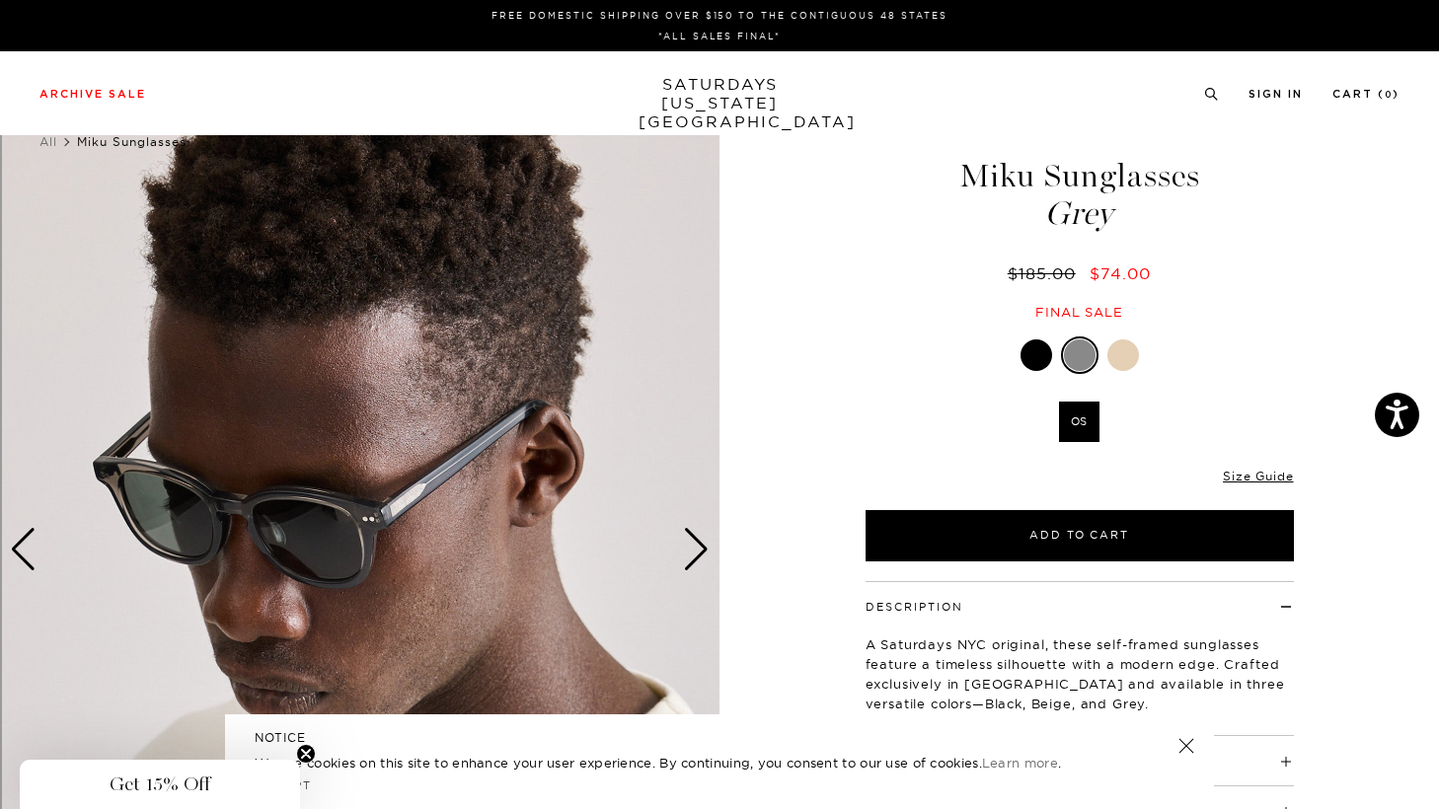
click at [694, 563] on div "Next slide" at bounding box center [696, 549] width 27 height 43
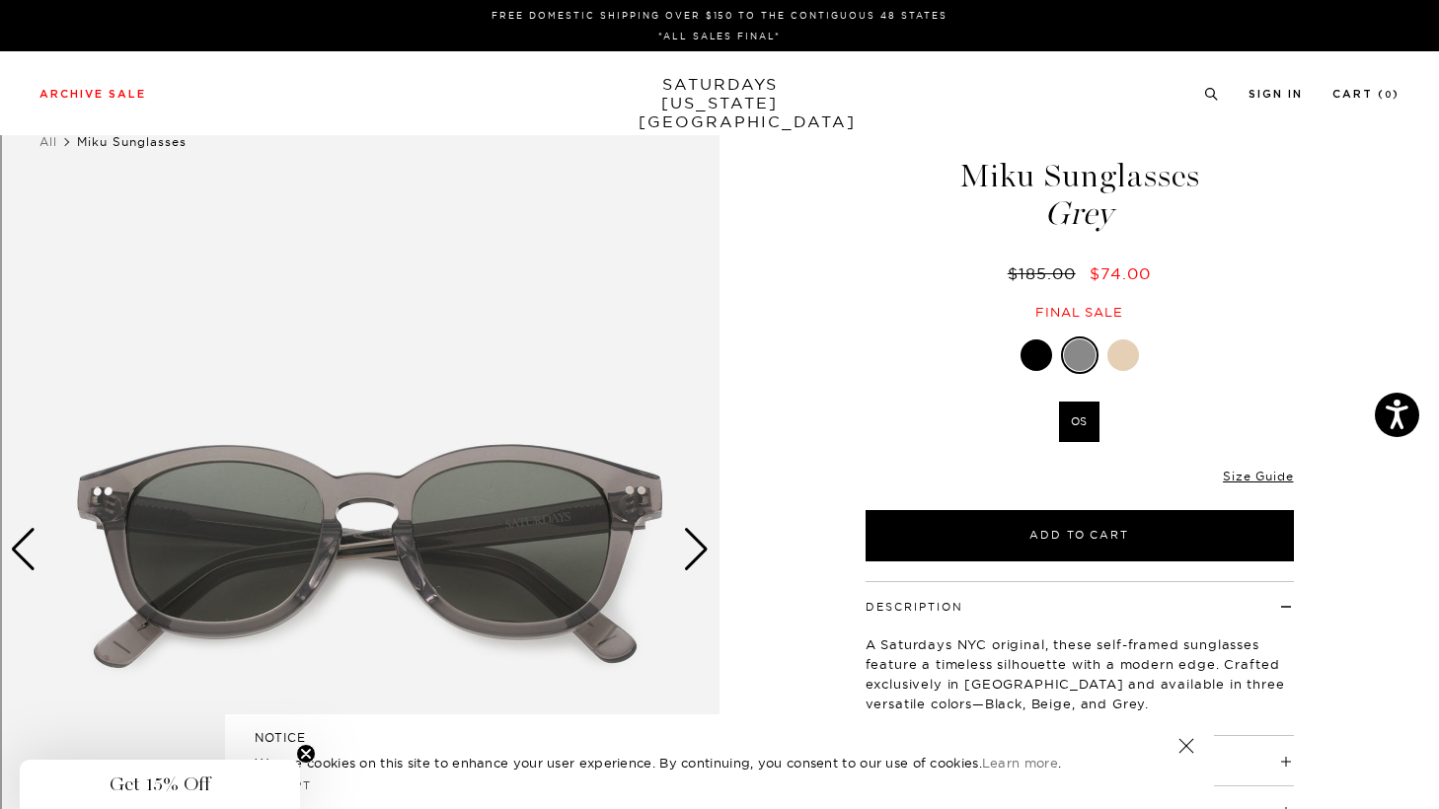
click at [1135, 363] on div at bounding box center [1123, 356] width 32 height 32
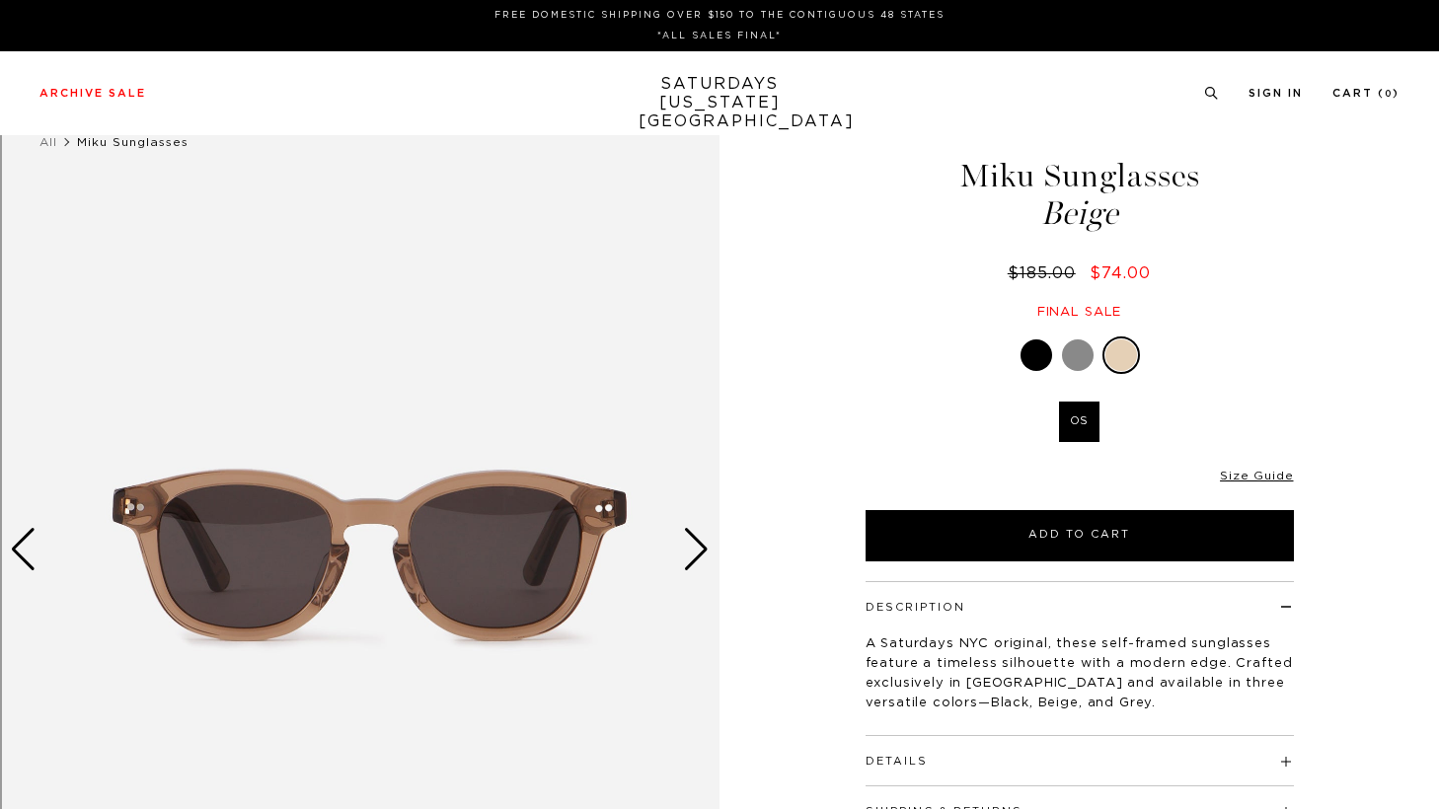
click at [688, 546] on div "Next slide" at bounding box center [696, 549] width 27 height 43
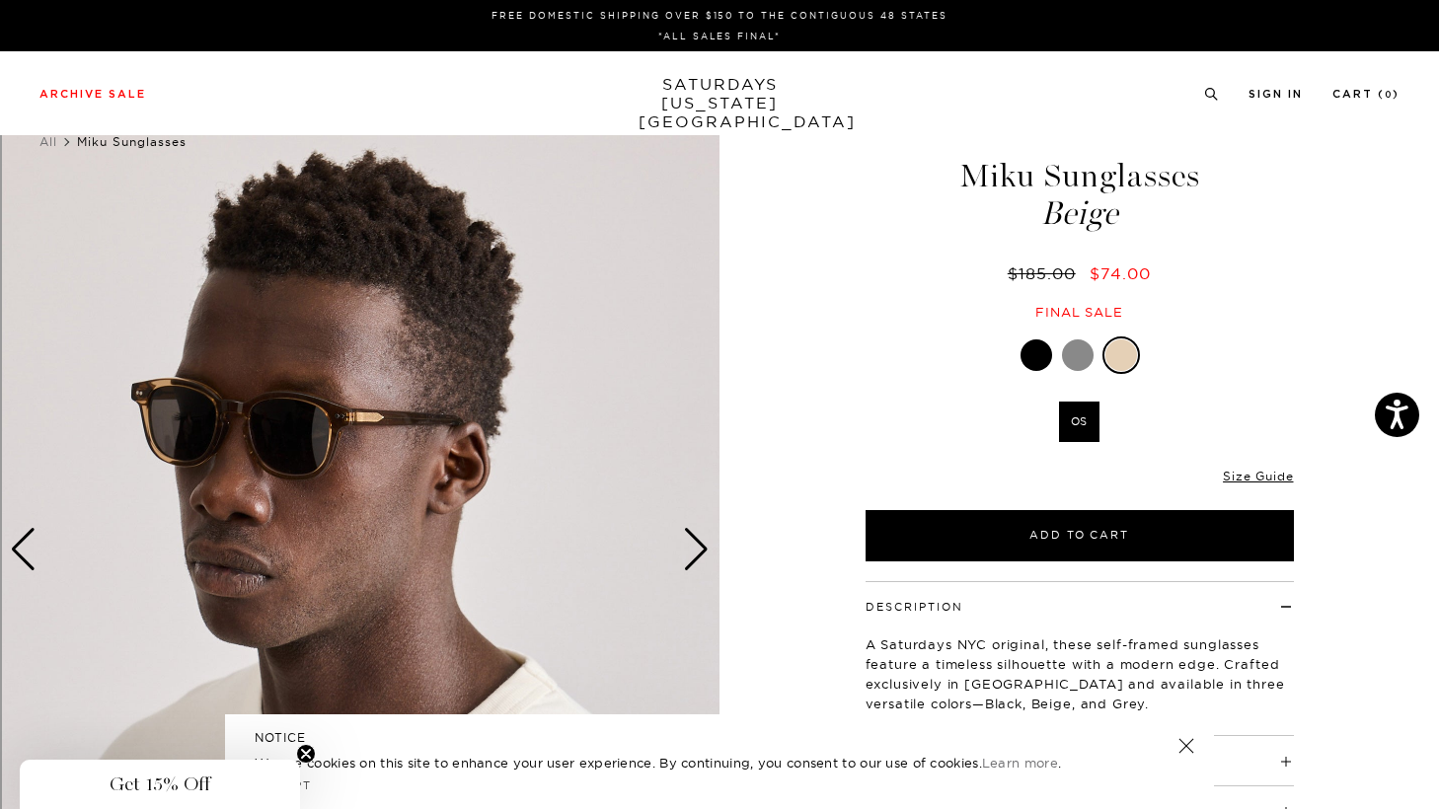
click at [688, 547] on div "Next slide" at bounding box center [696, 549] width 27 height 43
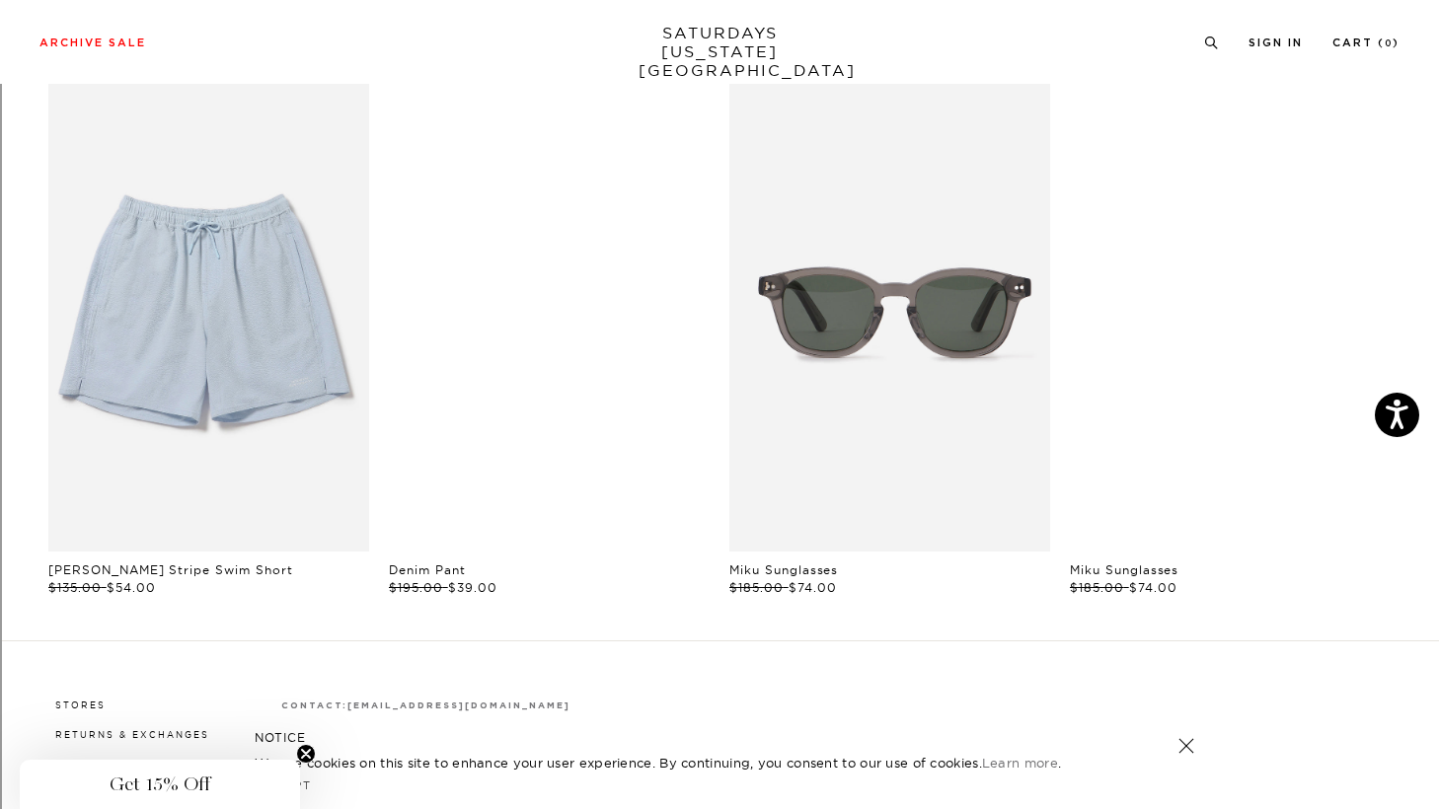
scroll to position [1042, 0]
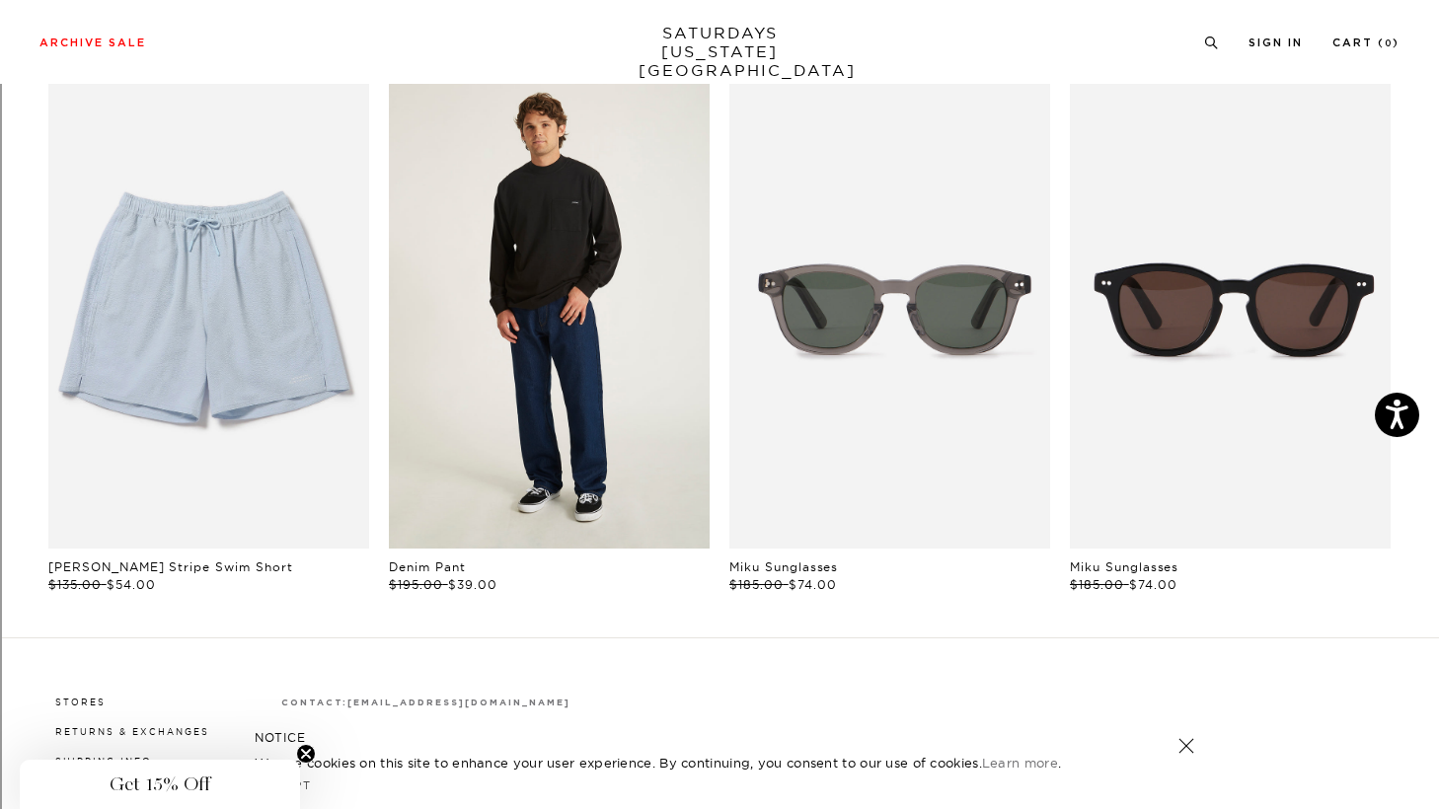
click at [515, 303] on link "files/M00029LT03-BLACK_03.jpg" at bounding box center [549, 308] width 321 height 482
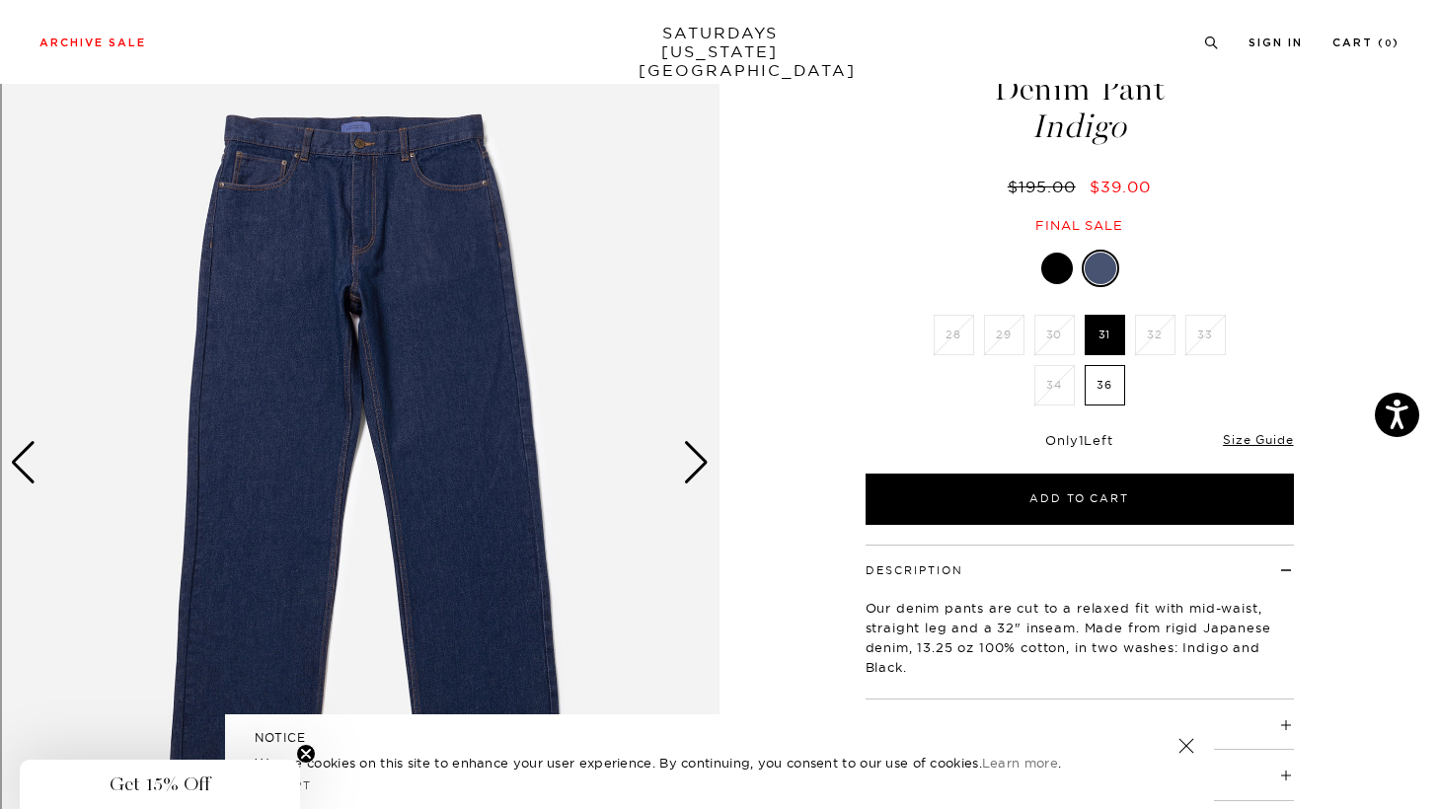
scroll to position [141, 0]
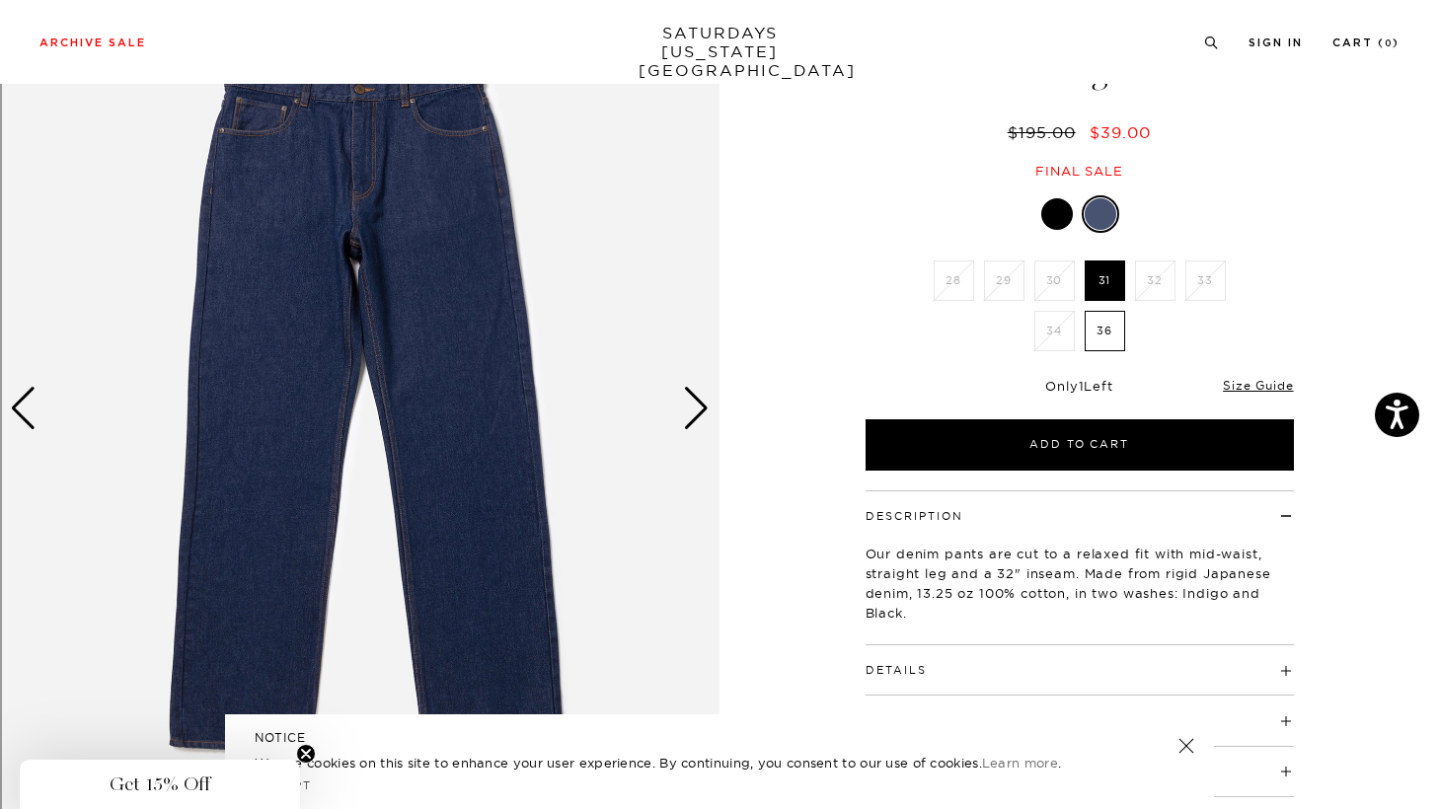
click at [696, 394] on div "Next slide" at bounding box center [696, 408] width 27 height 43
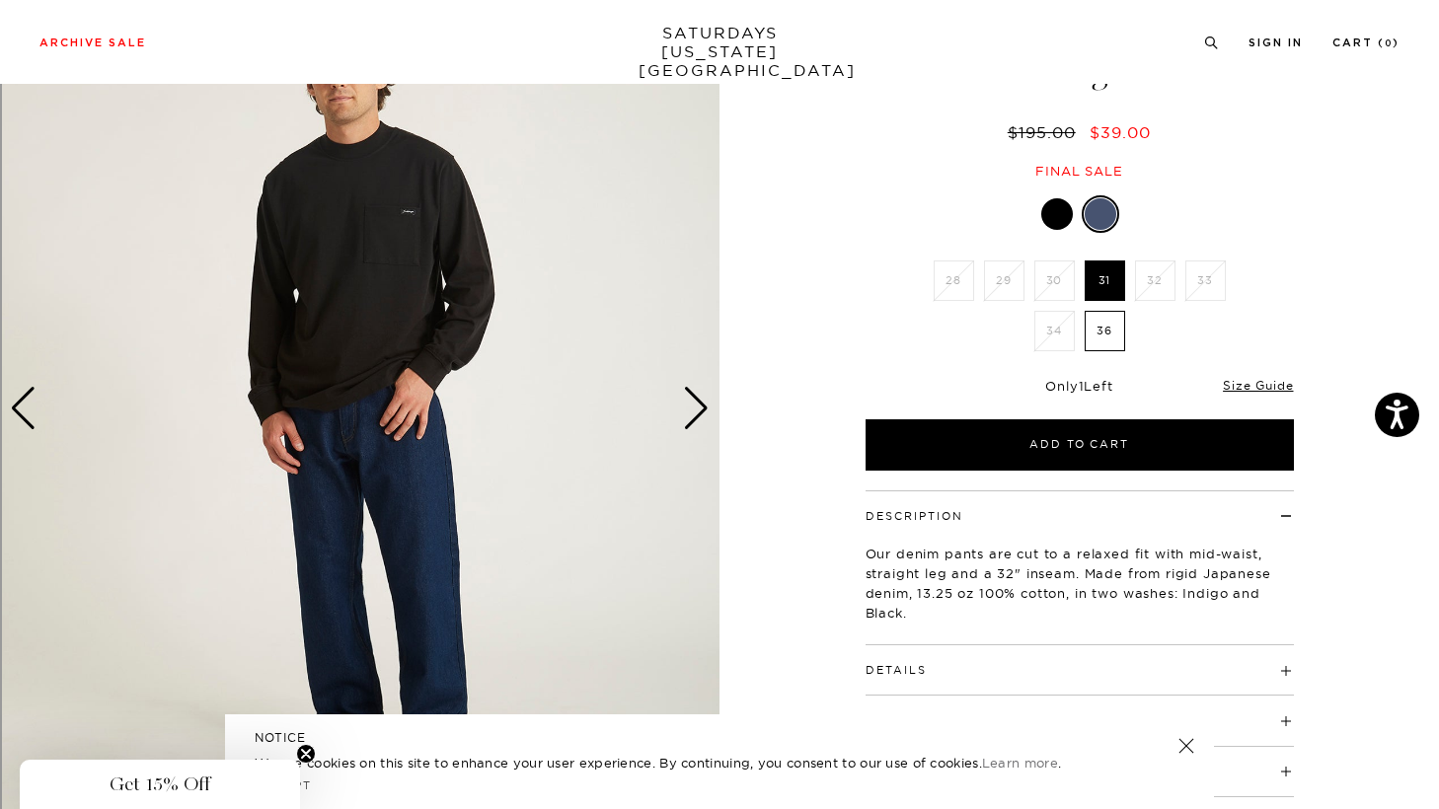
click at [696, 394] on div "Next slide" at bounding box center [696, 408] width 27 height 43
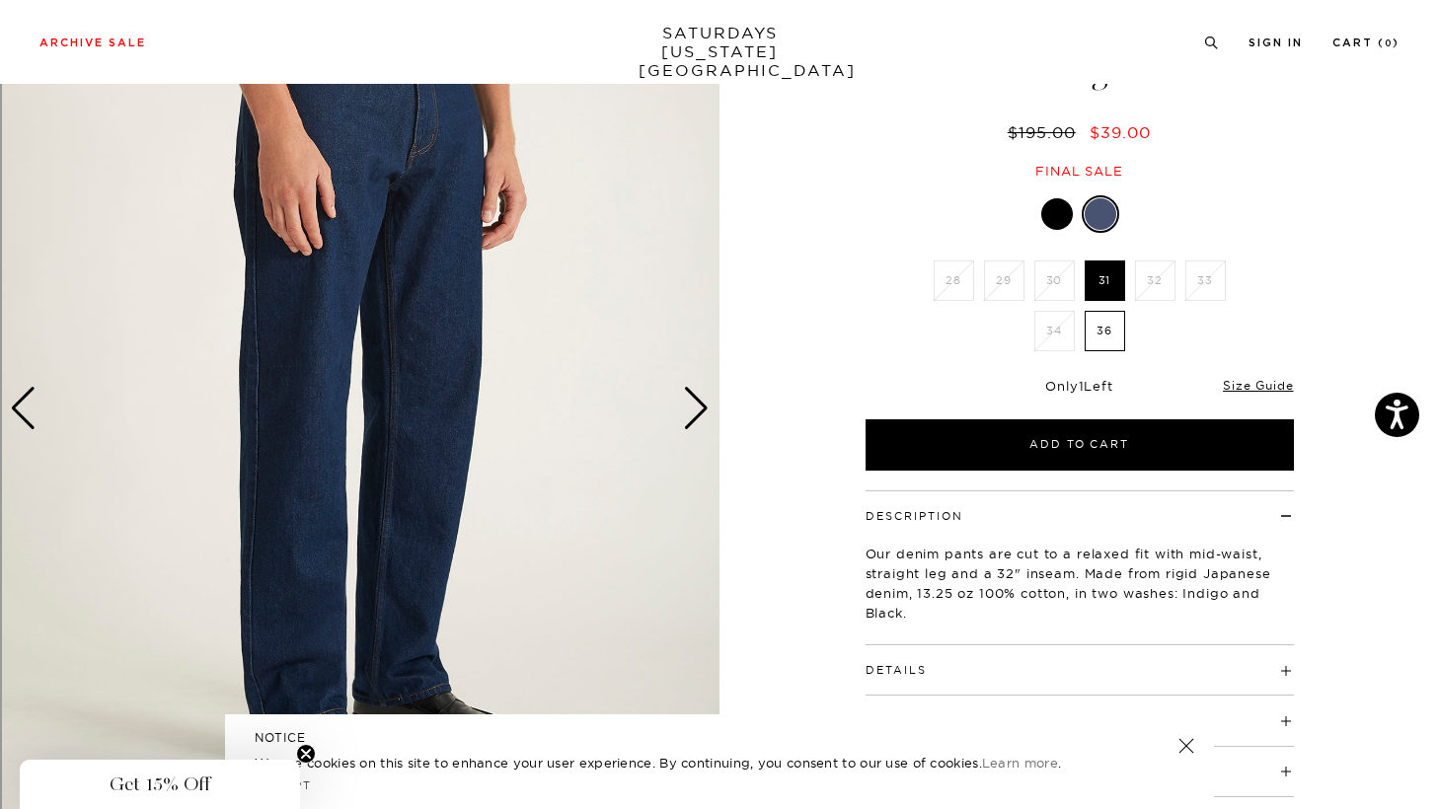
click at [696, 394] on div "Next slide" at bounding box center [696, 408] width 27 height 43
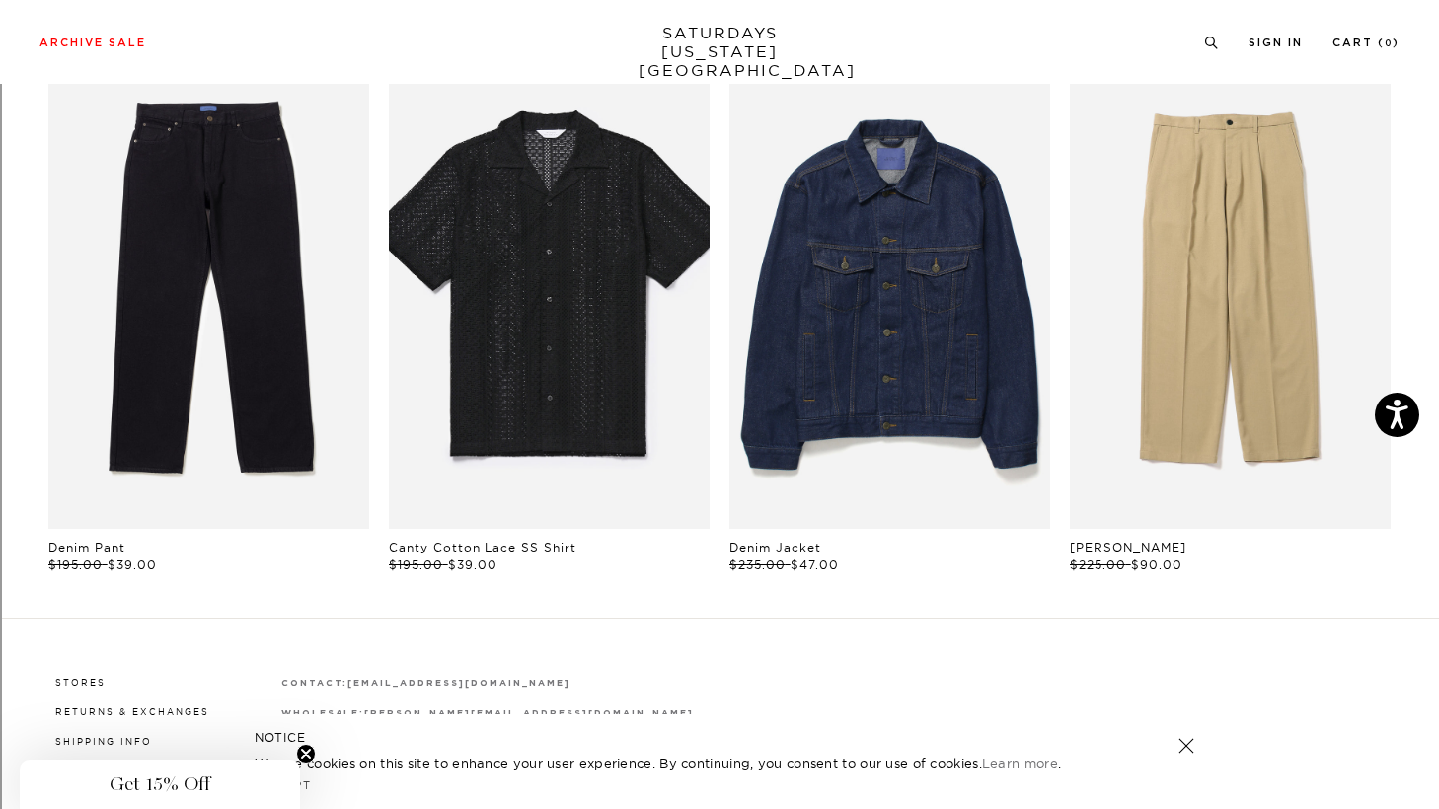
scroll to position [1094, 0]
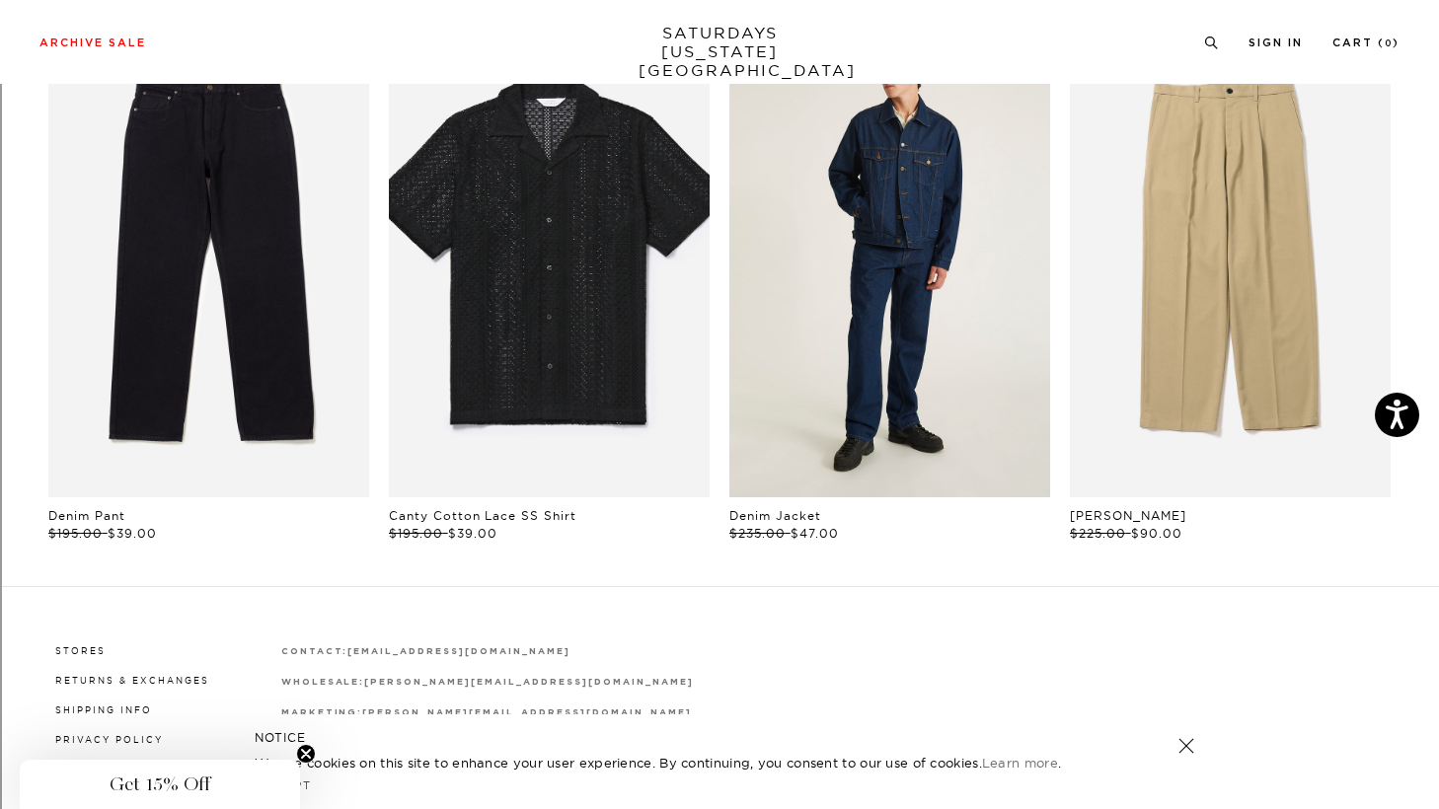
click at [939, 282] on link "files/M00034DE01-INDIGO_05.jpg" at bounding box center [889, 257] width 321 height 482
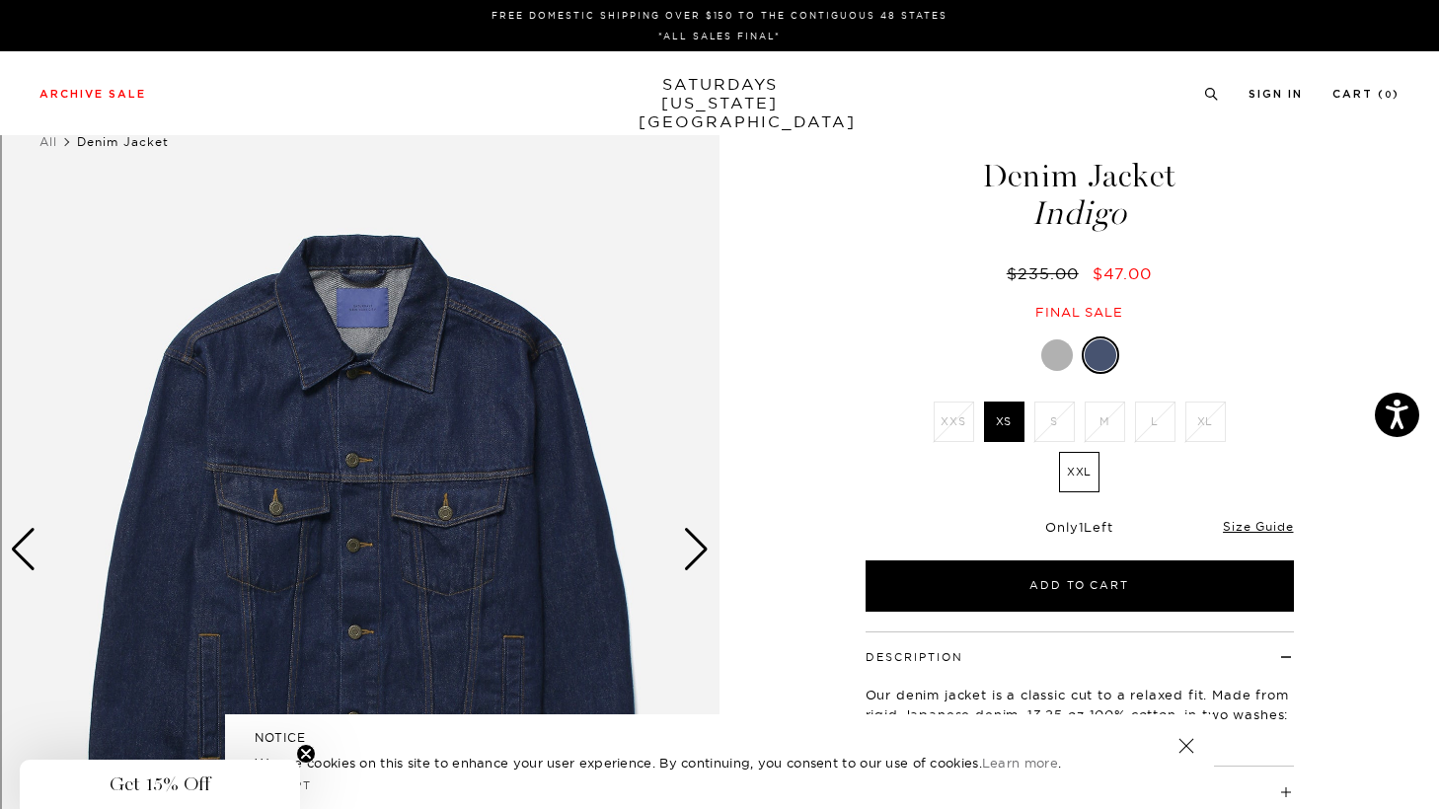
click at [1058, 355] on div at bounding box center [1057, 356] width 32 height 32
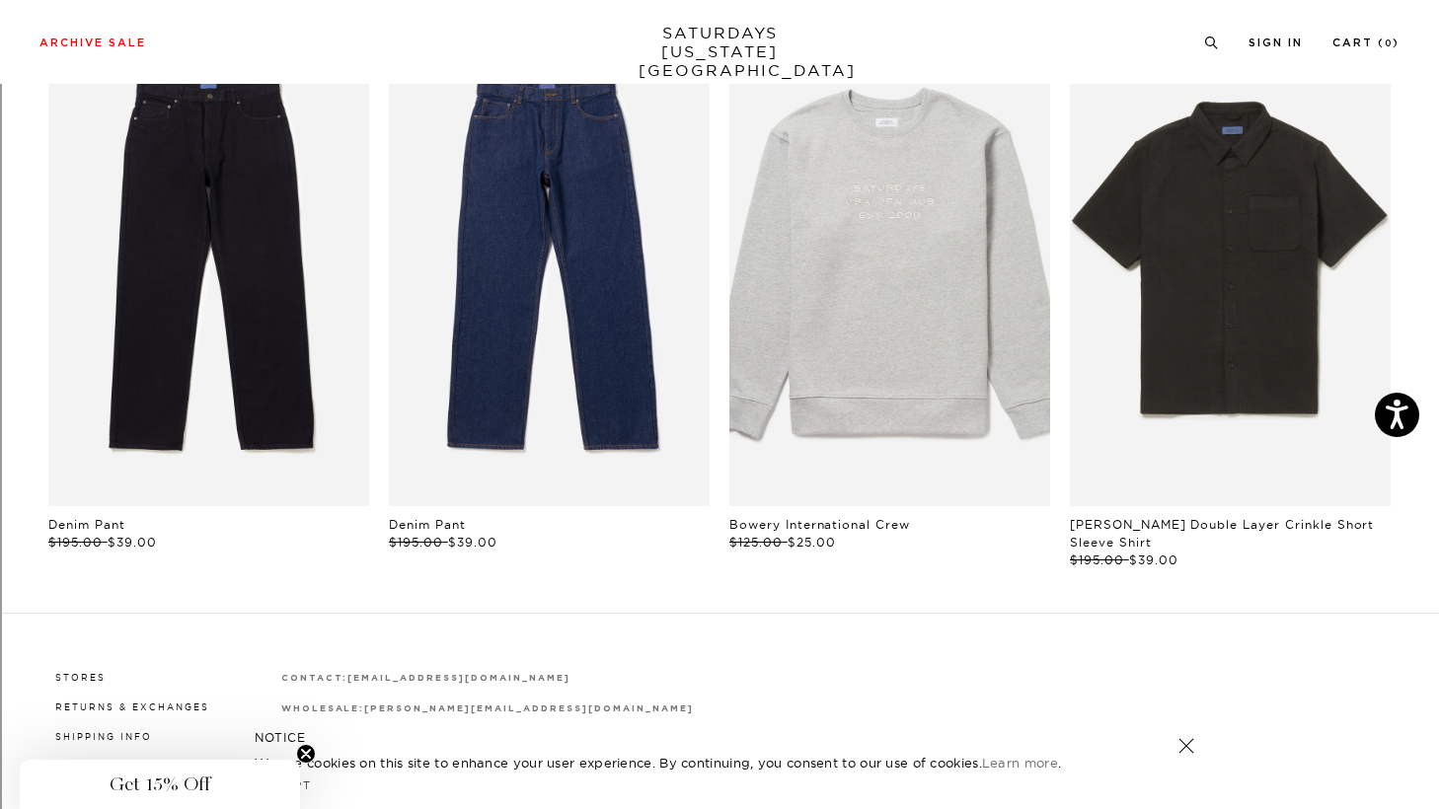
scroll to position [1081, 0]
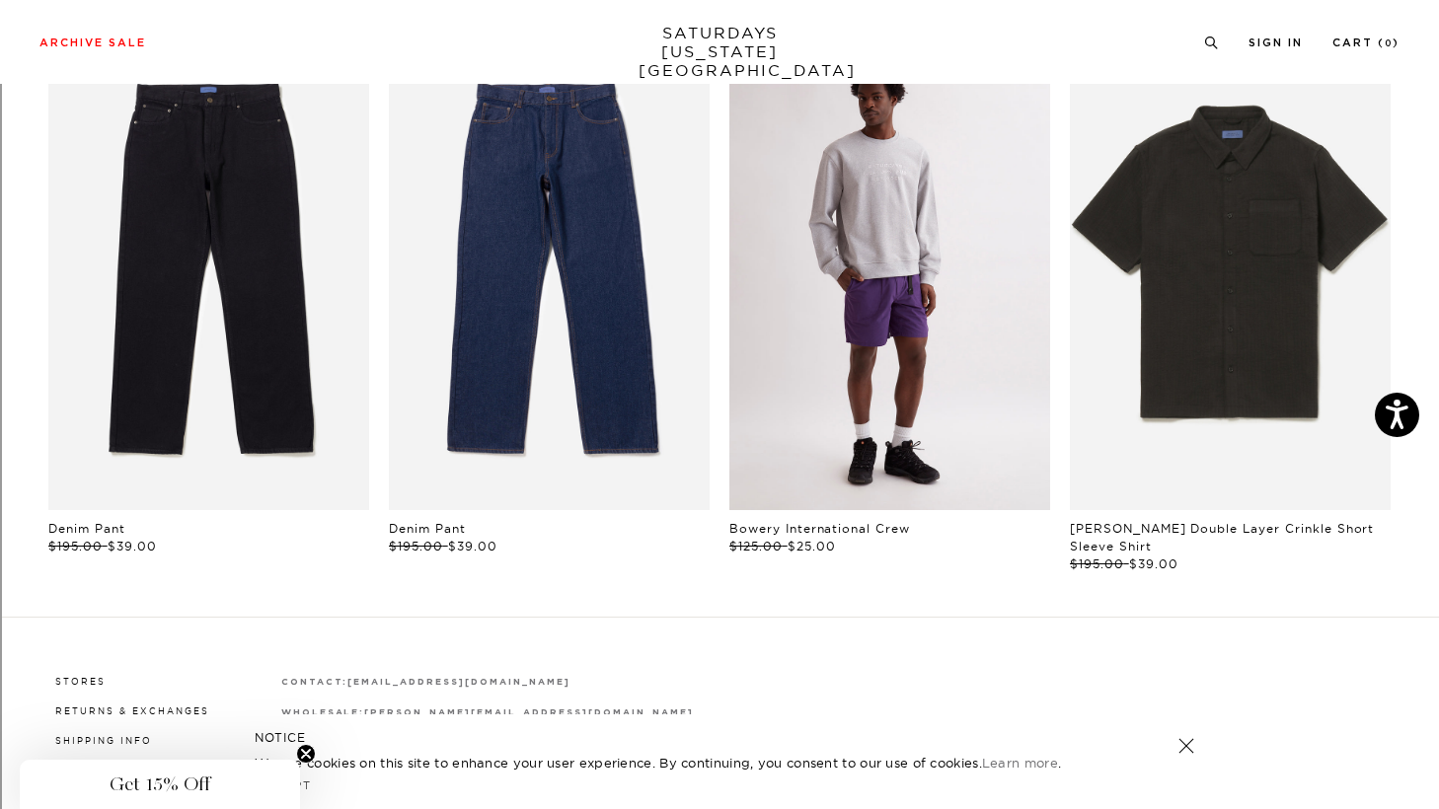
click at [935, 385] on link "files/U00028CN01-ASH-HEATHER_02.jpg" at bounding box center [889, 270] width 321 height 482
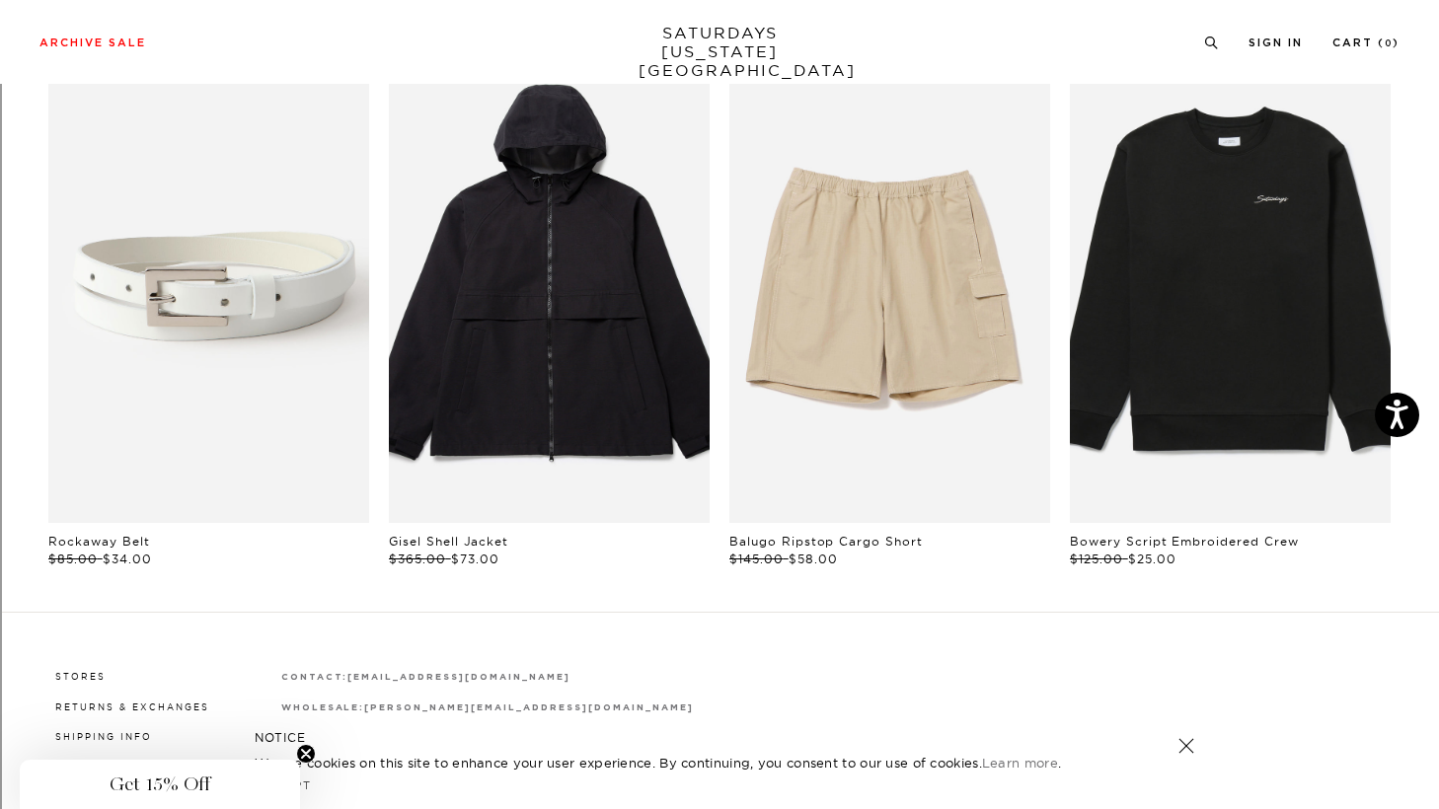
scroll to position [1081, 0]
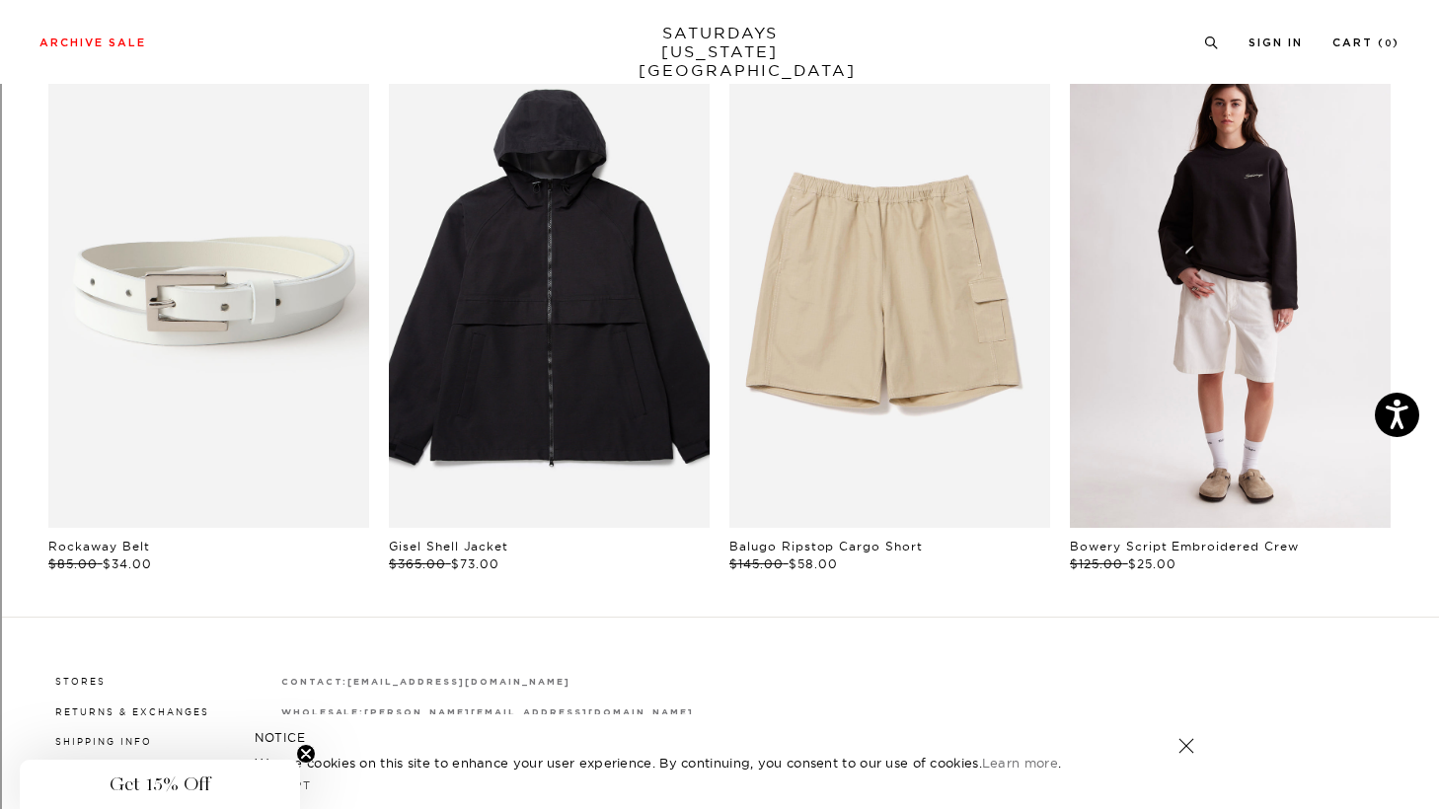
click at [1179, 308] on link "files/U00028CN02-EVANG-BLACK_01.jpg" at bounding box center [1230, 288] width 321 height 482
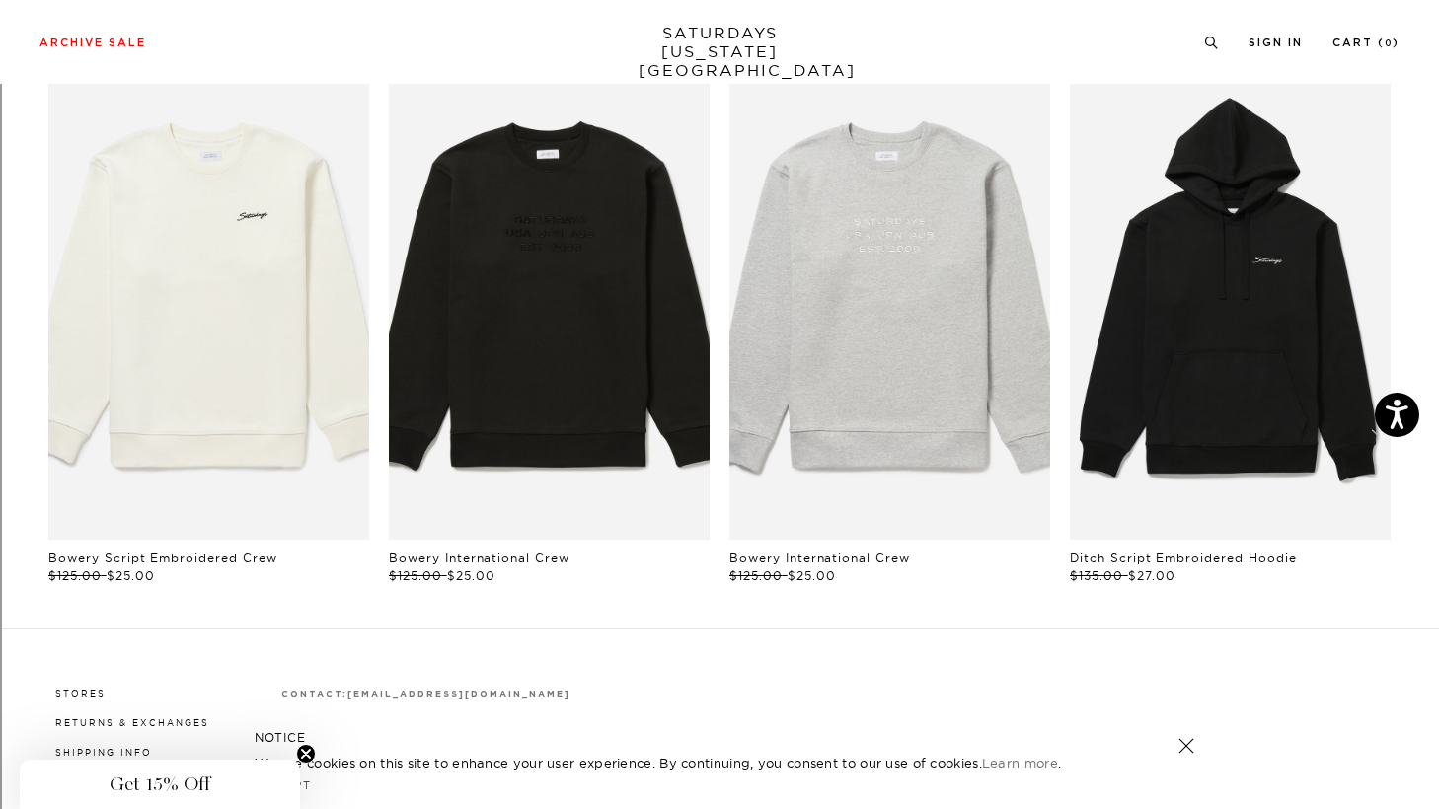
scroll to position [1045, 0]
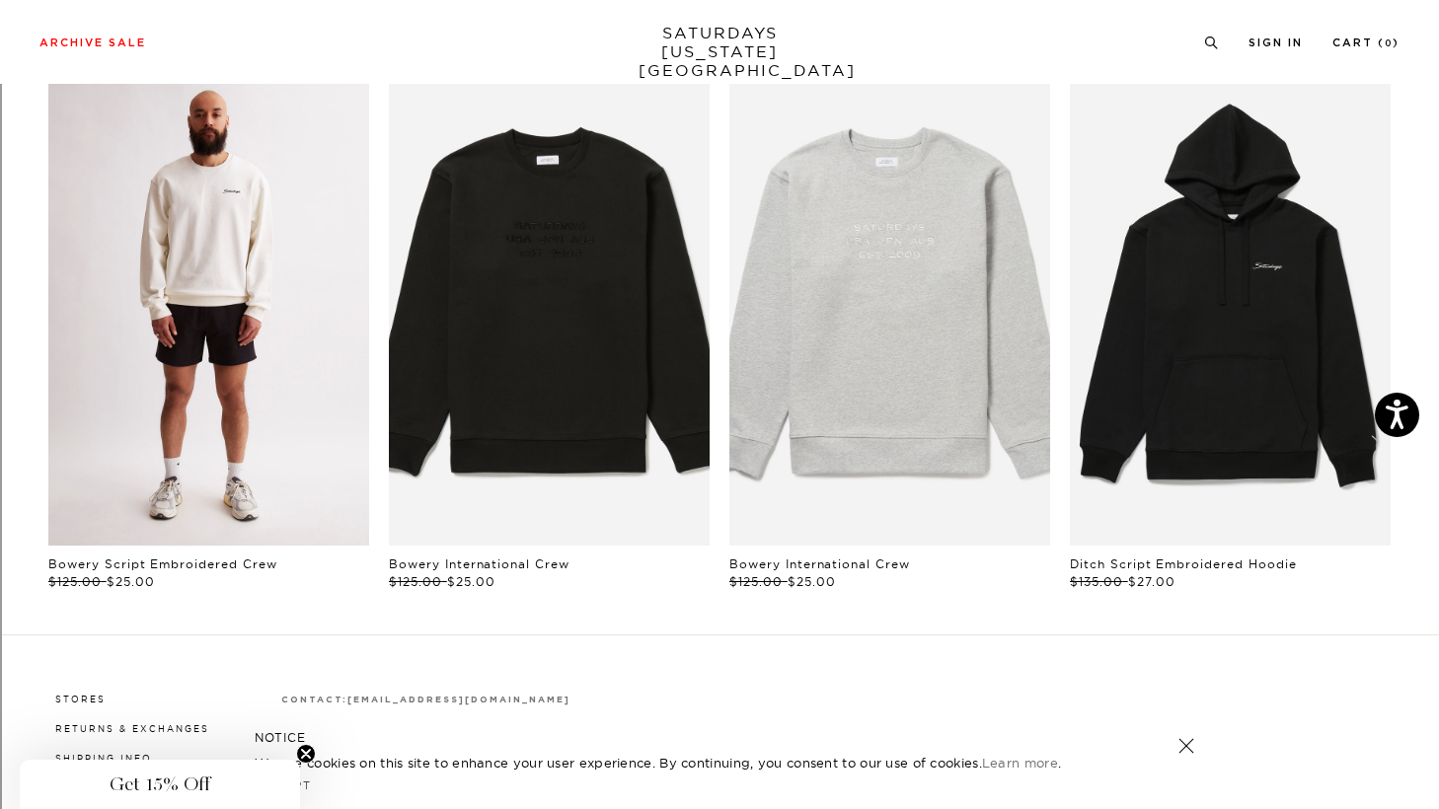
click at [294, 403] on link "files/U00028CN02-IVORY_01.jpg" at bounding box center [208, 305] width 321 height 482
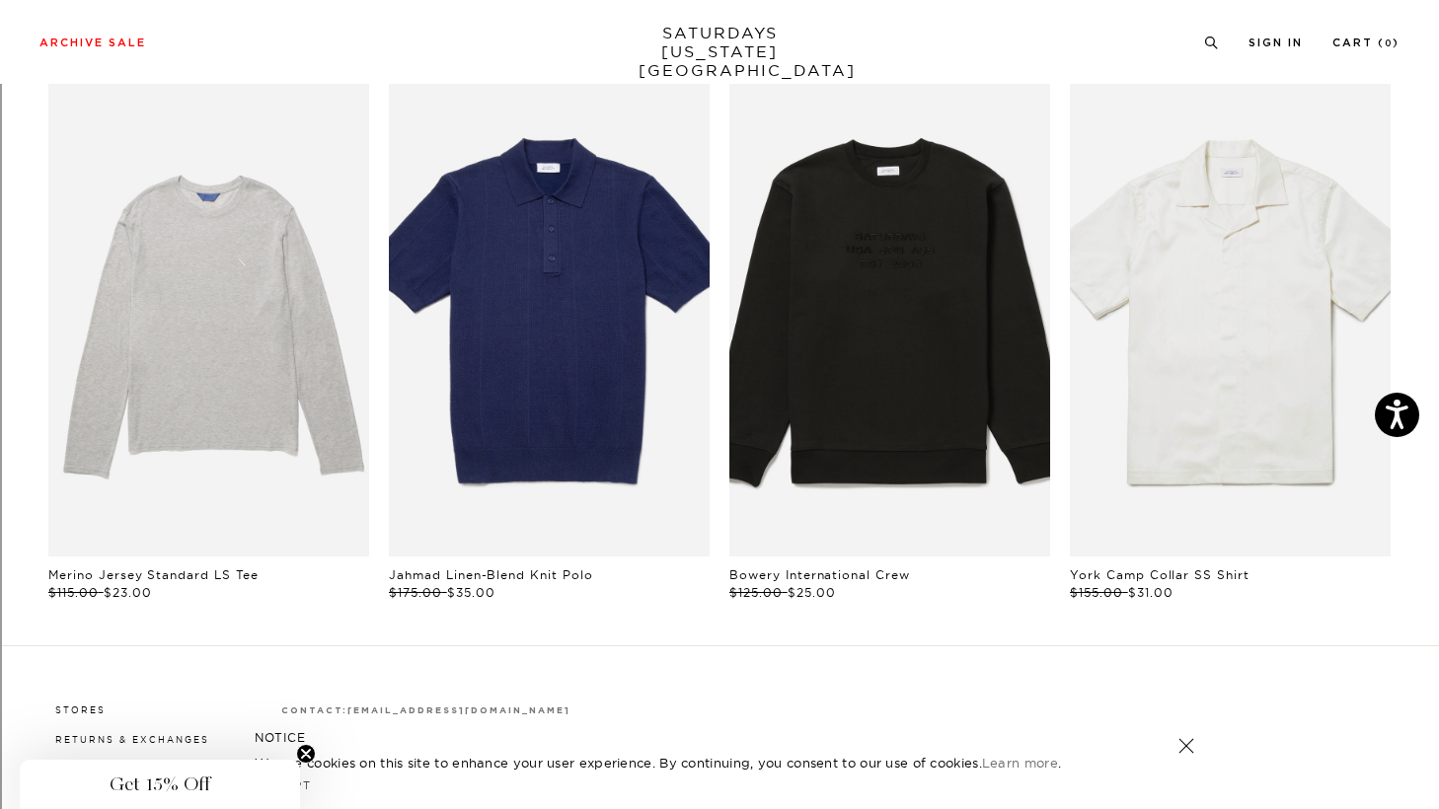
scroll to position [1033, 0]
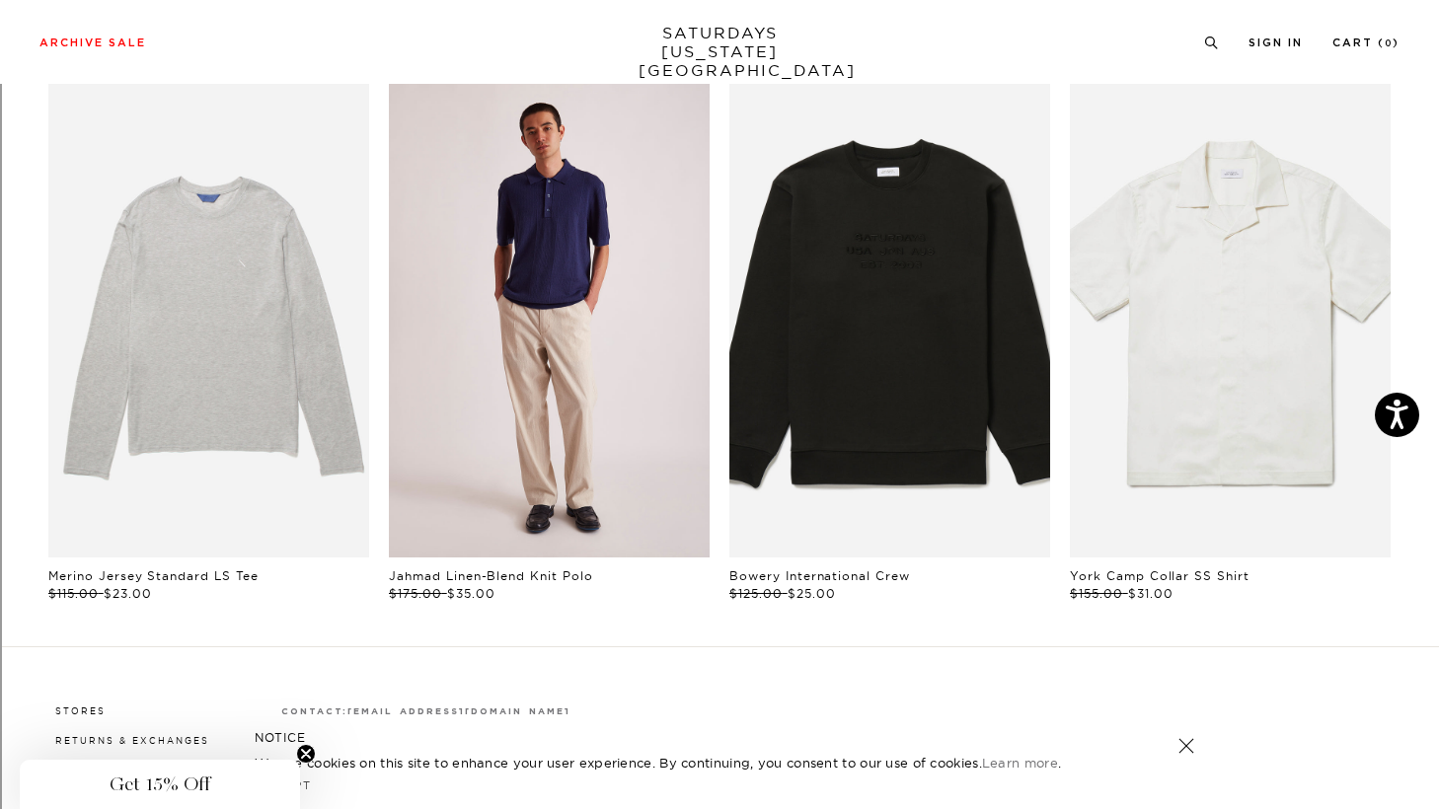
click at [613, 367] on link "files/M00020PL01-OCEAN_02.jpg" at bounding box center [549, 317] width 321 height 482
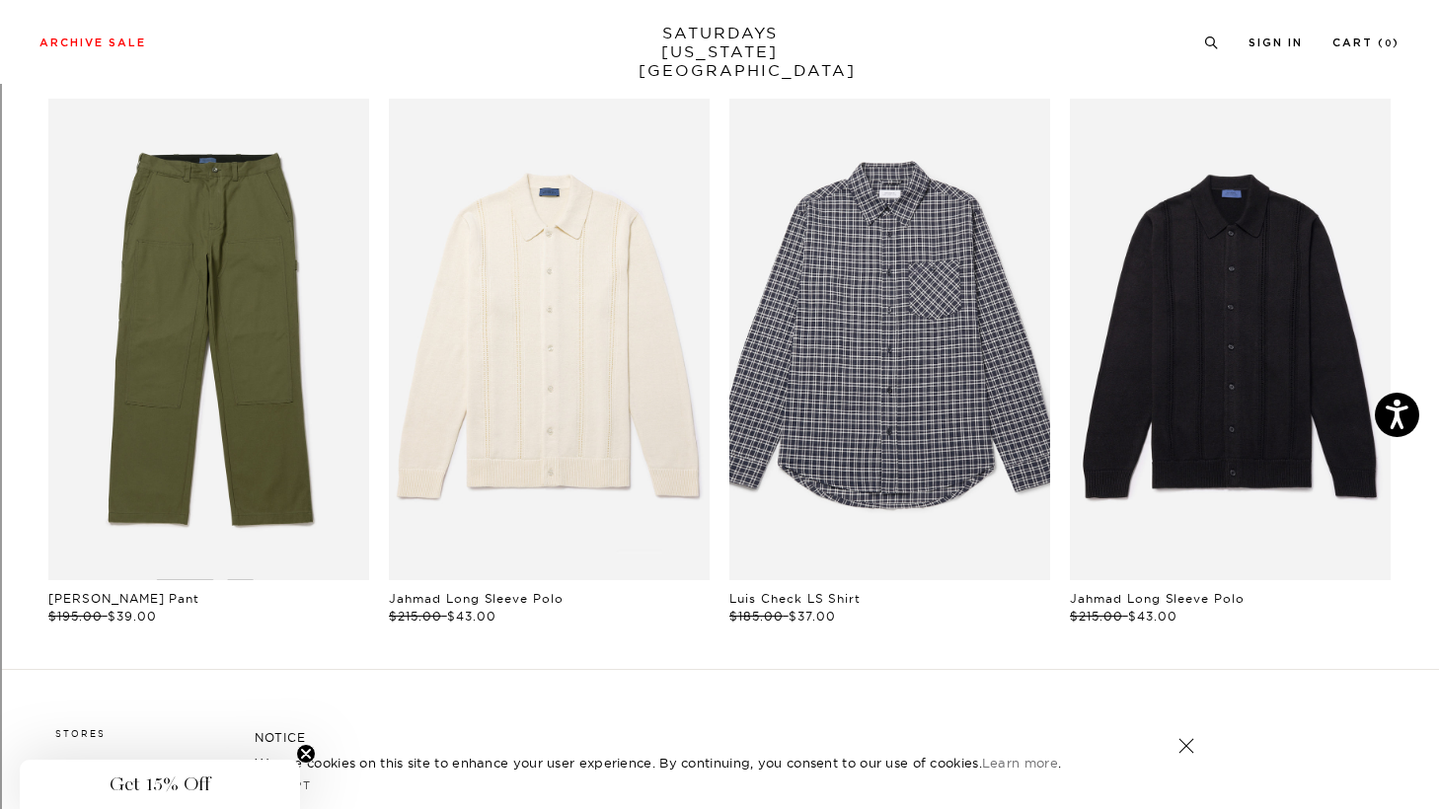
scroll to position [1009, 0]
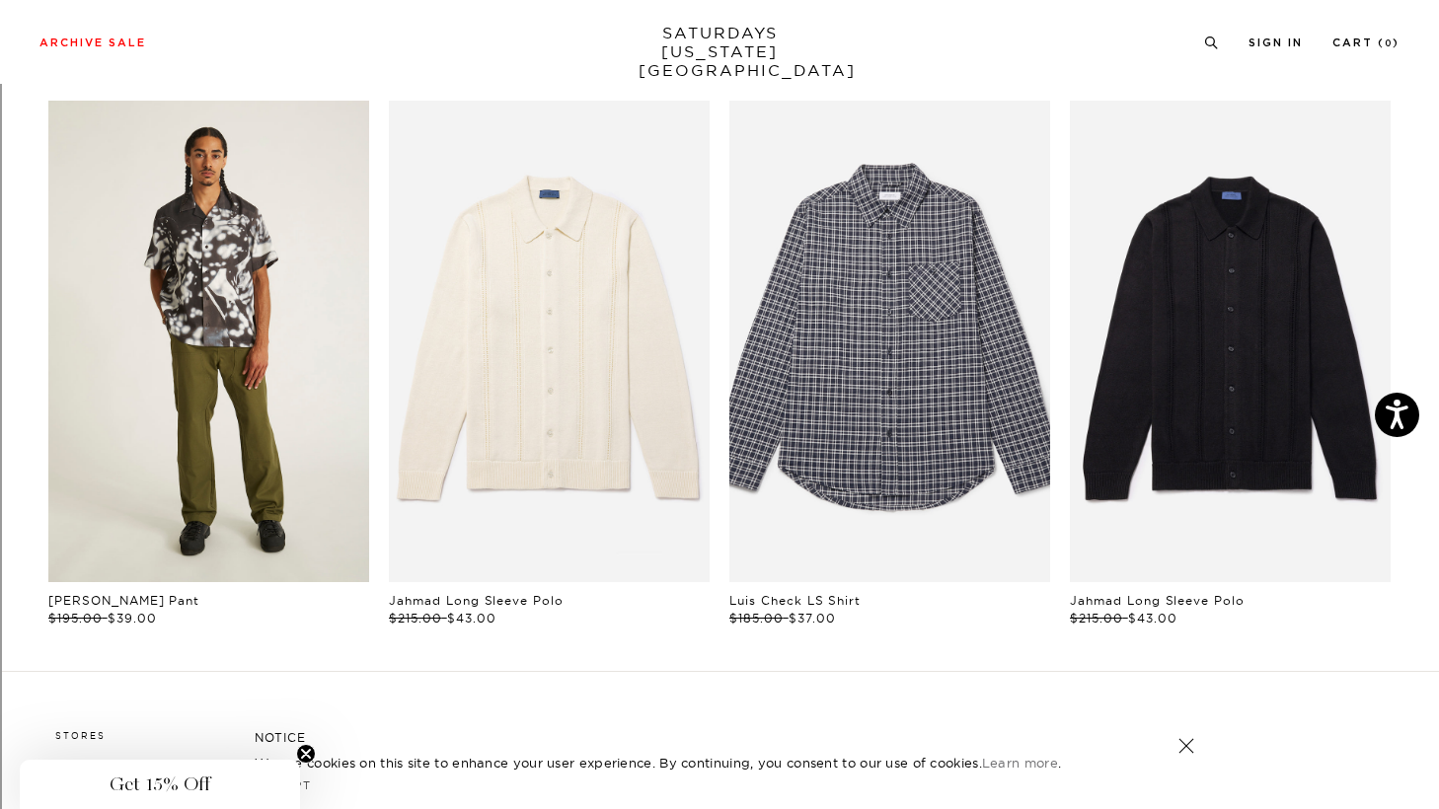
click at [203, 377] on link "files/M32420SS01-BLACK_03_1.jpg" at bounding box center [208, 342] width 321 height 482
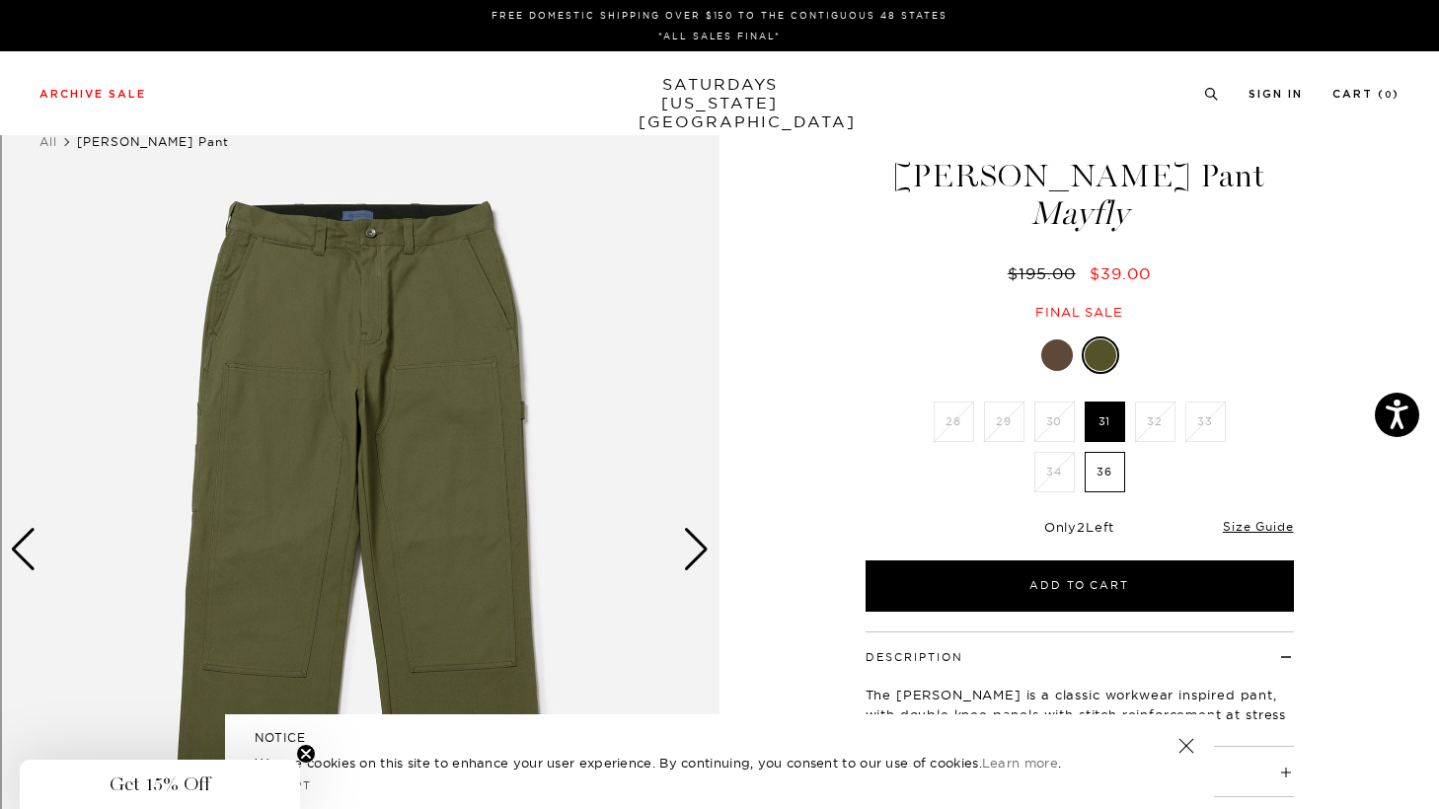
click at [1164, 429] on li "32" at bounding box center [1155, 422] width 50 height 40
click at [1061, 347] on div at bounding box center [1057, 356] width 32 height 32
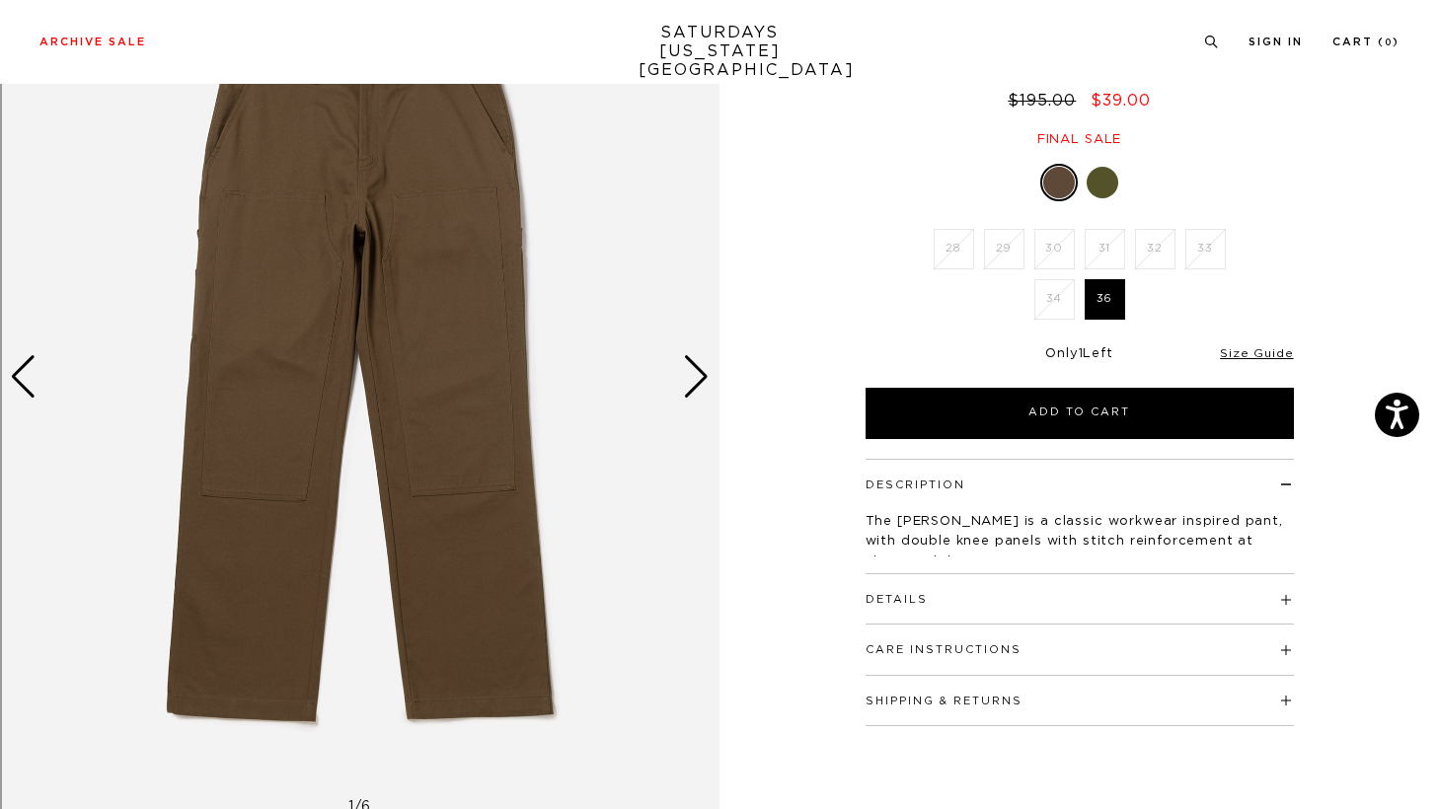
scroll to position [193, 0]
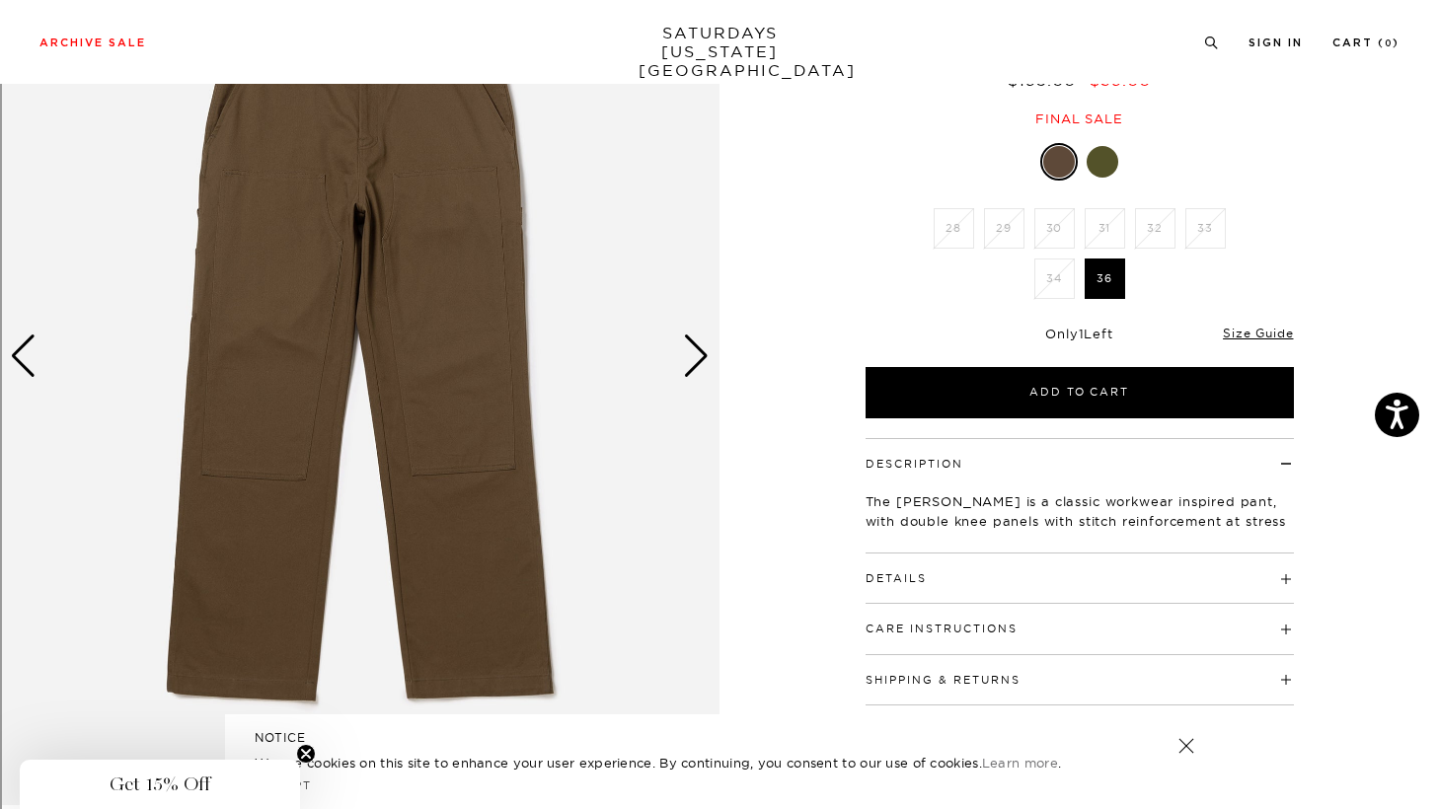
click at [694, 360] on div "Next slide" at bounding box center [696, 356] width 27 height 43
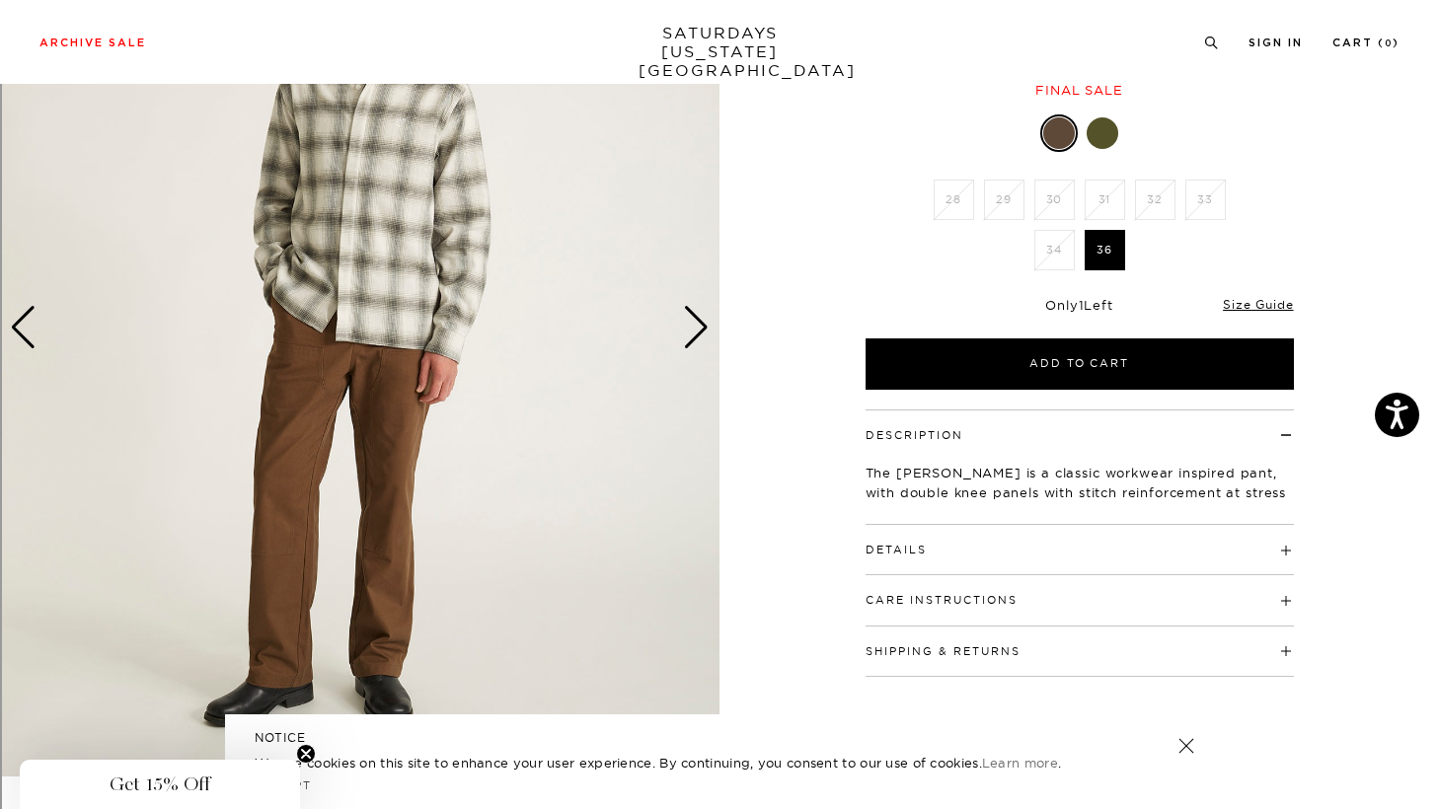
scroll to position [217, 0]
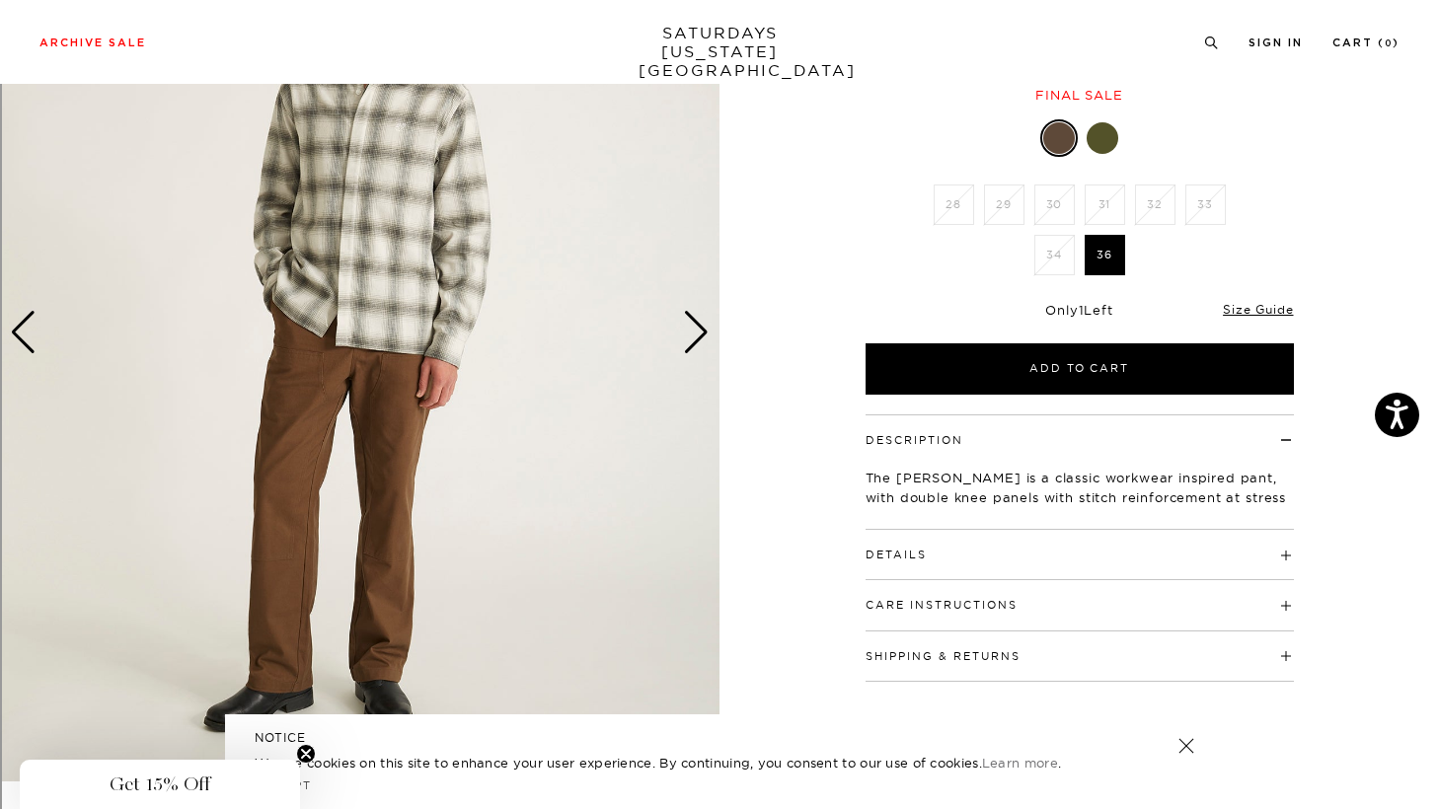
click at [690, 346] on div "Next slide" at bounding box center [696, 332] width 27 height 43
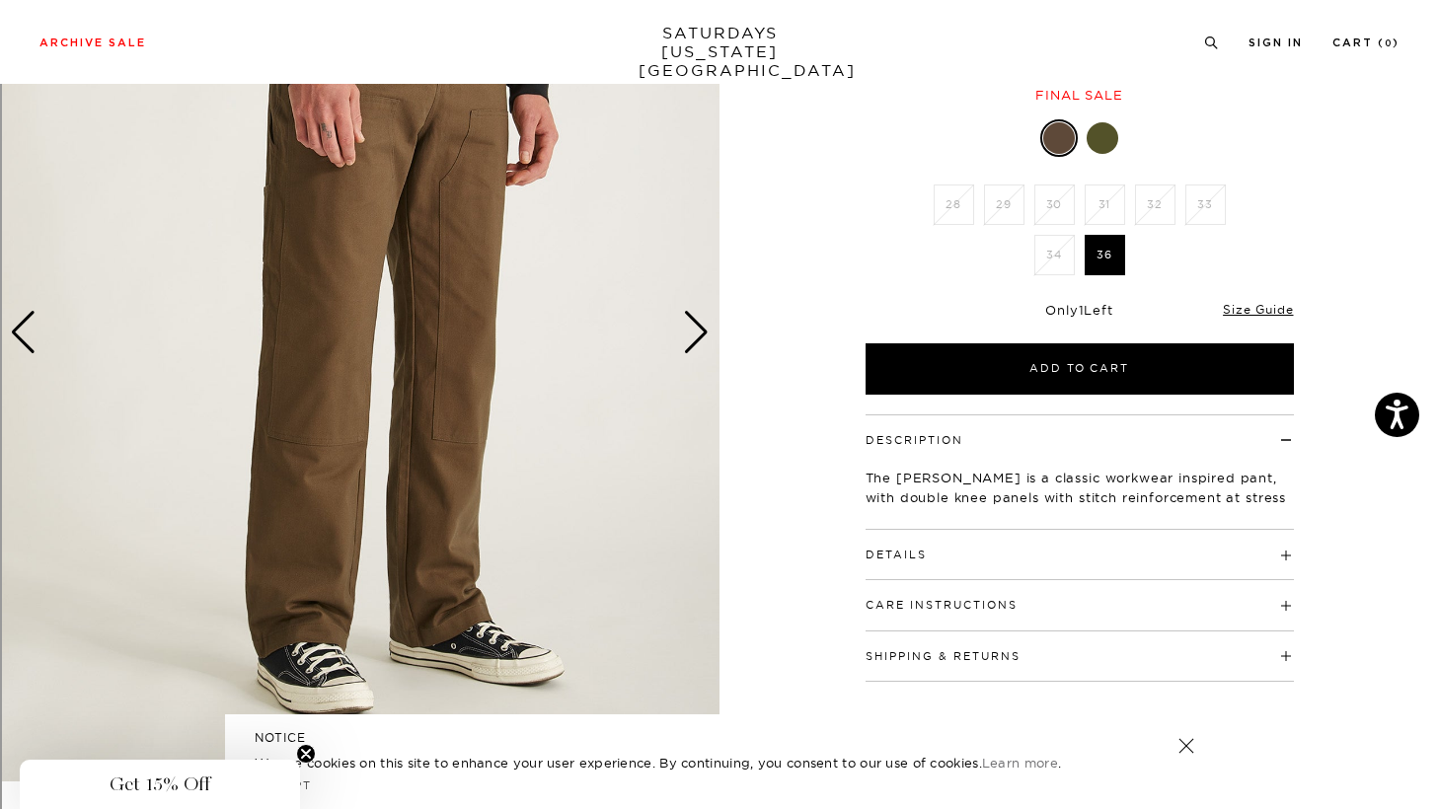
click at [690, 346] on div "Next slide" at bounding box center [696, 332] width 27 height 43
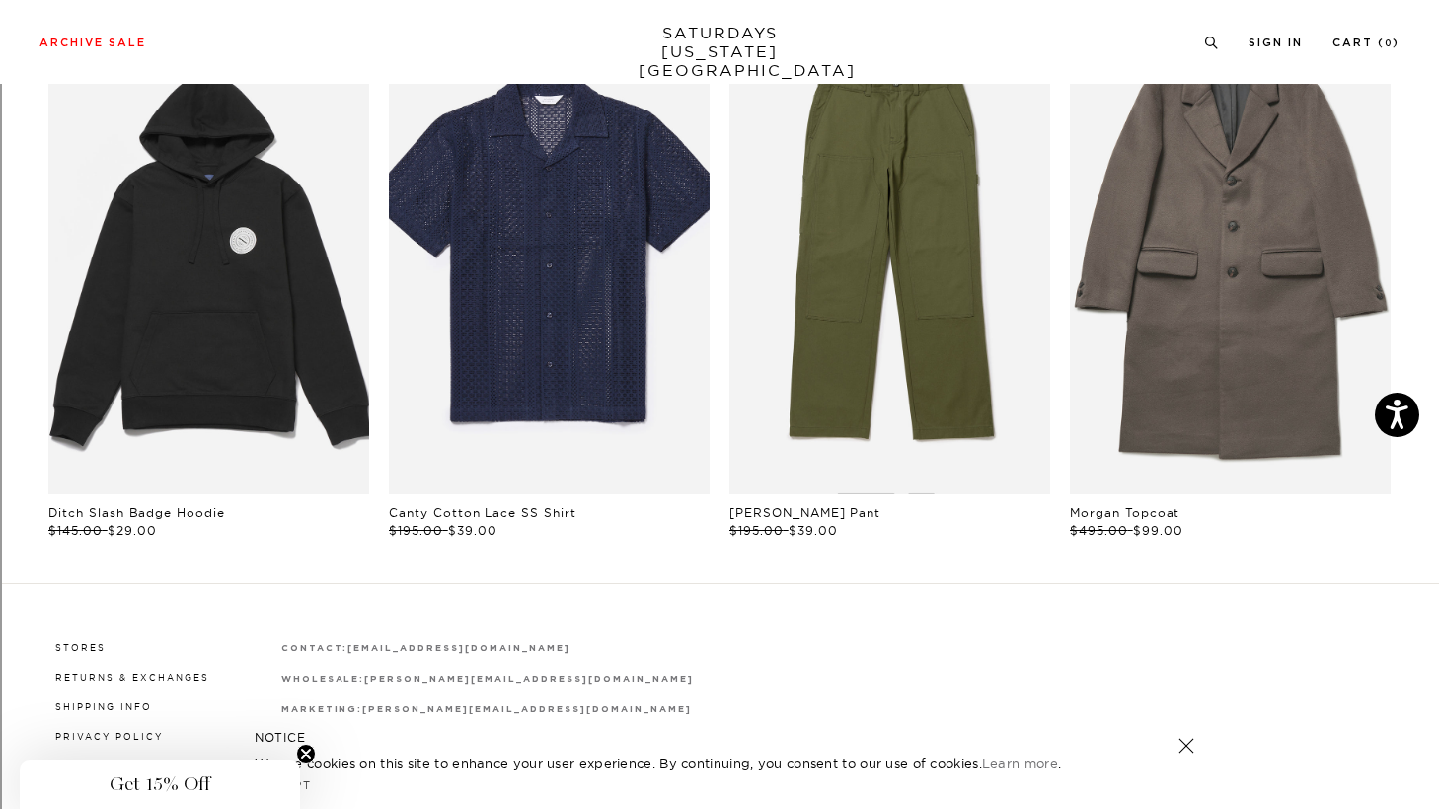
scroll to position [1085, 0]
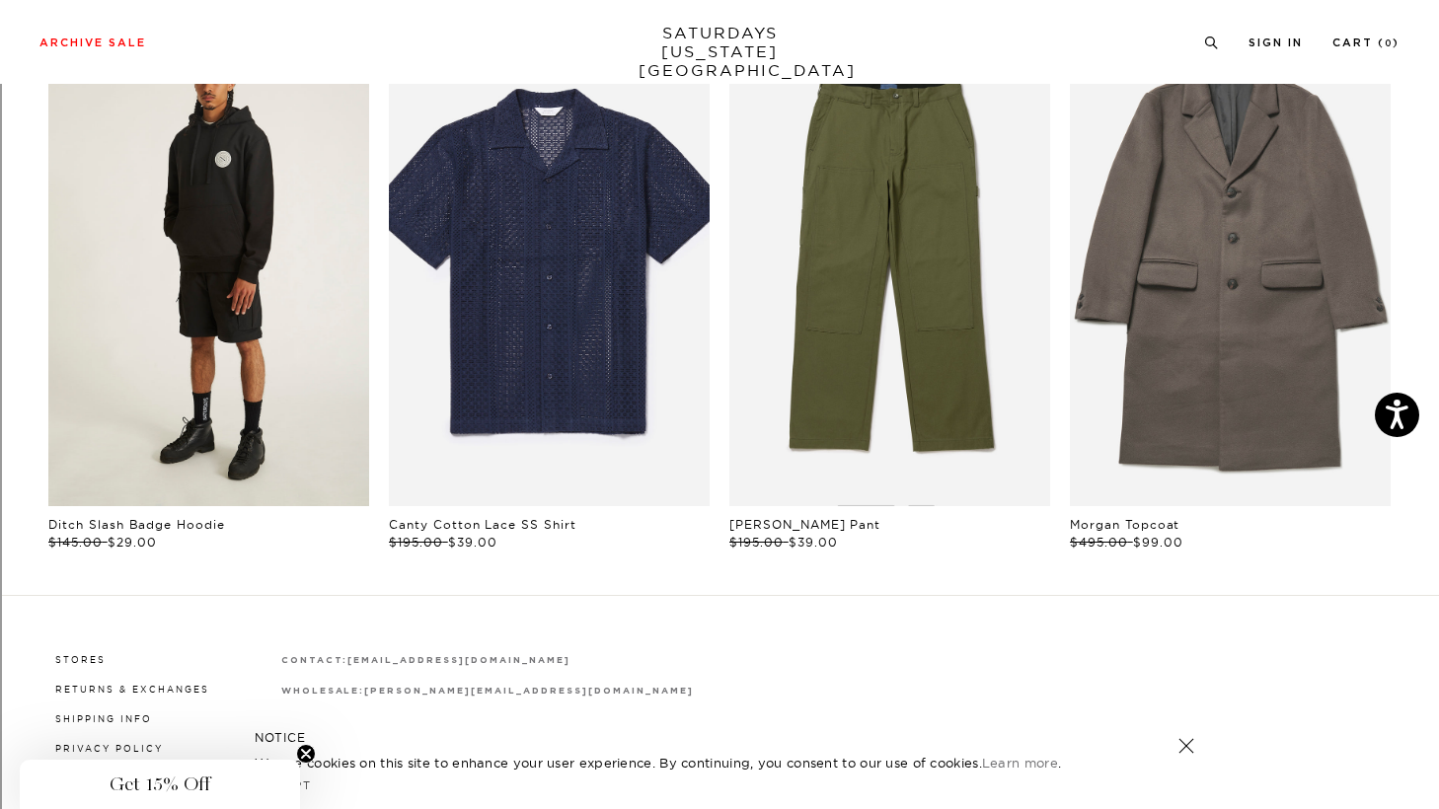
click at [225, 355] on link "files/U32428HD02-BLACK_04.jpg" at bounding box center [208, 266] width 321 height 482
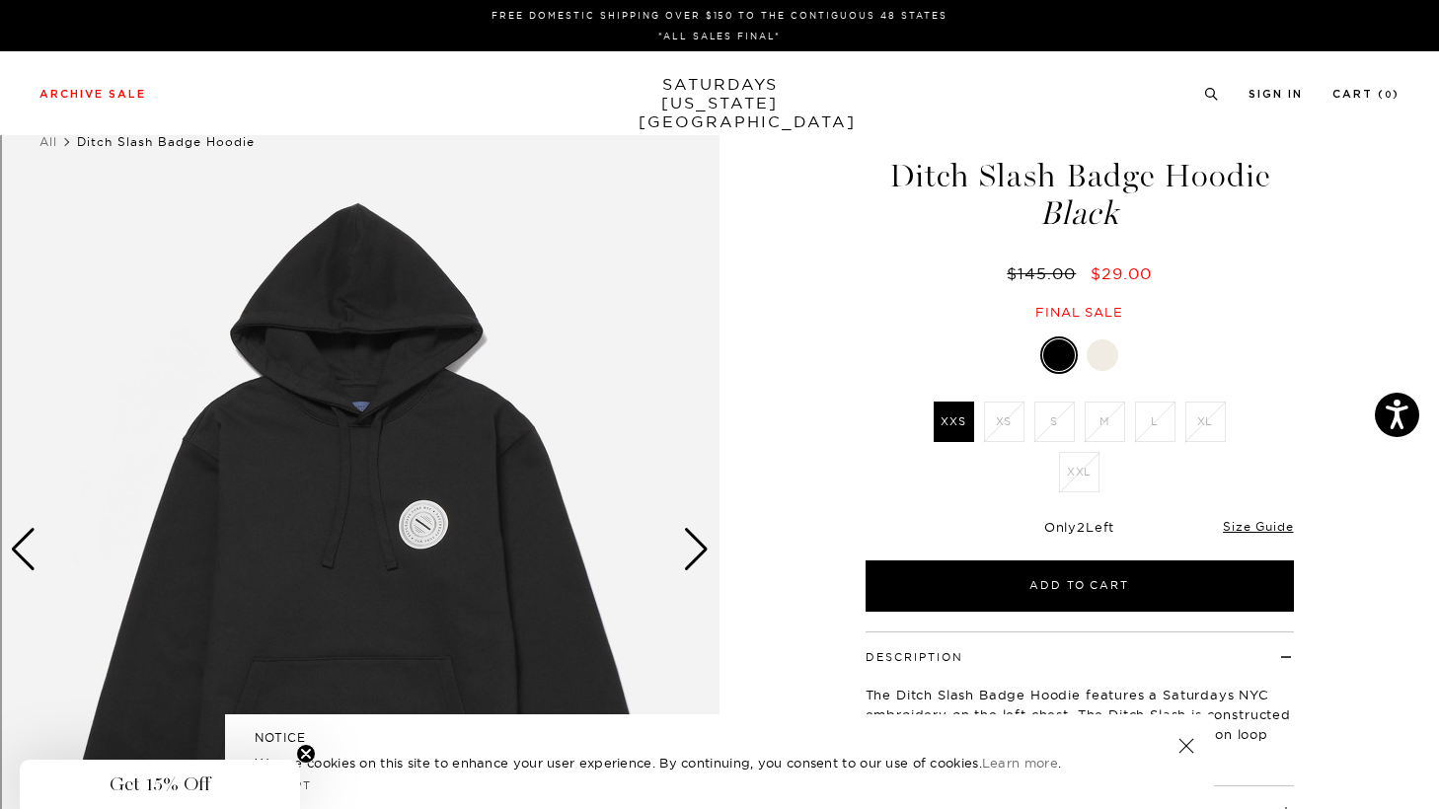
click at [1095, 349] on div at bounding box center [1103, 356] width 32 height 32
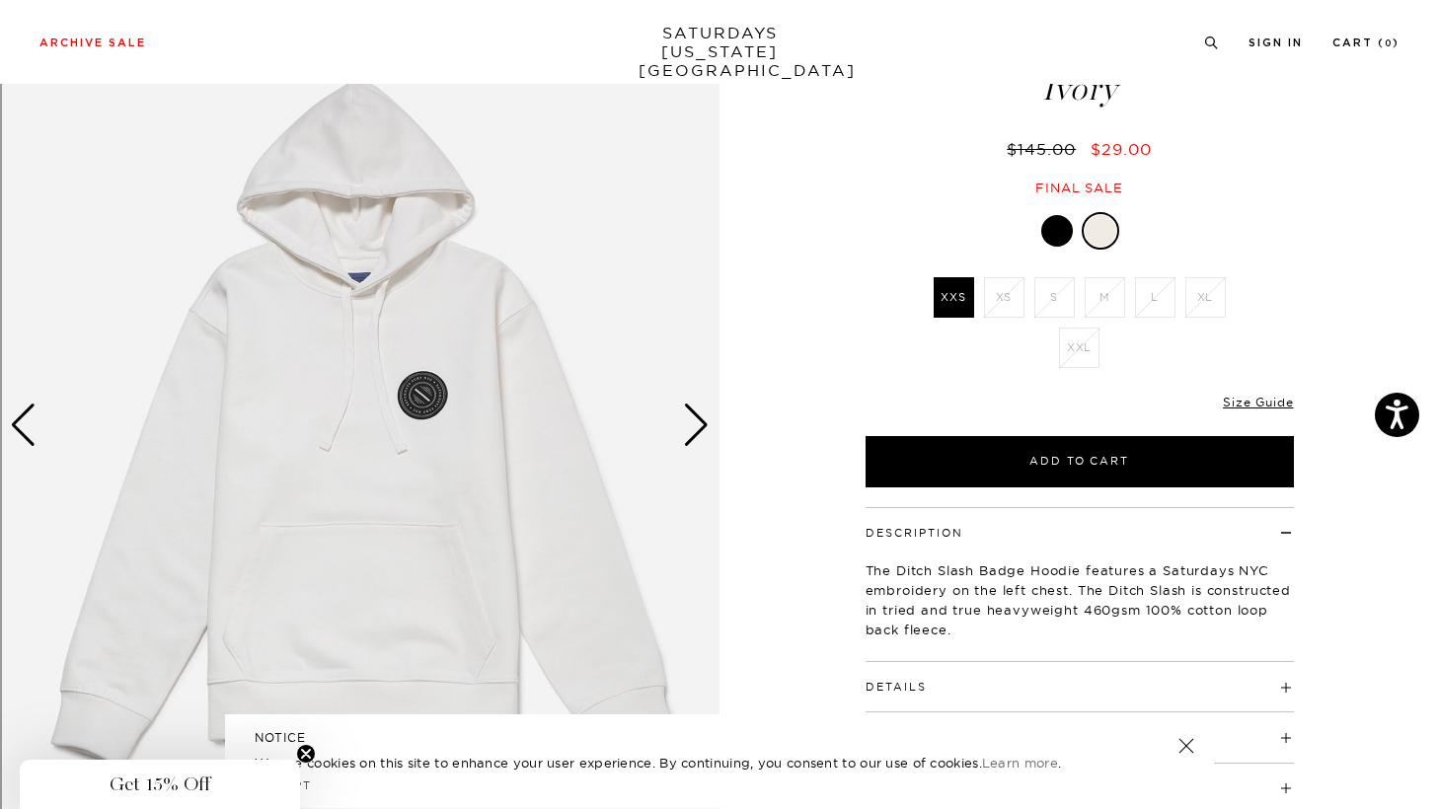
scroll to position [129, 0]
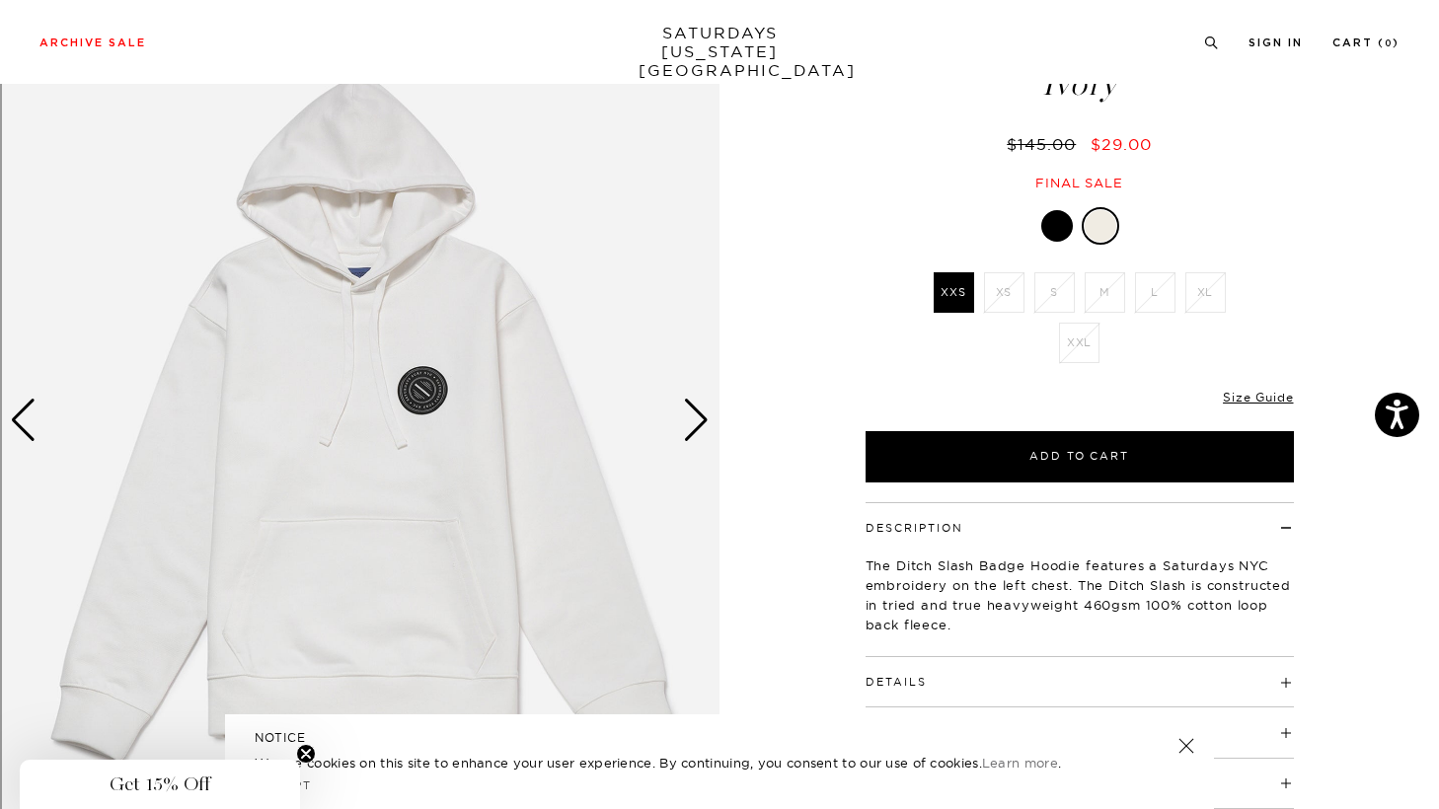
click at [687, 427] on div "Next slide" at bounding box center [696, 420] width 27 height 43
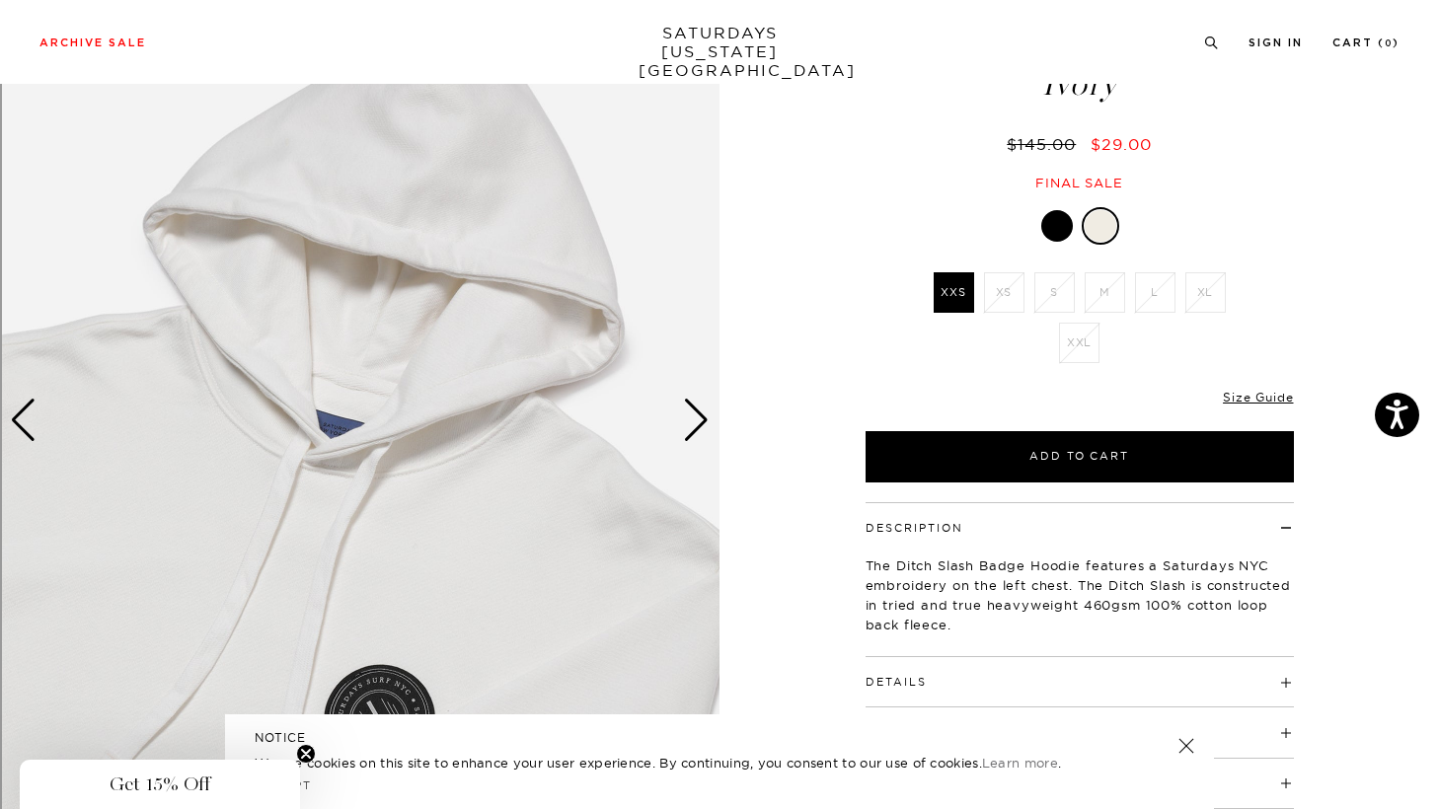
click at [687, 427] on div "Next slide" at bounding box center [696, 420] width 27 height 43
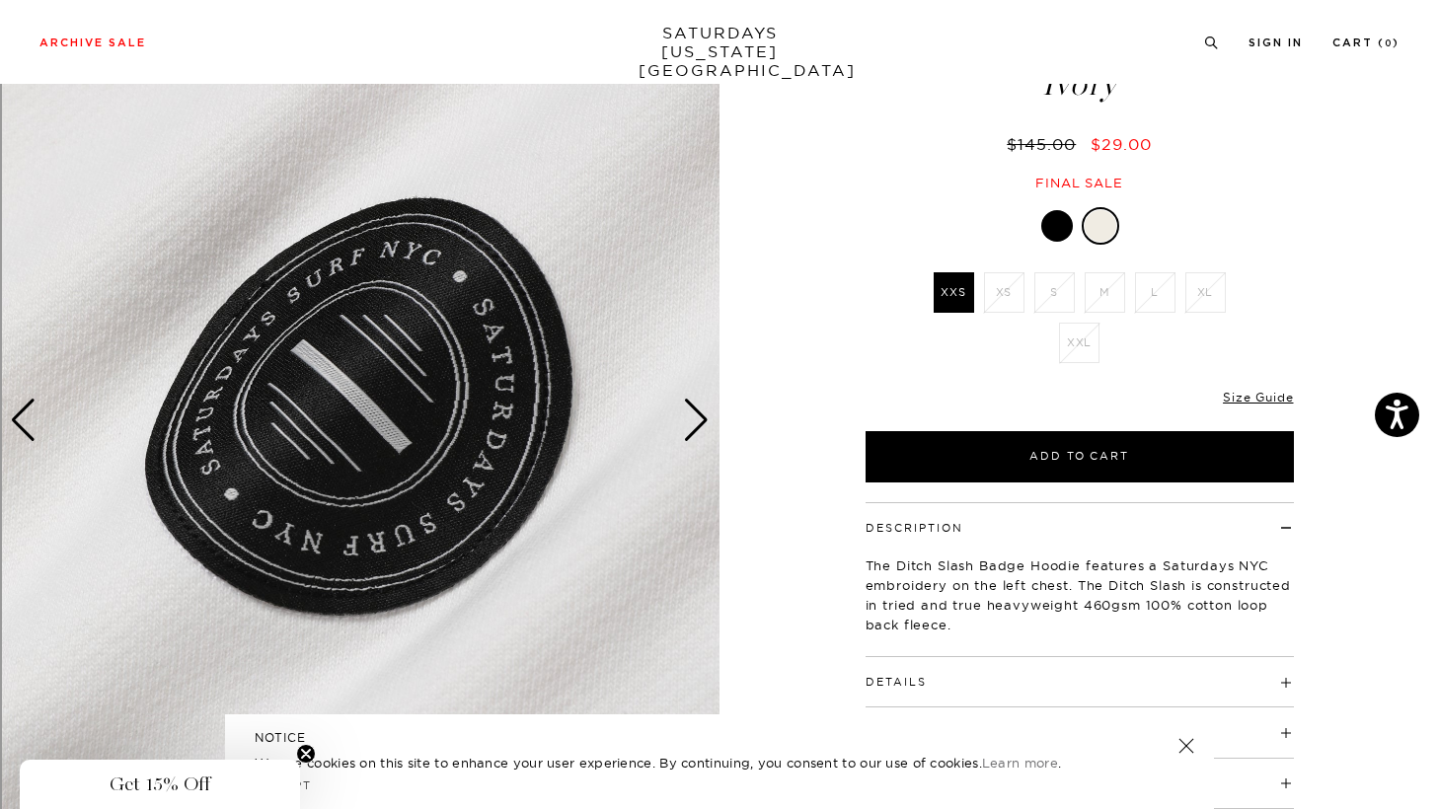
click at [687, 427] on div "Next slide" at bounding box center [696, 420] width 27 height 43
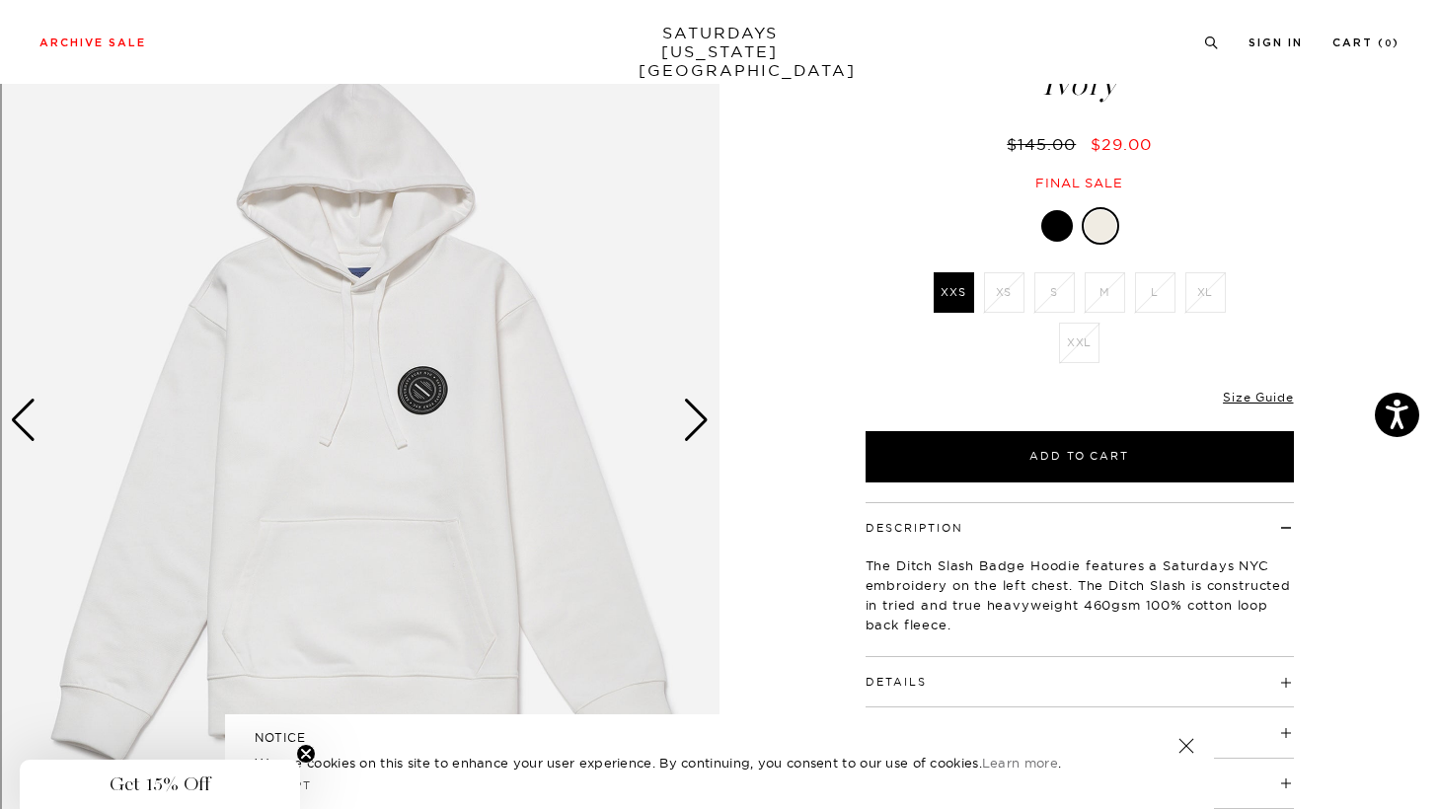
click at [687, 427] on div "Next slide" at bounding box center [696, 420] width 27 height 43
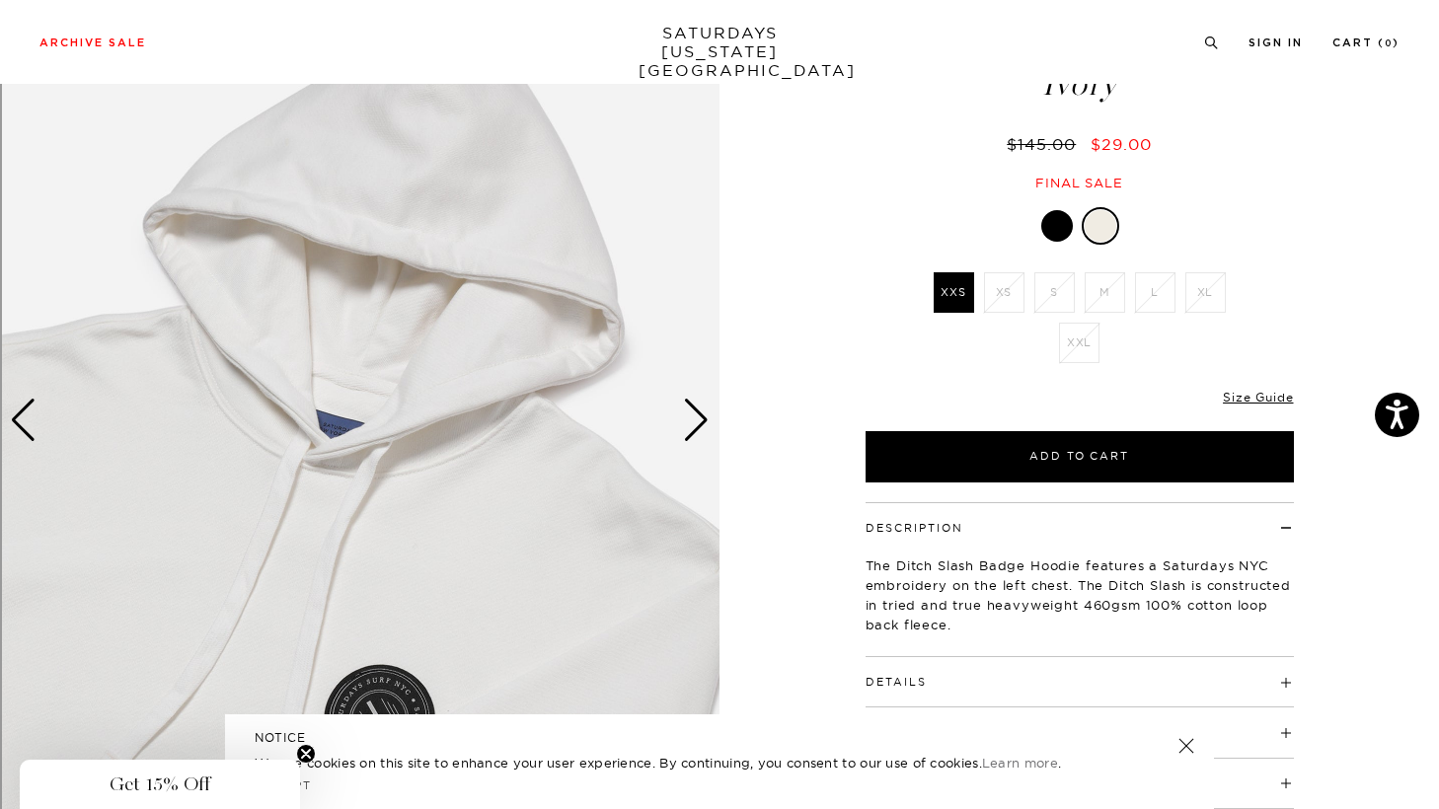
click at [687, 427] on div "Next slide" at bounding box center [696, 420] width 27 height 43
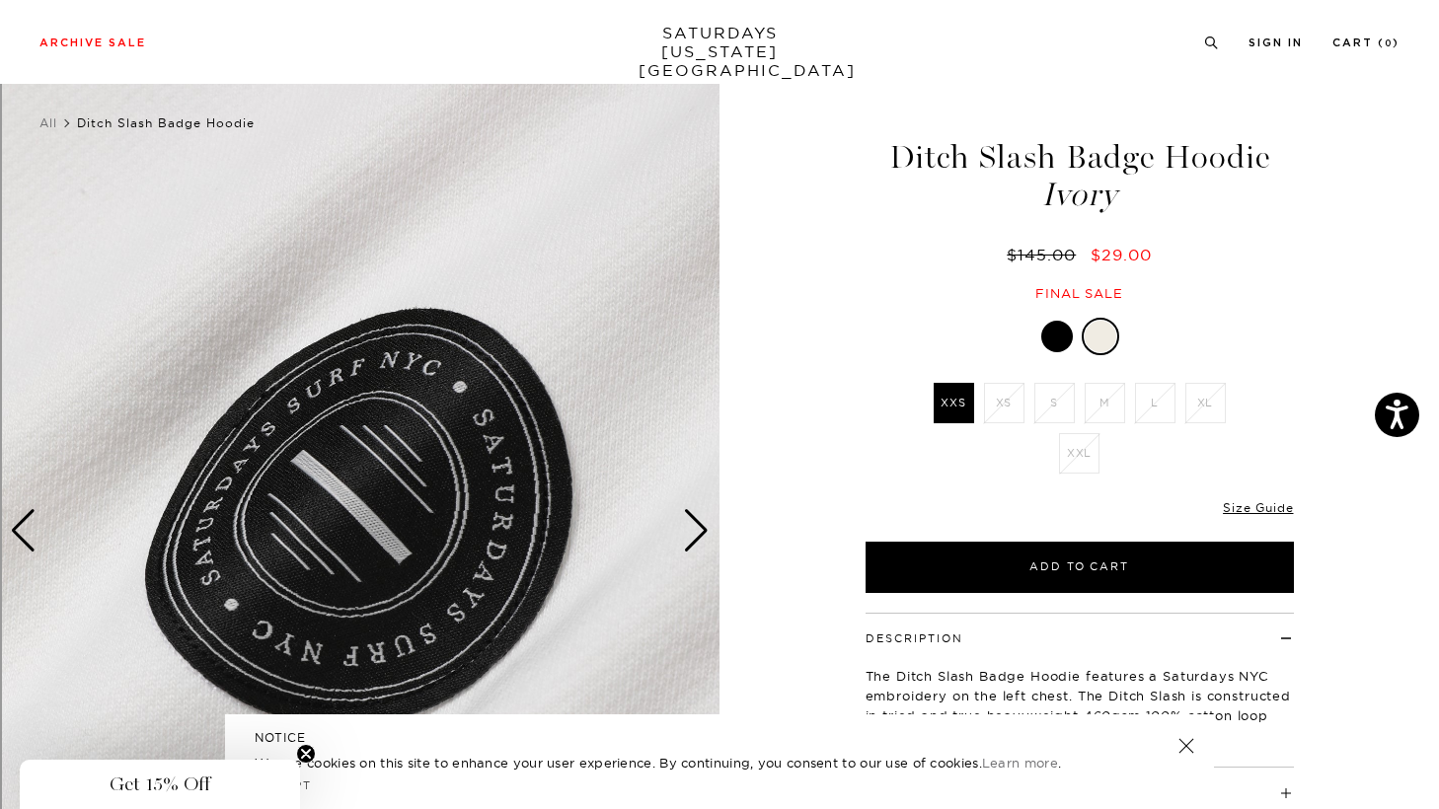
scroll to position [0, 0]
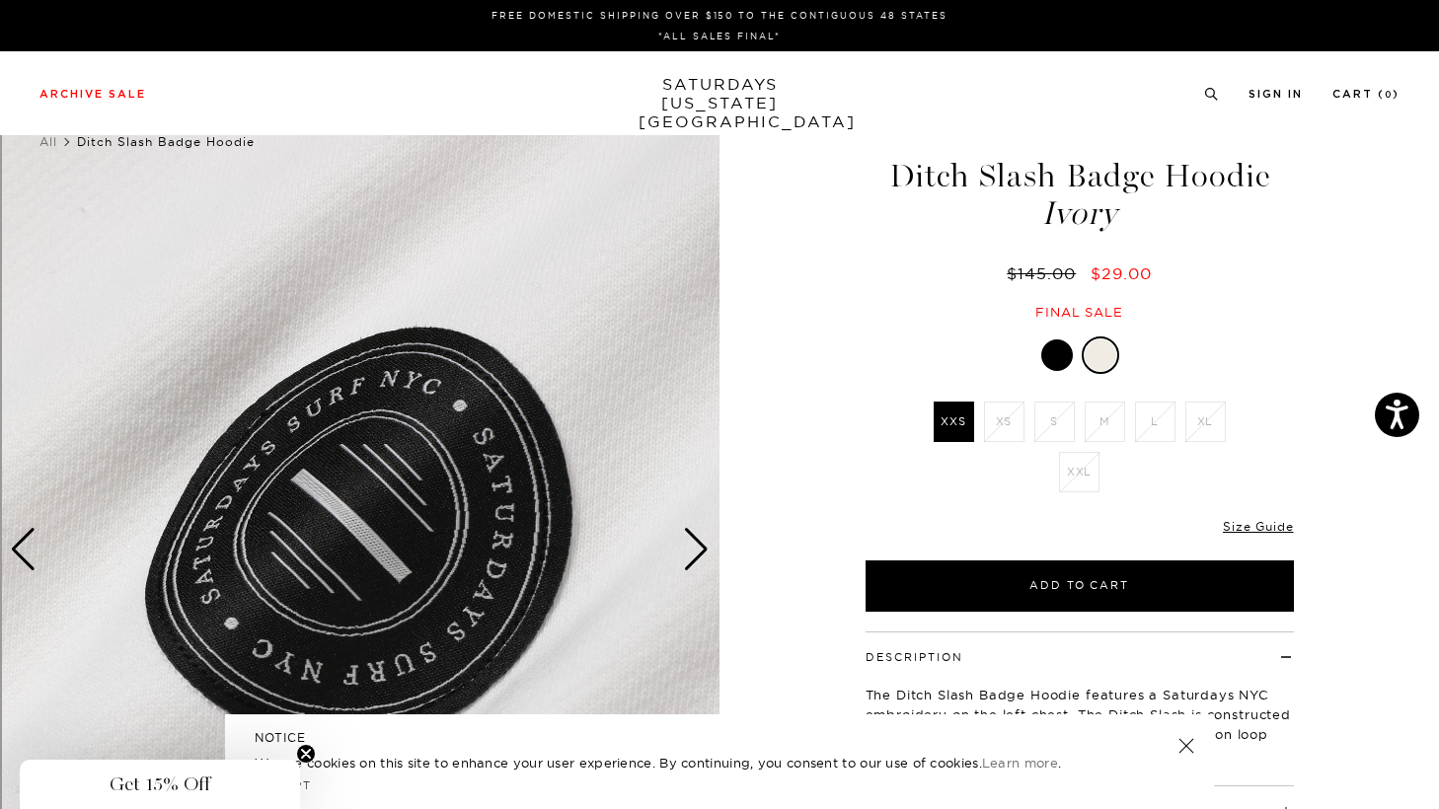
click at [719, 87] on link "SATURDAYS [US_STATE][GEOGRAPHIC_DATA]" at bounding box center [720, 103] width 163 height 56
